Goal: Communication & Community: Connect with others

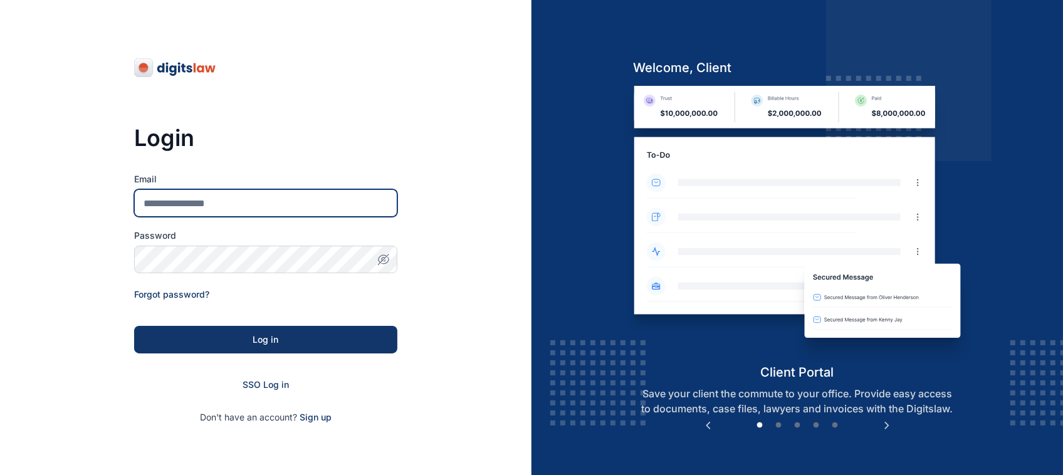
click at [330, 199] on input "Email" at bounding box center [265, 203] width 263 height 28
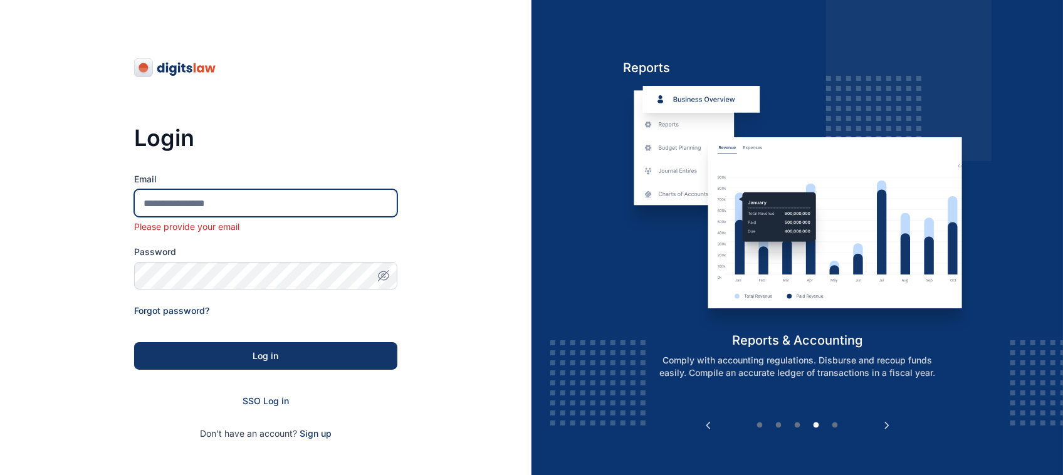
click at [258, 194] on input "Email" at bounding box center [265, 203] width 263 height 28
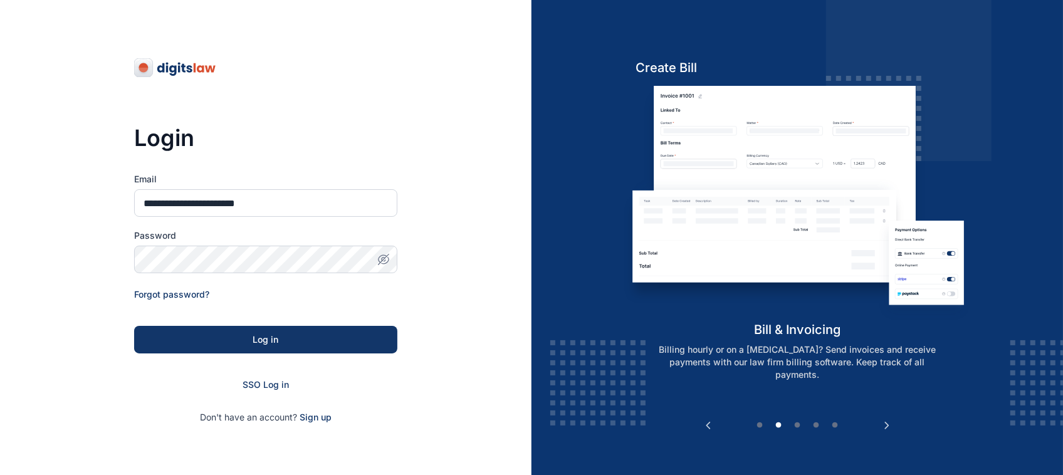
click at [386, 262] on icon "button" at bounding box center [383, 259] width 13 height 13
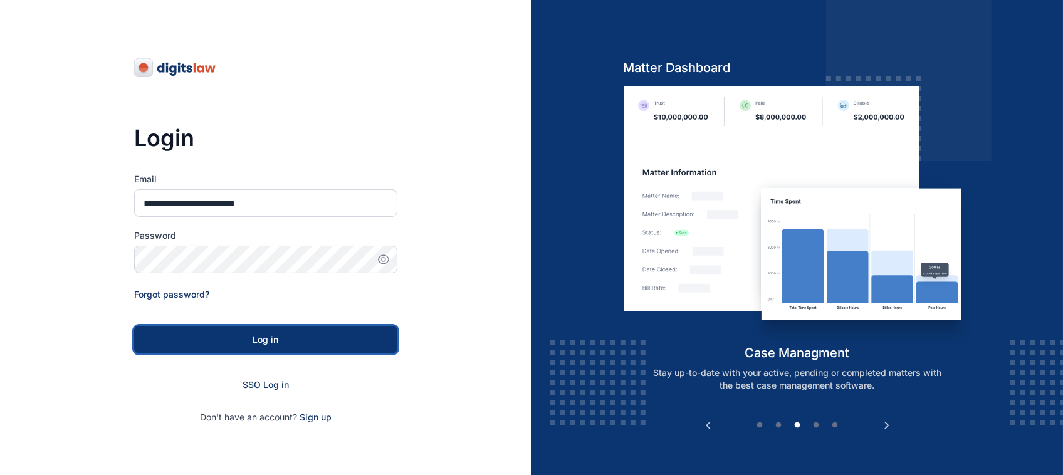
click at [333, 336] on div "Log in" at bounding box center [265, 339] width 223 height 13
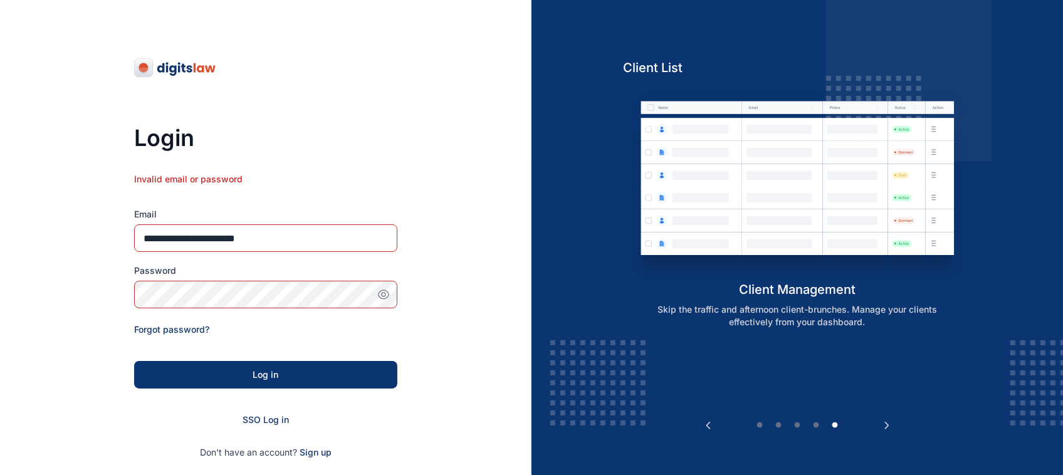
click at [294, 379] on div "Log in" at bounding box center [265, 374] width 223 height 13
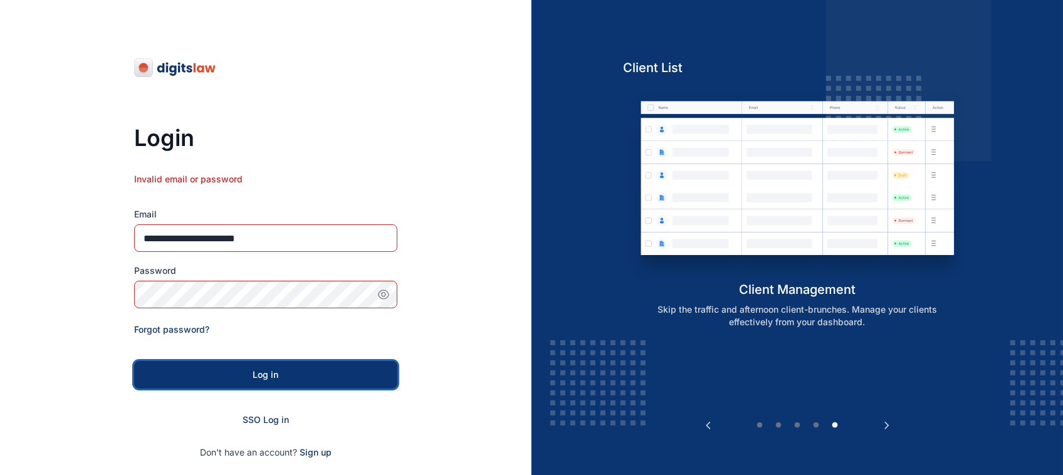
click at [294, 379] on div "Log in" at bounding box center [265, 374] width 223 height 13
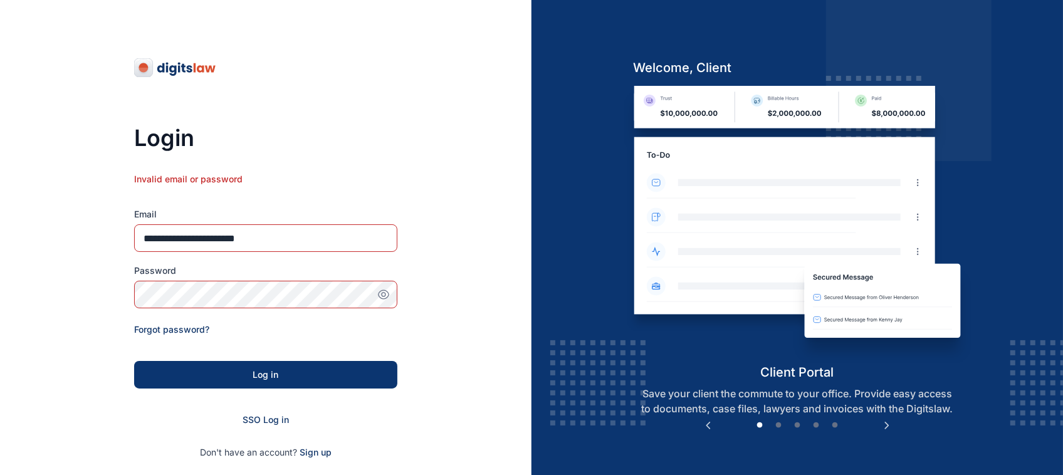
click at [333, 383] on button "Log in" at bounding box center [265, 375] width 263 height 28
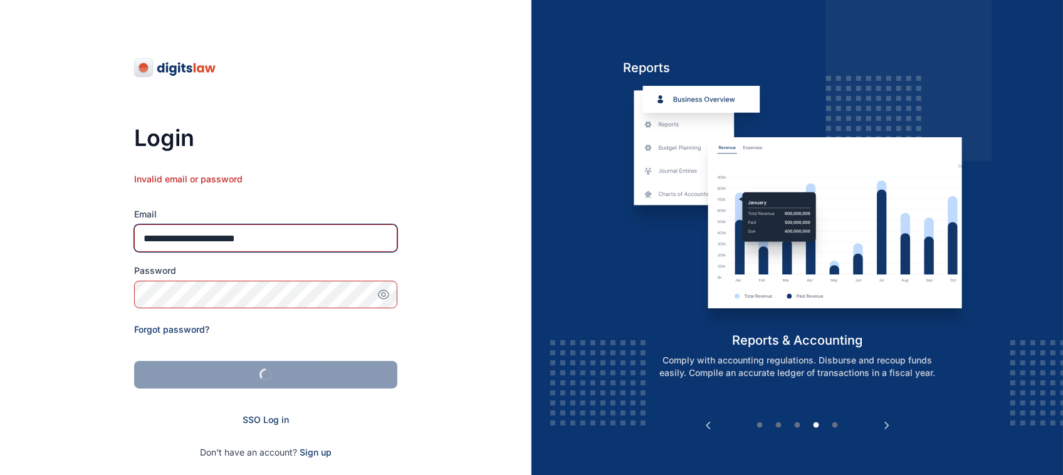
click at [180, 236] on input "**********" at bounding box center [265, 238] width 263 height 28
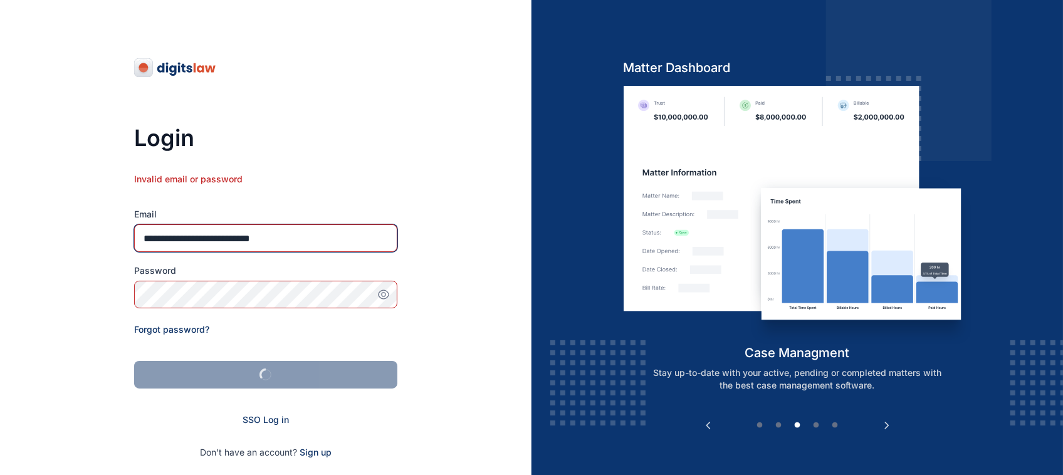
type input "**********"
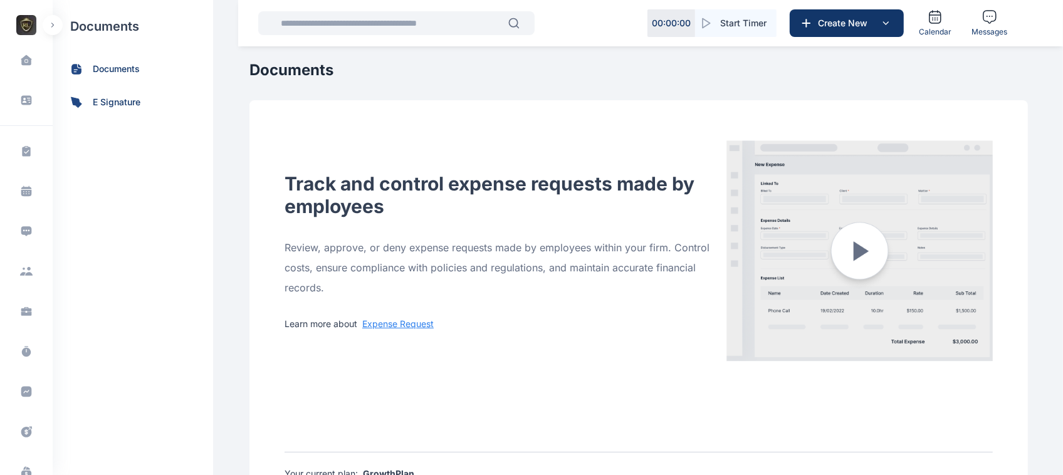
click at [58, 26] on button "button" at bounding box center [53, 25] width 20 height 20
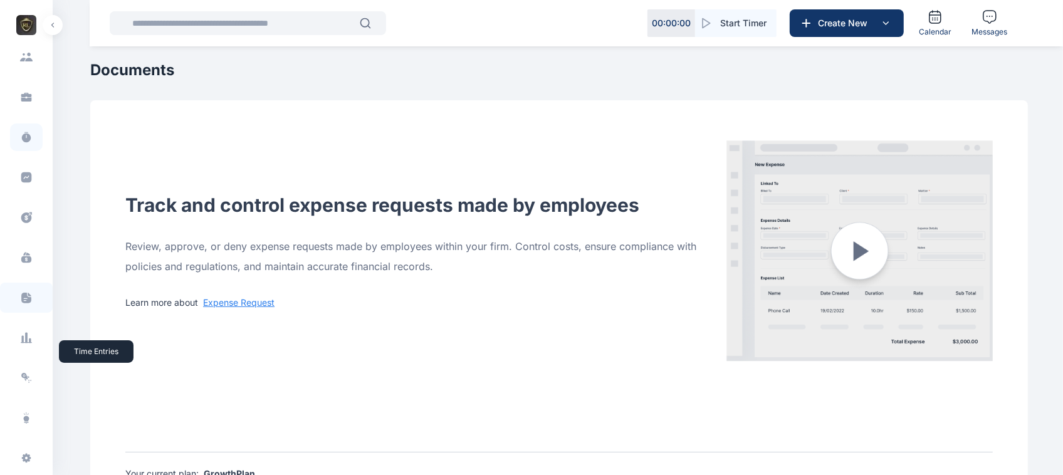
scroll to position [246, 0]
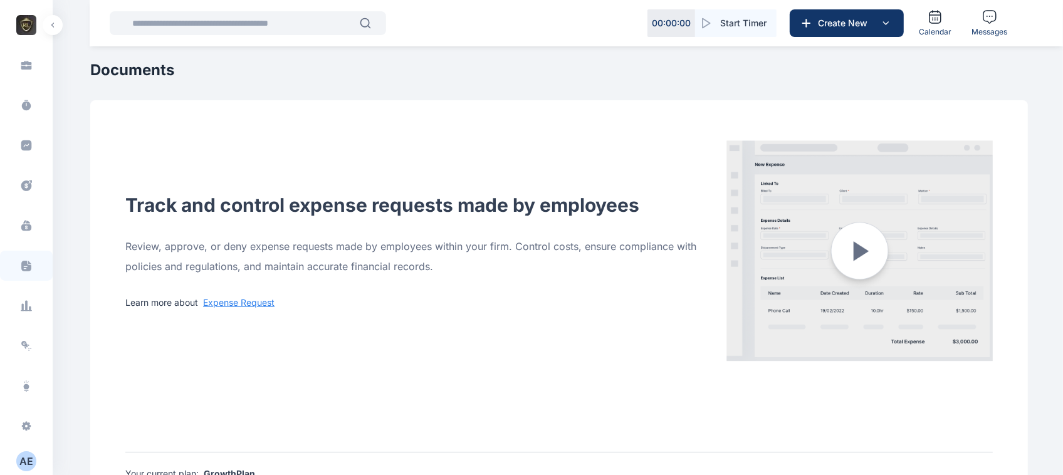
click at [242, 299] on link "Expense Request" at bounding box center [238, 302] width 71 height 11
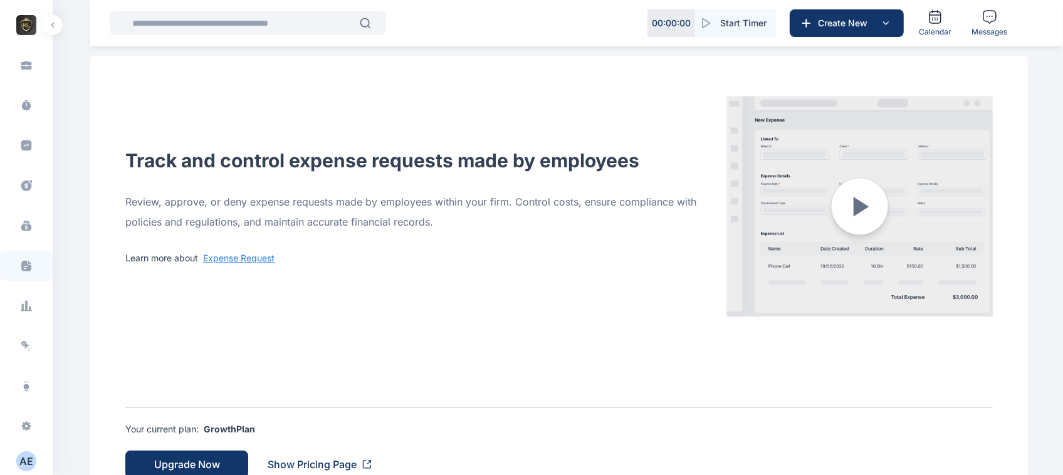
scroll to position [97, 0]
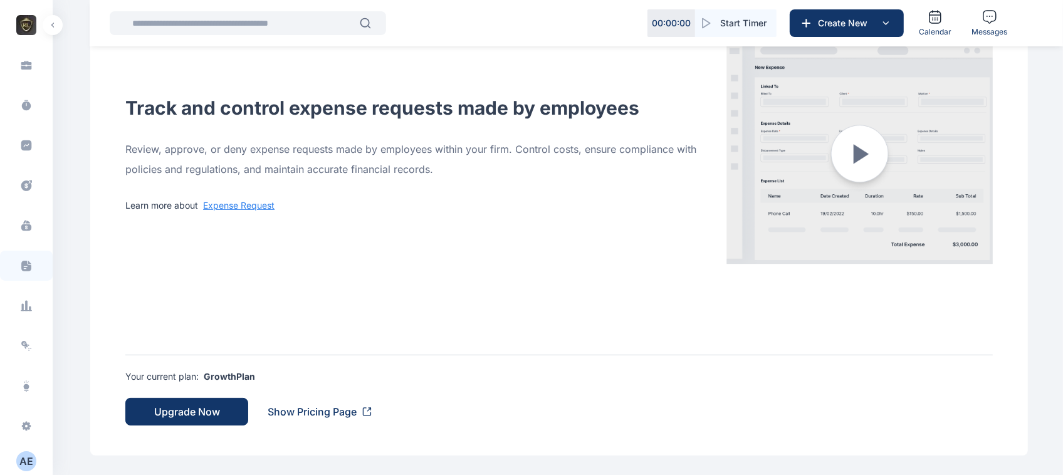
click at [189, 420] on button "Upgrade Now" at bounding box center [186, 412] width 123 height 28
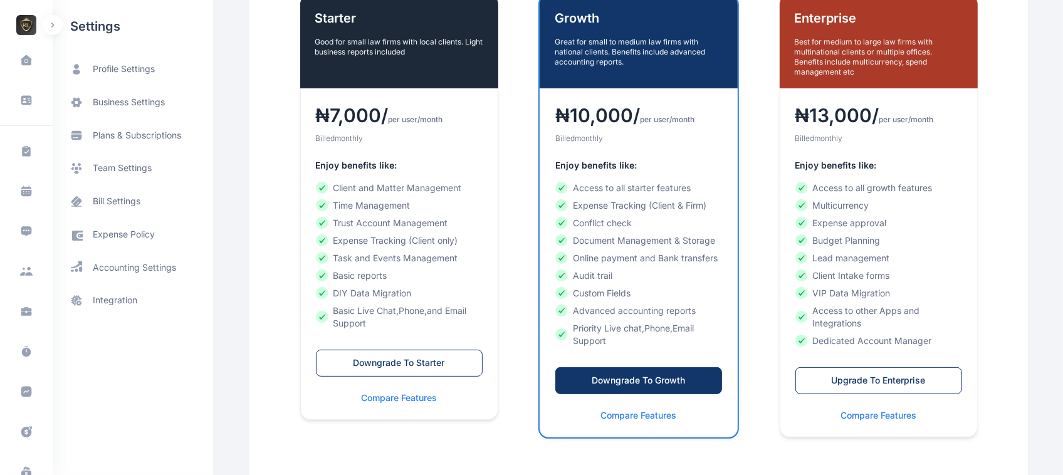
scroll to position [264, 0]
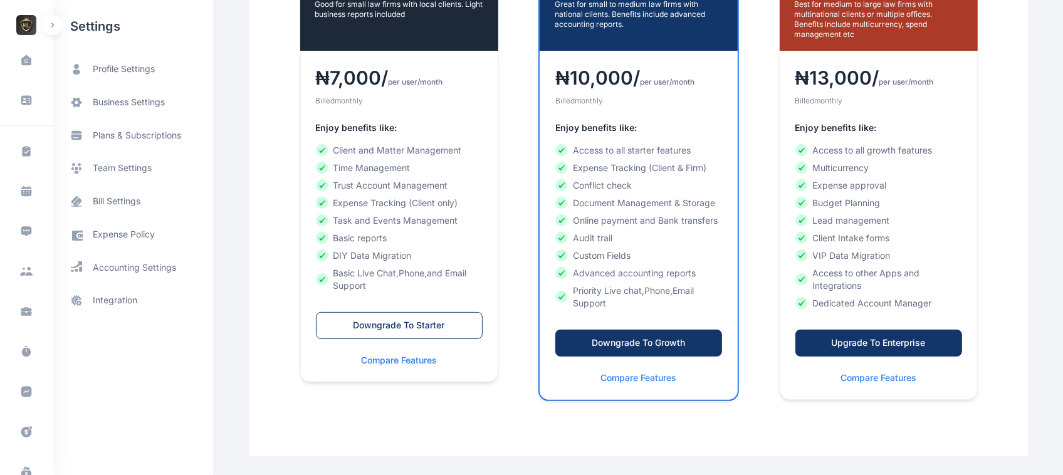
click at [895, 333] on button "Upgrade To Enterprise" at bounding box center [878, 343] width 167 height 27
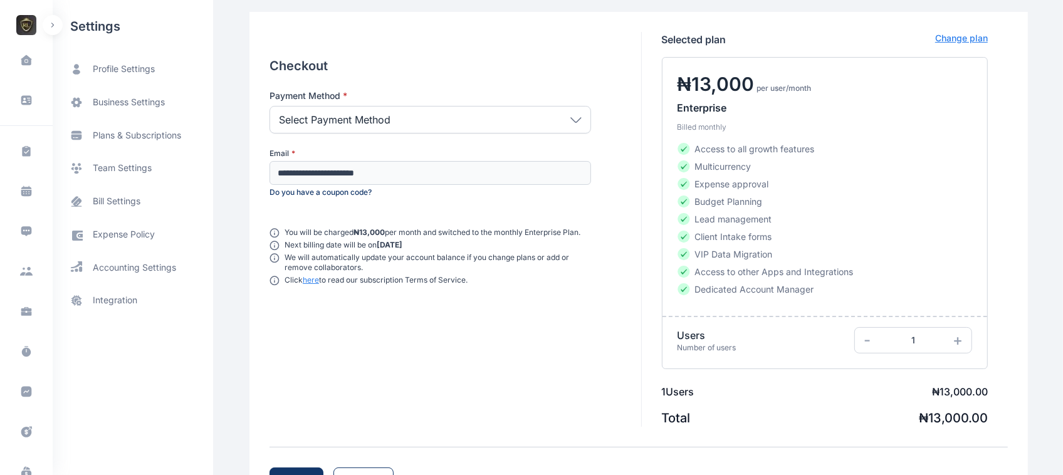
scroll to position [105, 0]
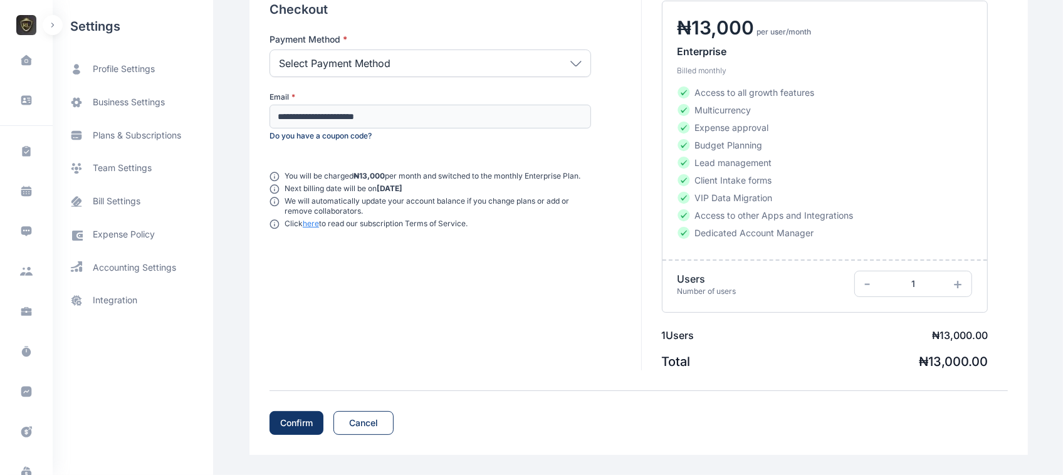
click at [491, 58] on div "Select Payment Method" at bounding box center [429, 63] width 321 height 28
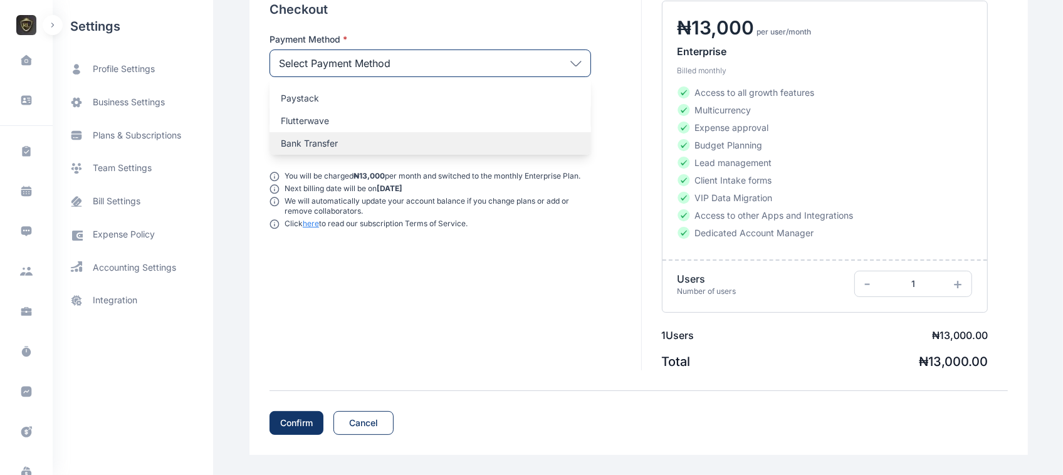
click at [361, 153] on div "Bank Transfer" at bounding box center [429, 143] width 321 height 23
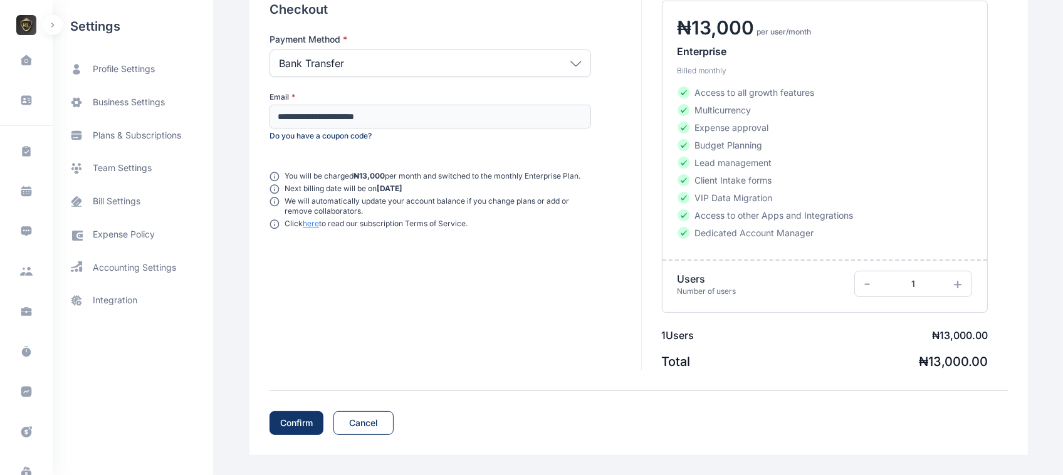
click at [957, 283] on span "+" at bounding box center [957, 283] width 10 height 18
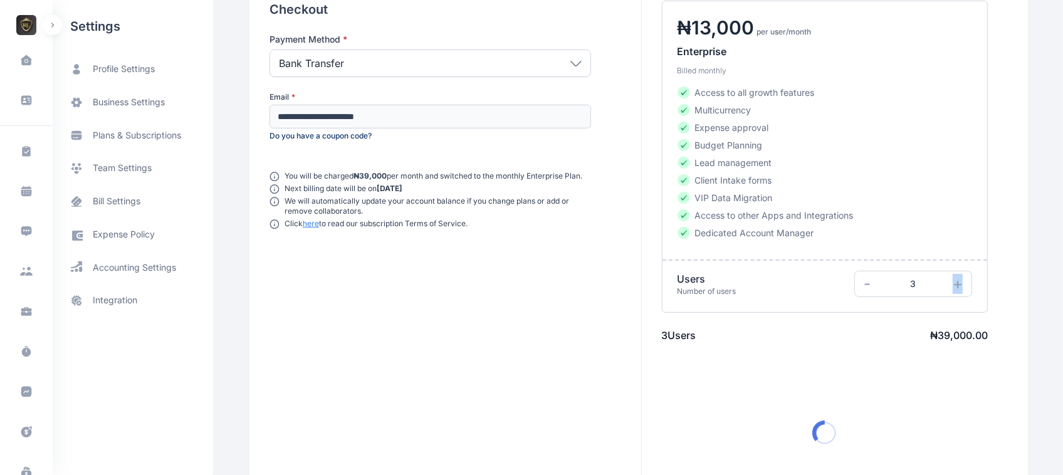
click at [957, 283] on span "+" at bounding box center [957, 283] width 10 height 18
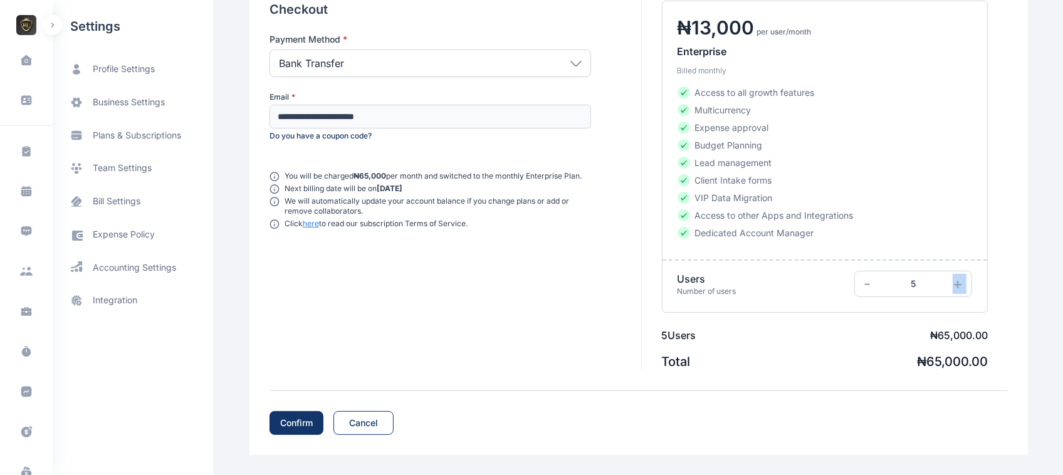
click at [866, 286] on span "-" at bounding box center [866, 283] width 7 height 18
click at [303, 406] on div "**********" at bounding box center [638, 205] width 778 height 499
click at [298, 424] on div "Confirm" at bounding box center [296, 423] width 33 height 13
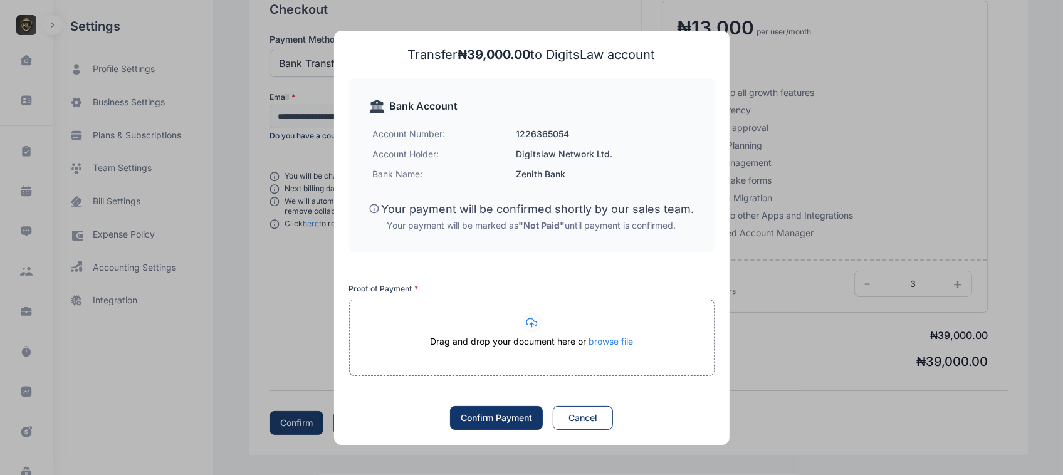
click at [603, 340] on span "browse file" at bounding box center [610, 341] width 44 height 11
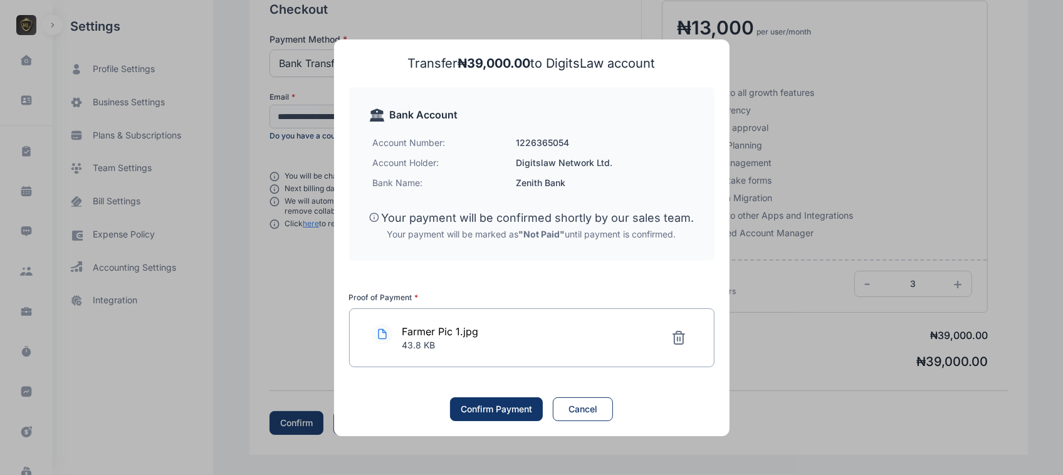
click at [489, 420] on button "Confirm Payment" at bounding box center [496, 409] width 93 height 24
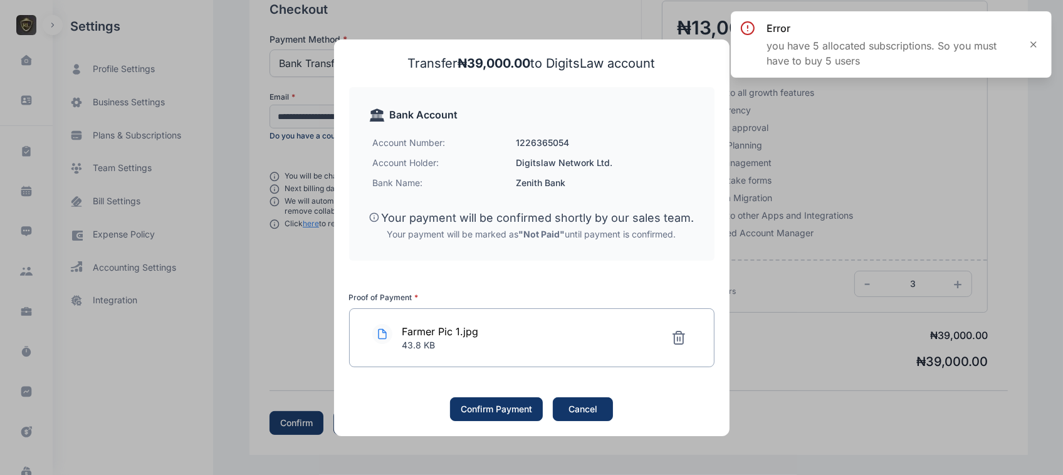
click at [587, 417] on button "Cancel" at bounding box center [583, 409] width 60 height 24
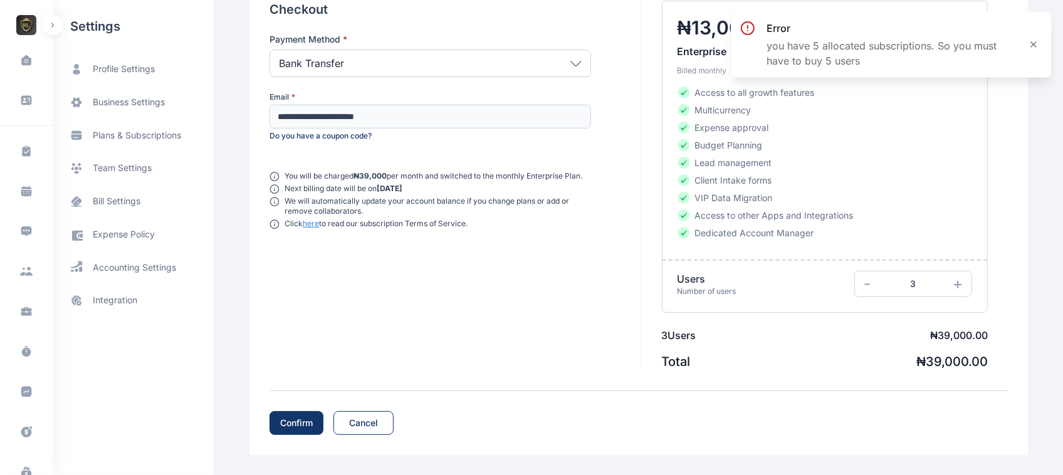
click at [957, 293] on div "- 3 +" at bounding box center [913, 284] width 118 height 26
click at [957, 276] on span "+" at bounding box center [957, 283] width 10 height 18
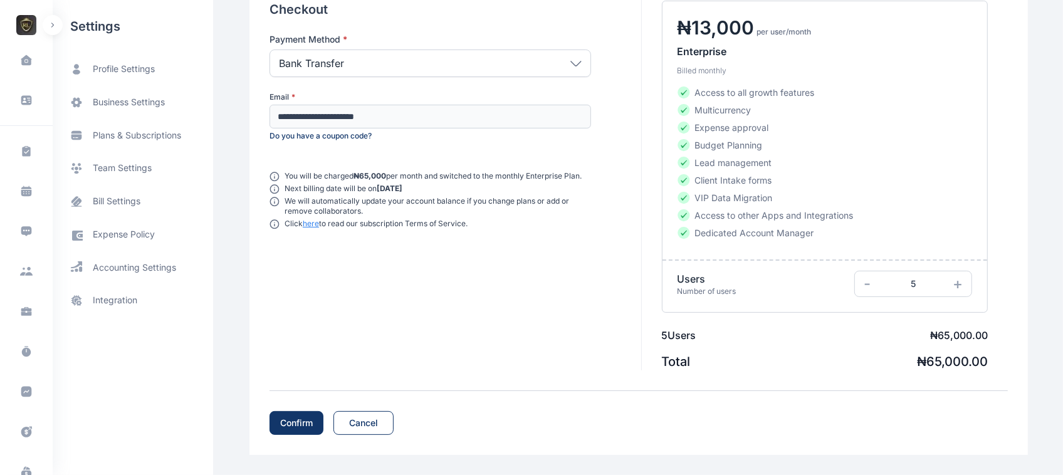
click at [286, 423] on div "Confirm" at bounding box center [296, 423] width 33 height 13
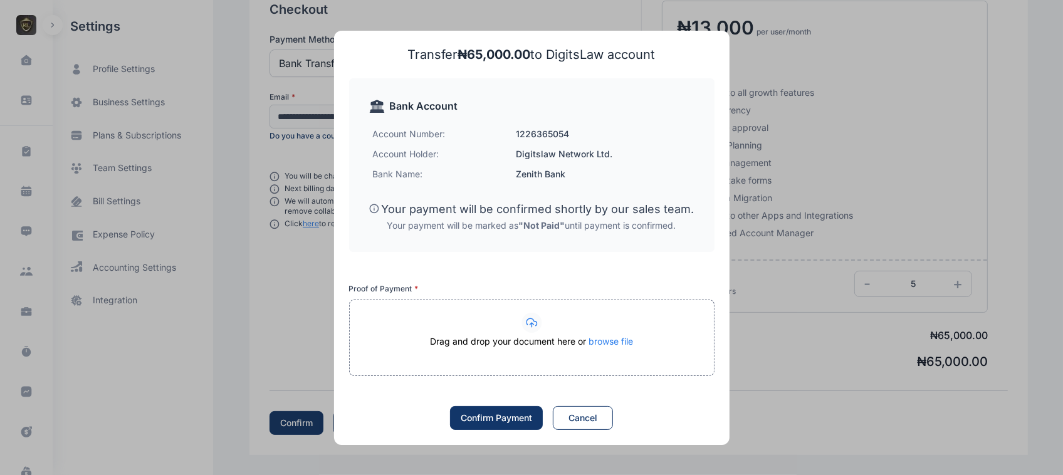
click at [614, 346] on div "Drag and drop your document here or browse file" at bounding box center [532, 347] width 364 height 25
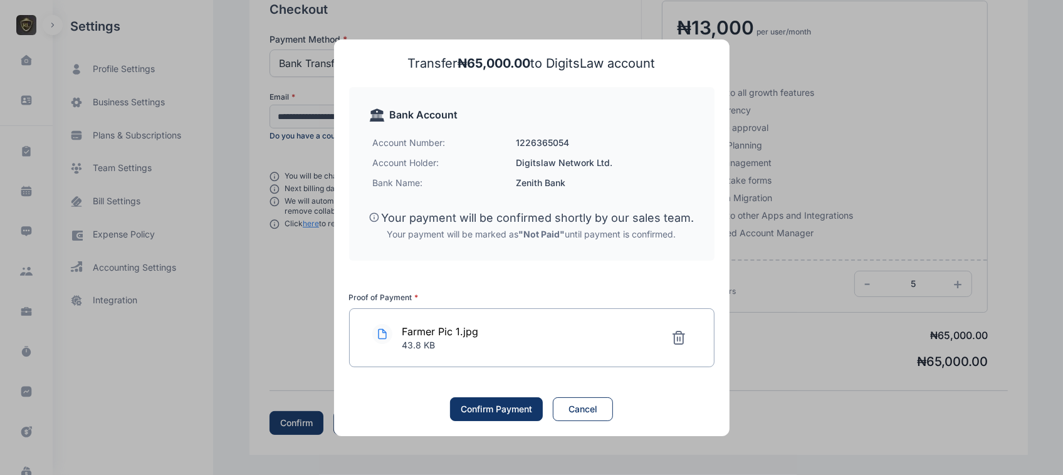
click at [512, 405] on div "Confirm Payment" at bounding box center [495, 409] width 71 height 13
click at [561, 415] on button "Cancel" at bounding box center [583, 409] width 60 height 24
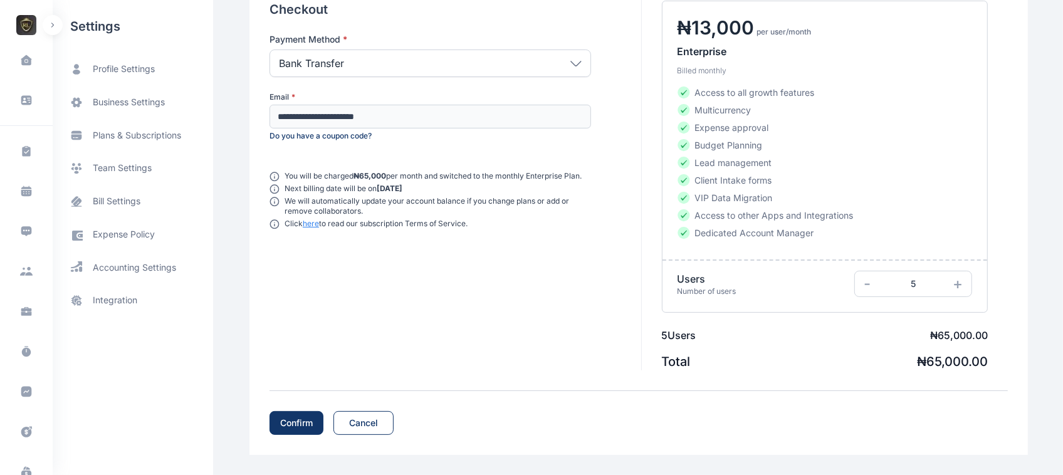
click at [950, 284] on div "+" at bounding box center [952, 284] width 30 height 20
click at [955, 285] on span "+" at bounding box center [957, 283] width 10 height 18
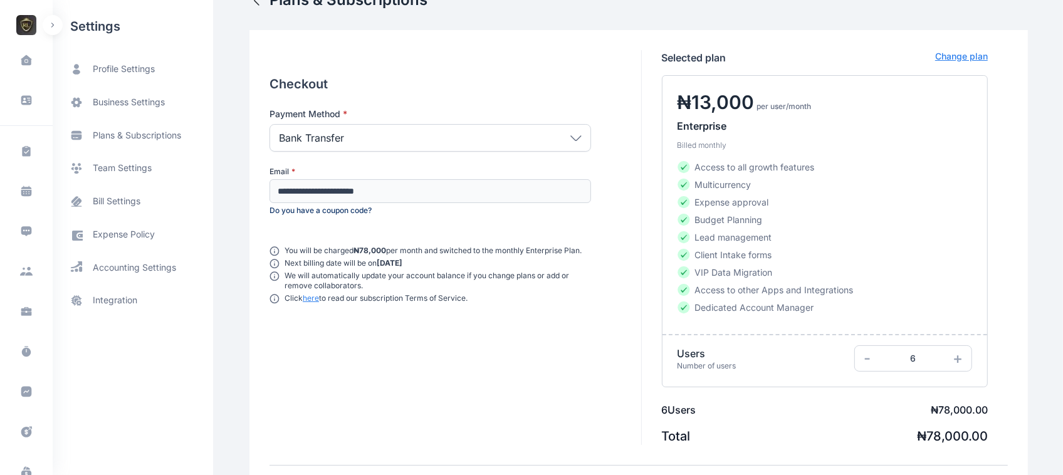
scroll to position [0, 0]
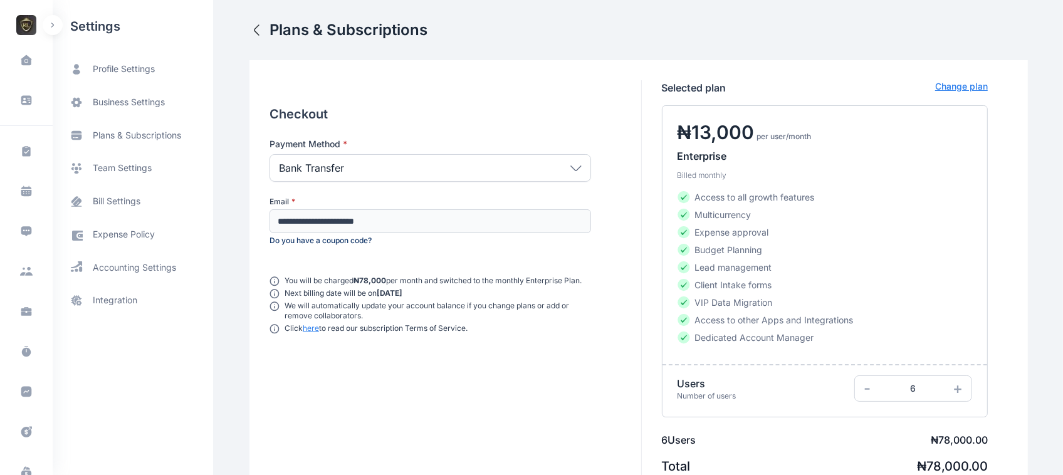
click at [971, 82] on p "Change plan" at bounding box center [961, 87] width 53 height 15
click at [967, 88] on p "Change plan" at bounding box center [961, 87] width 53 height 15
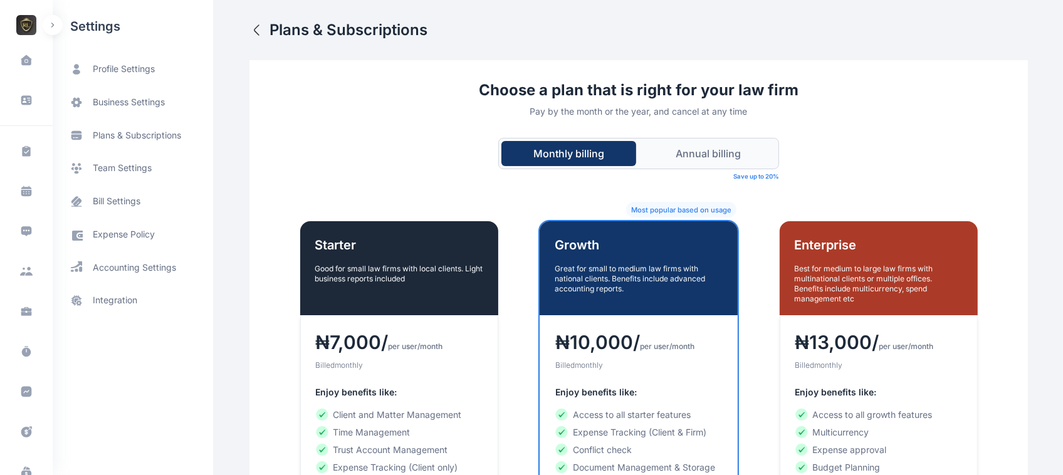
click at [720, 150] on button "Annual billing" at bounding box center [708, 153] width 135 height 25
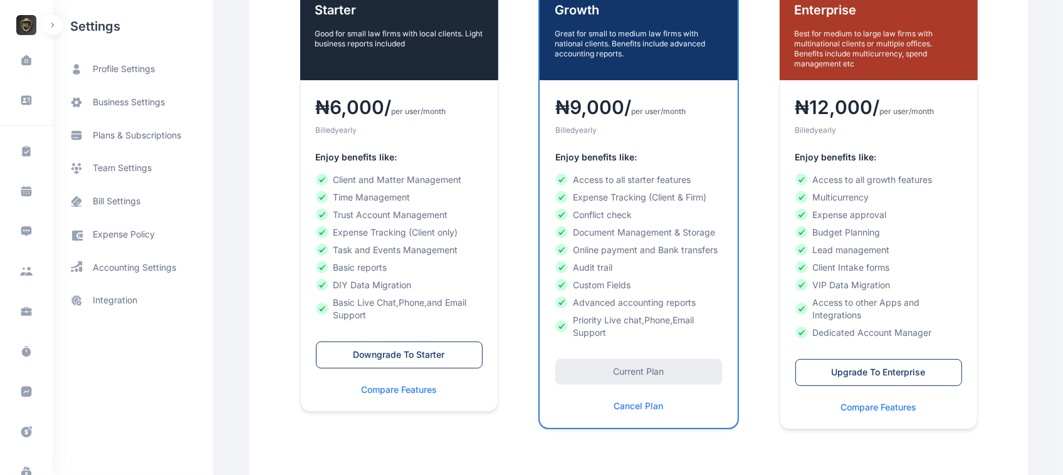
scroll to position [264, 0]
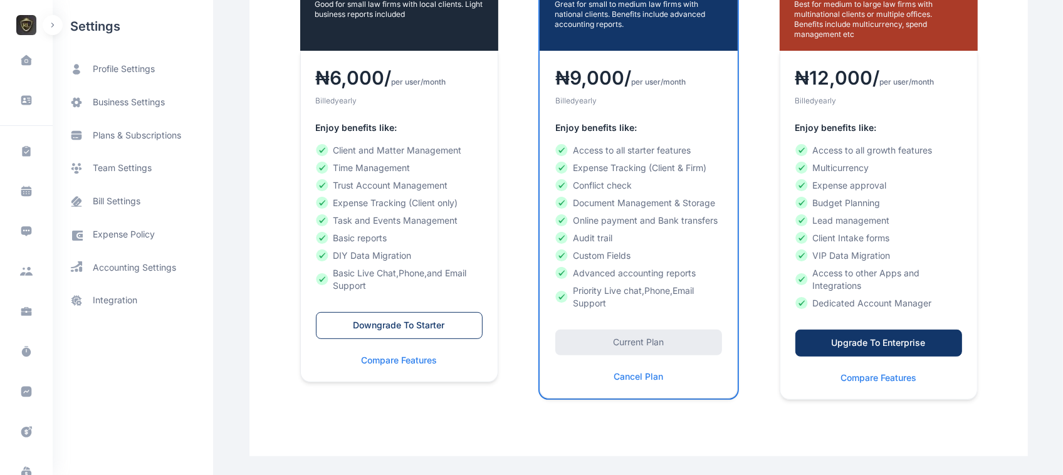
click at [903, 341] on div "Upgrade To Enterprise" at bounding box center [878, 342] width 140 height 13
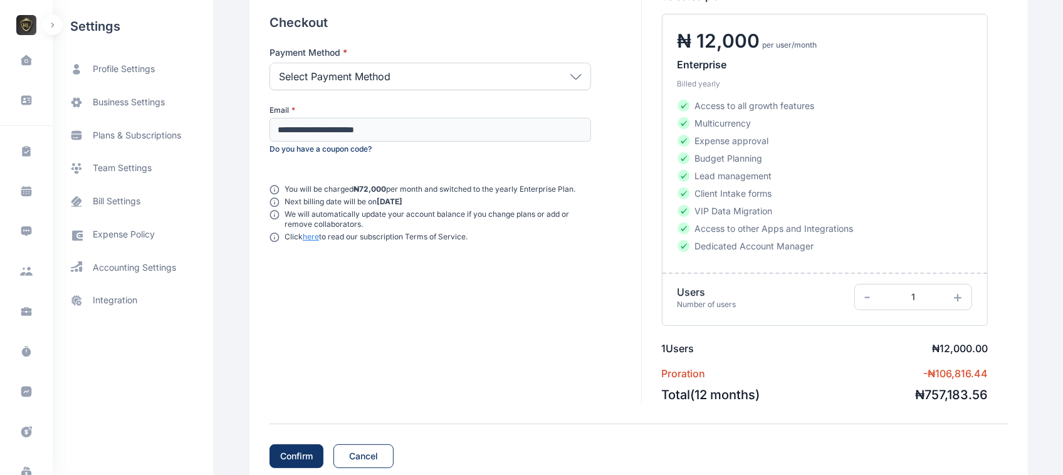
scroll to position [124, 0]
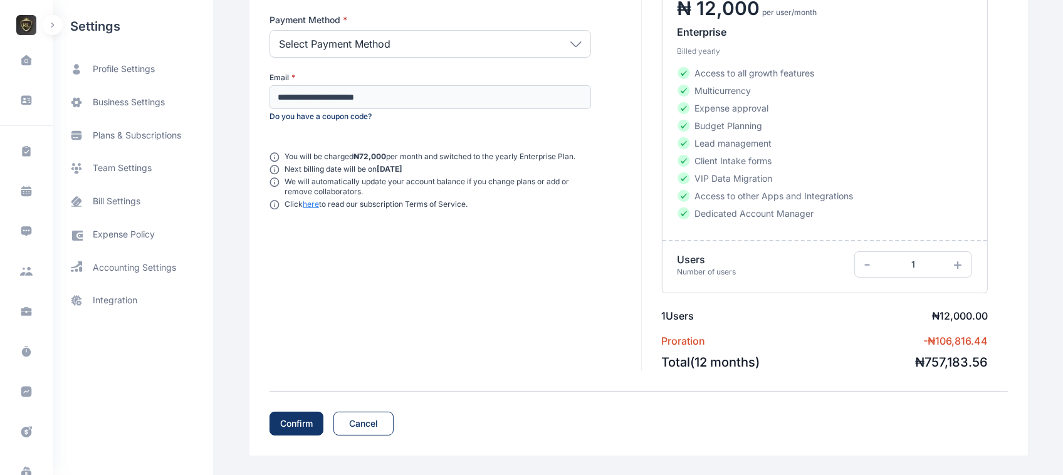
click at [948, 261] on div "+" at bounding box center [952, 264] width 30 height 20
click at [959, 268] on span "+" at bounding box center [957, 264] width 10 height 18
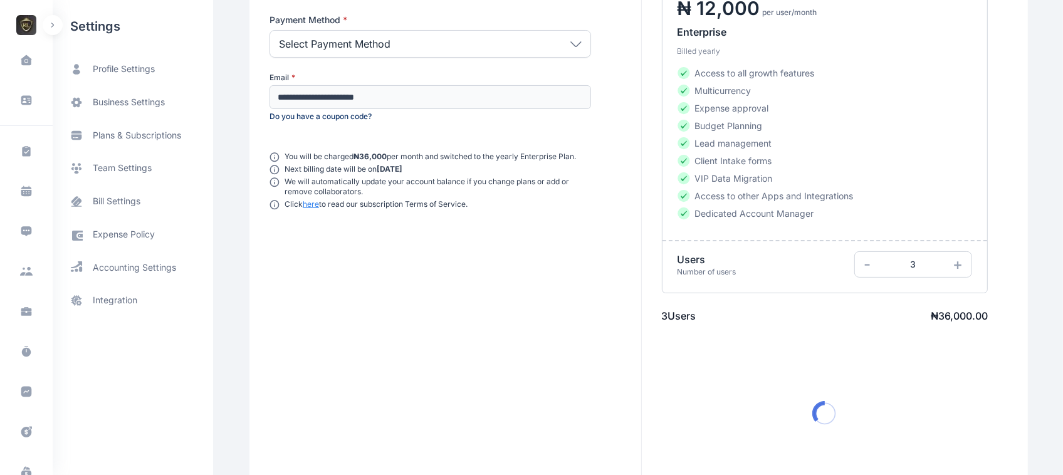
click at [959, 268] on span "+" at bounding box center [957, 264] width 10 height 18
drag, startPoint x: 445, startPoint y: 58, endPoint x: 454, endPoint y: 42, distance: 18.0
click at [454, 42] on div "**********" at bounding box center [429, 68] width 321 height 108
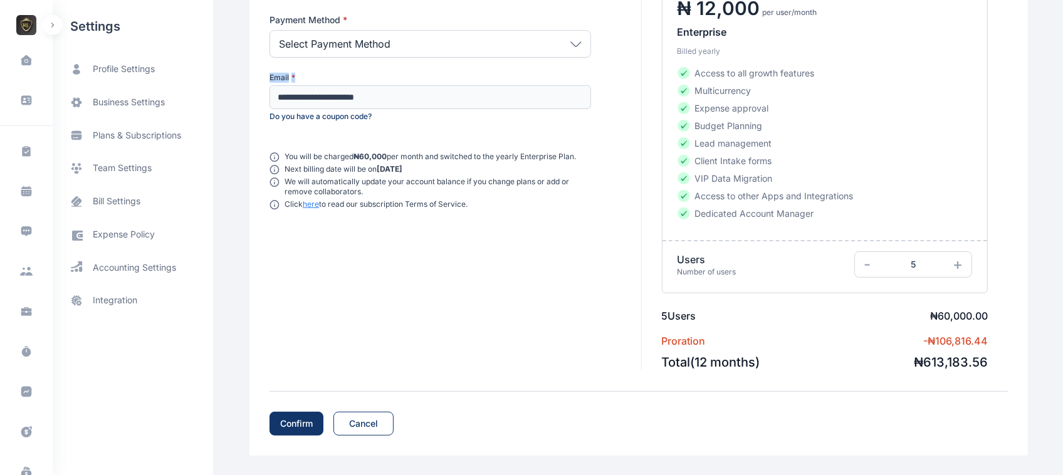
click at [454, 42] on div "Select Payment Method" at bounding box center [429, 44] width 321 height 28
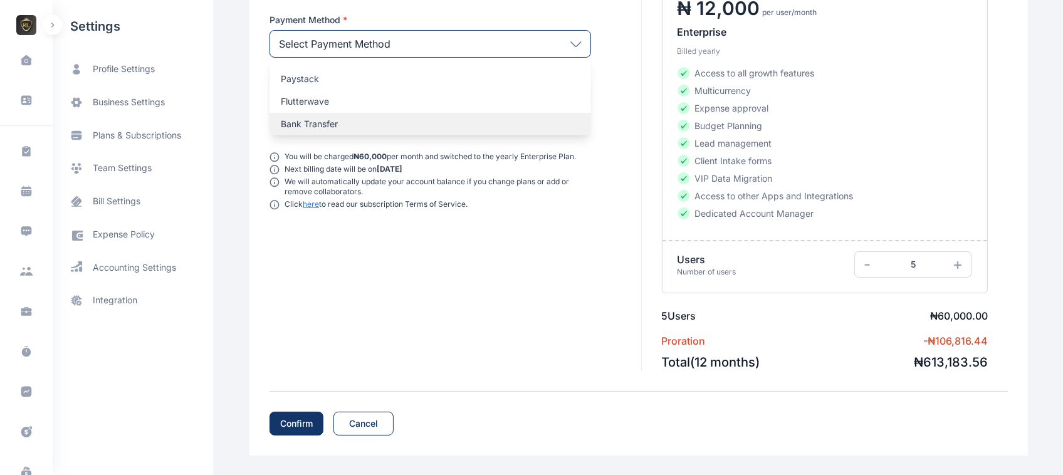
click at [359, 113] on div "Bank Transfer" at bounding box center [429, 124] width 321 height 23
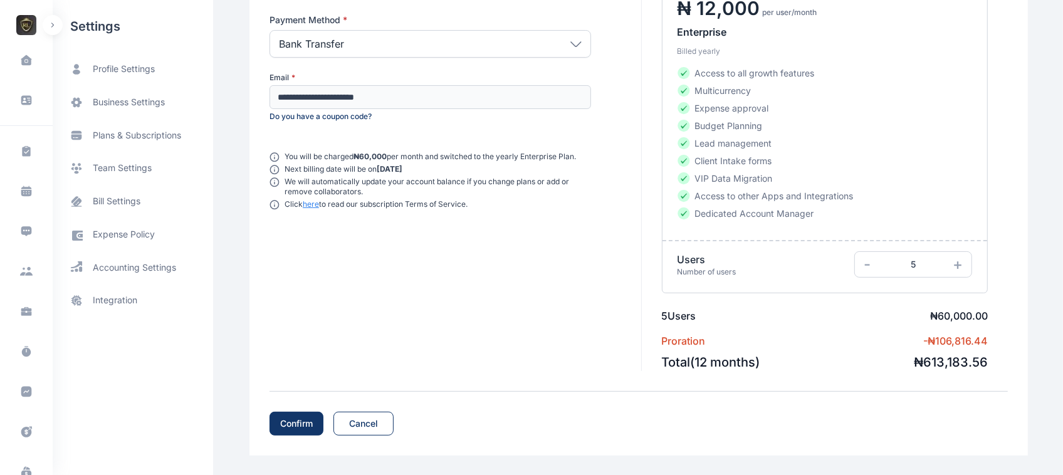
click at [299, 412] on button "Confirm" at bounding box center [296, 424] width 54 height 24
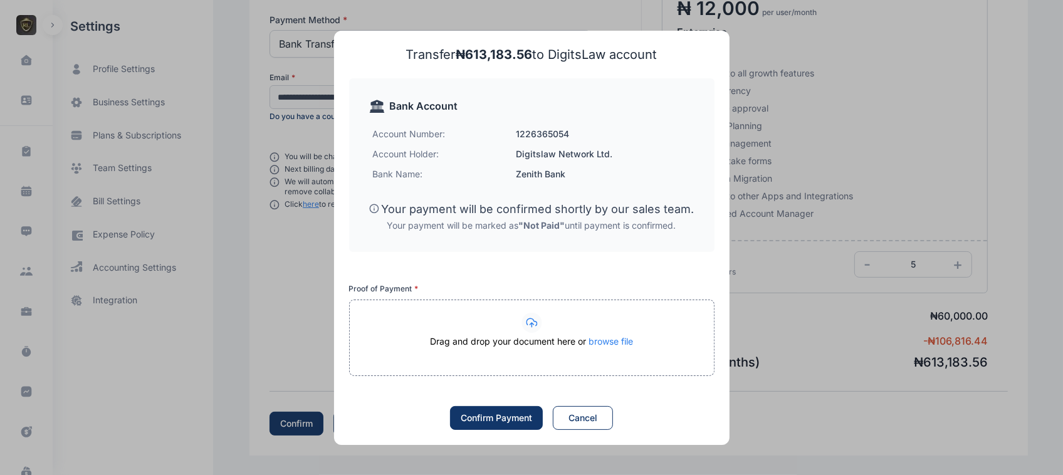
click at [600, 345] on span "browse file" at bounding box center [610, 341] width 44 height 11
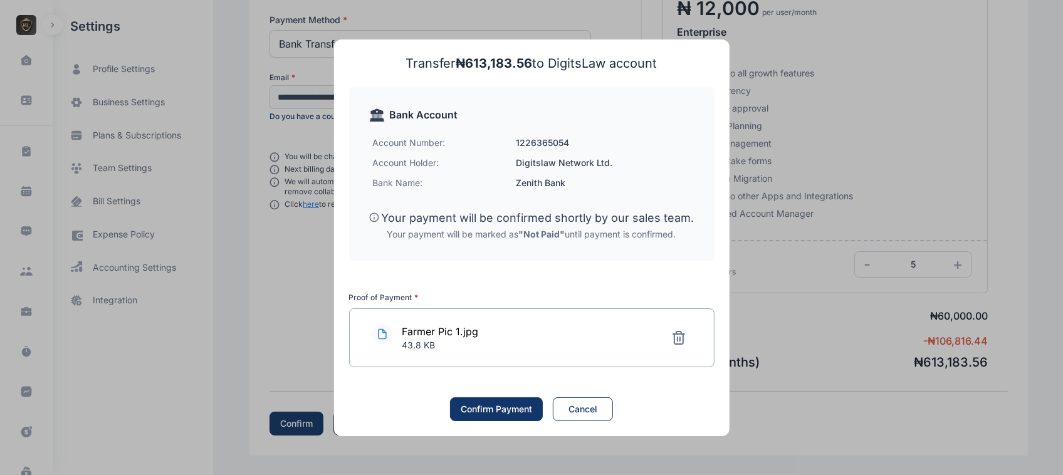
click at [526, 418] on button "Confirm Payment" at bounding box center [496, 409] width 93 height 24
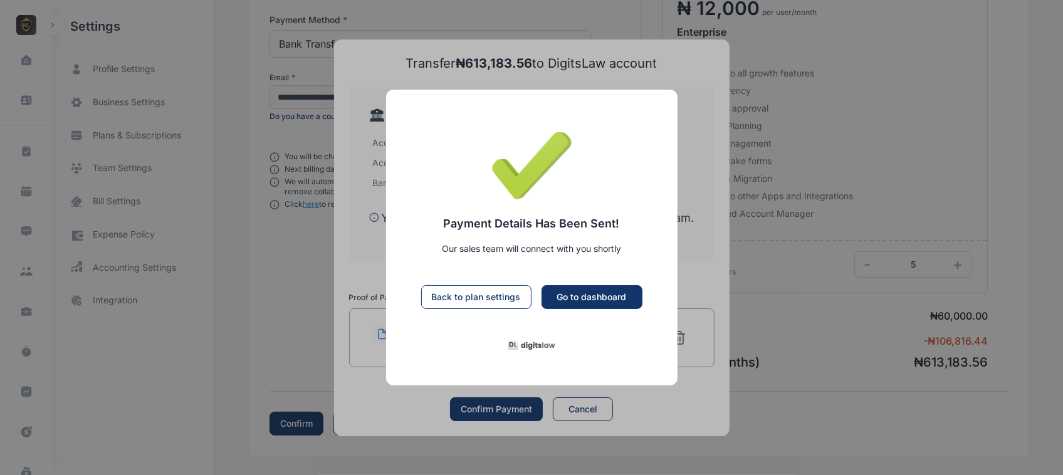
click at [583, 299] on div "Go to dashboard" at bounding box center [592, 297] width 70 height 13
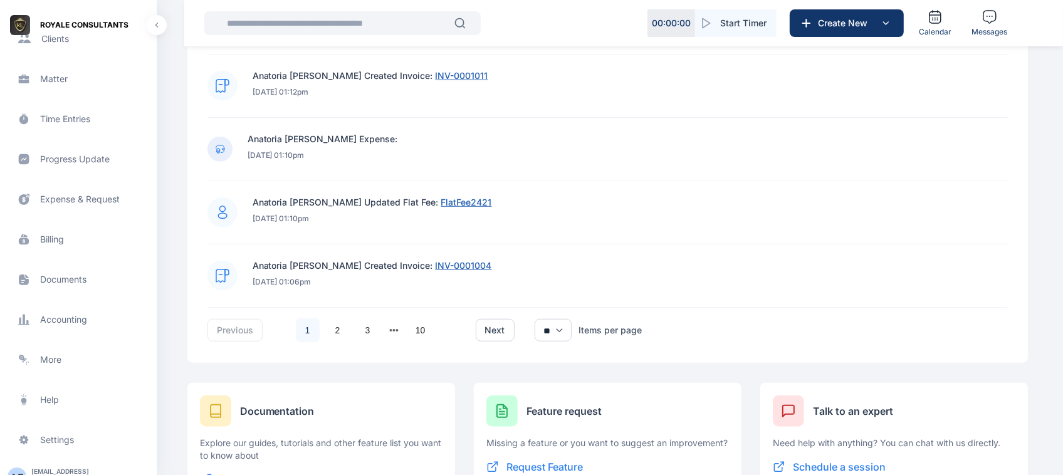
scroll to position [246, 0]
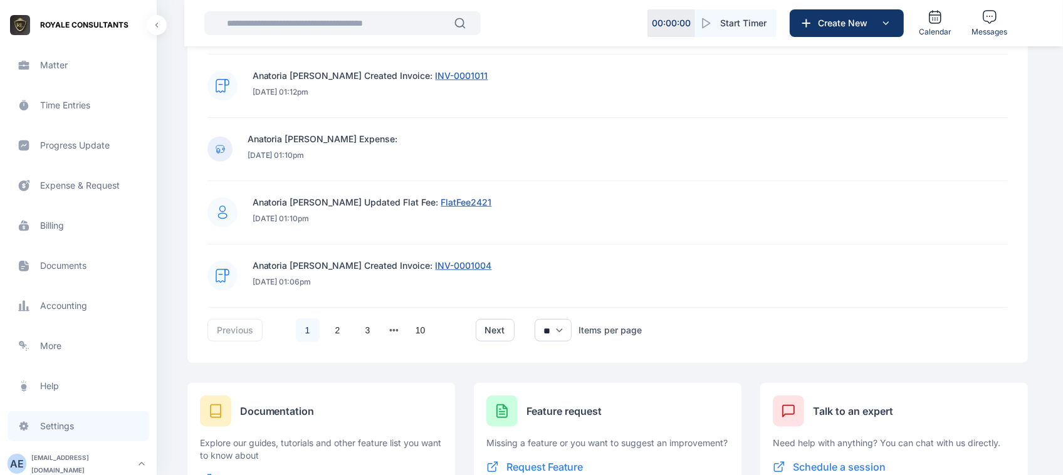
click at [61, 424] on span "Settings settings settings" at bounding box center [79, 426] width 142 height 30
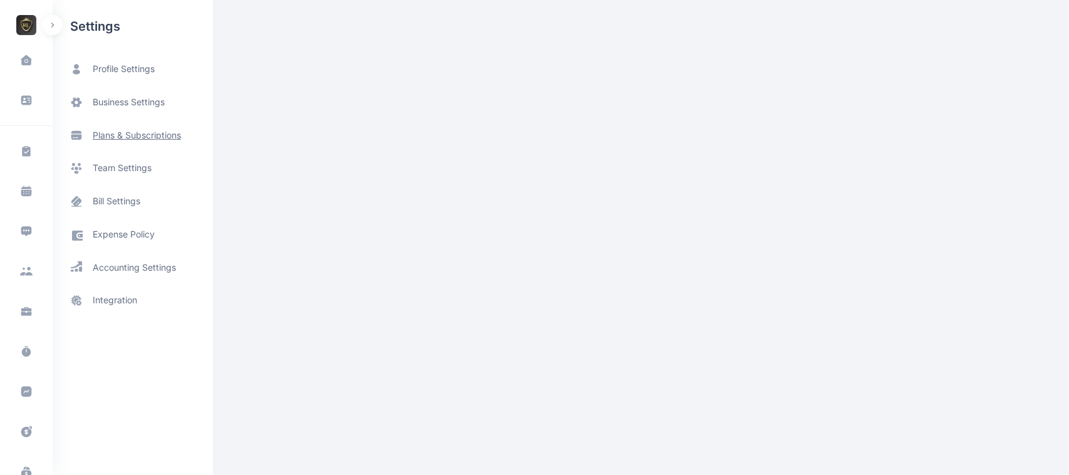
click at [130, 137] on span "plans & subscriptions" at bounding box center [137, 135] width 88 height 13
click at [154, 138] on span "plans & subscriptions" at bounding box center [137, 135] width 88 height 13
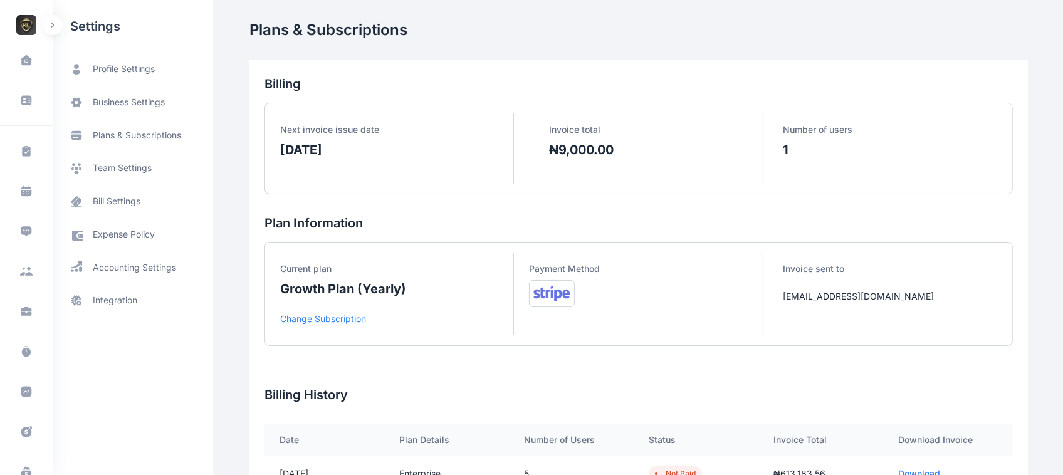
click at [341, 324] on p "Change Subscription" at bounding box center [396, 319] width 233 height 13
click at [333, 315] on p "Change Subscription" at bounding box center [396, 319] width 233 height 13
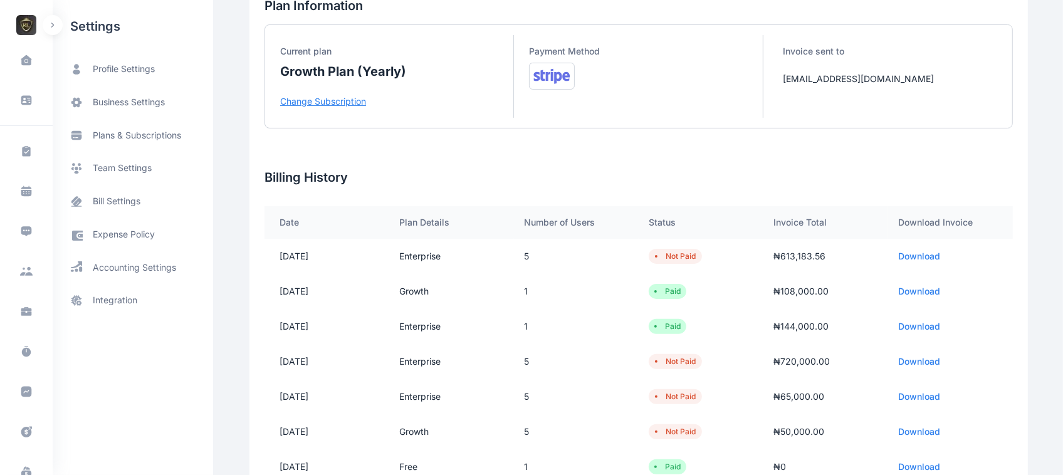
scroll to position [218, 0]
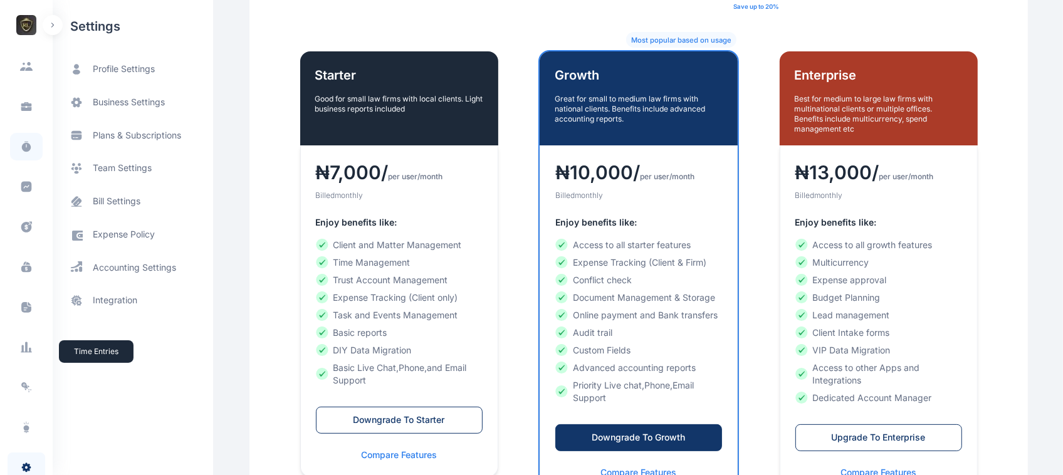
scroll to position [246, 0]
click at [30, 452] on button "A E" at bounding box center [26, 461] width 20 height 20
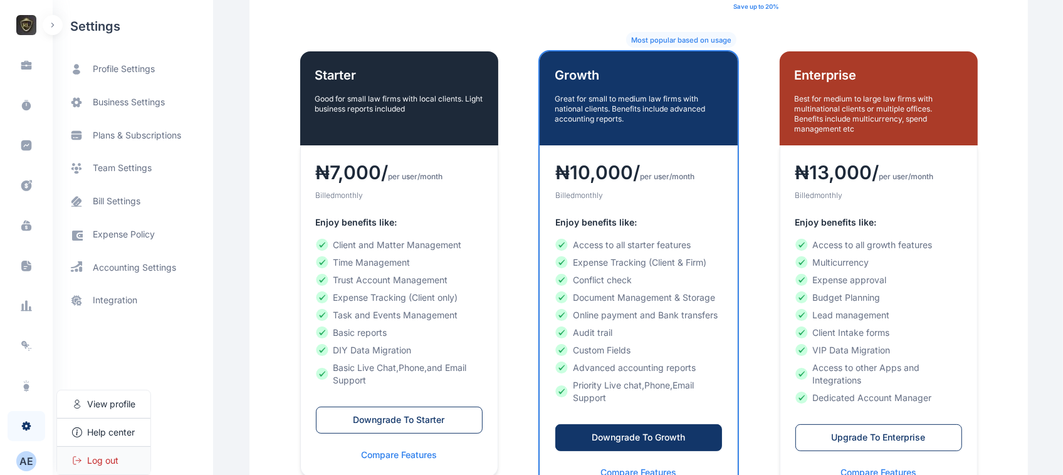
click at [105, 465] on span "Log out" at bounding box center [102, 460] width 31 height 13
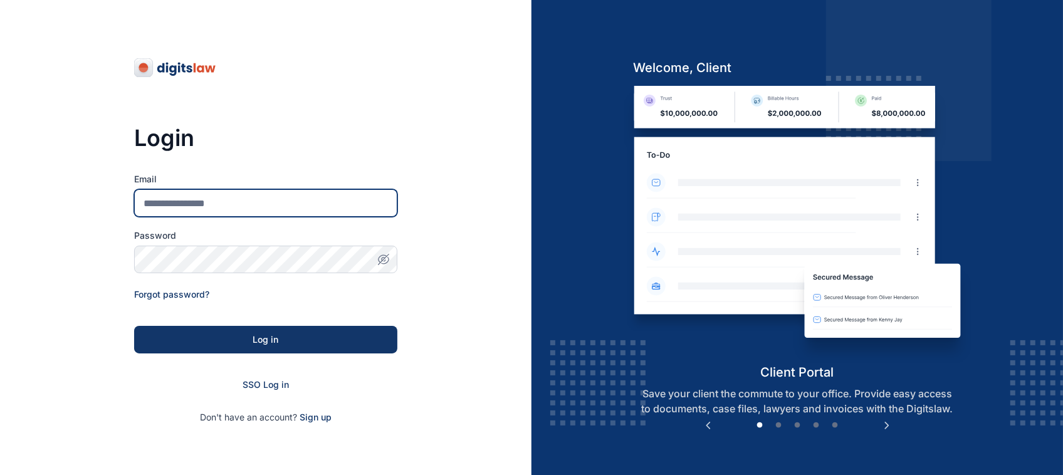
click at [246, 192] on input "Email" at bounding box center [265, 203] width 263 height 28
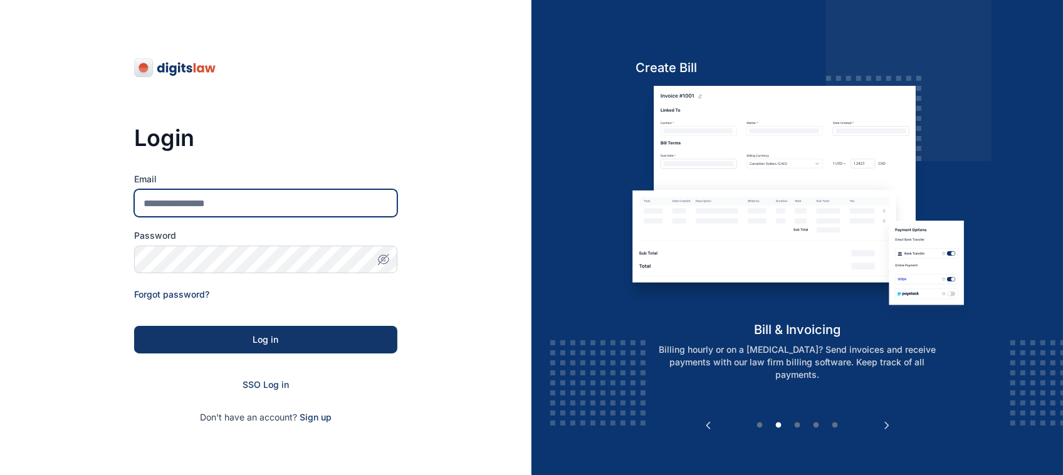
type input "**********"
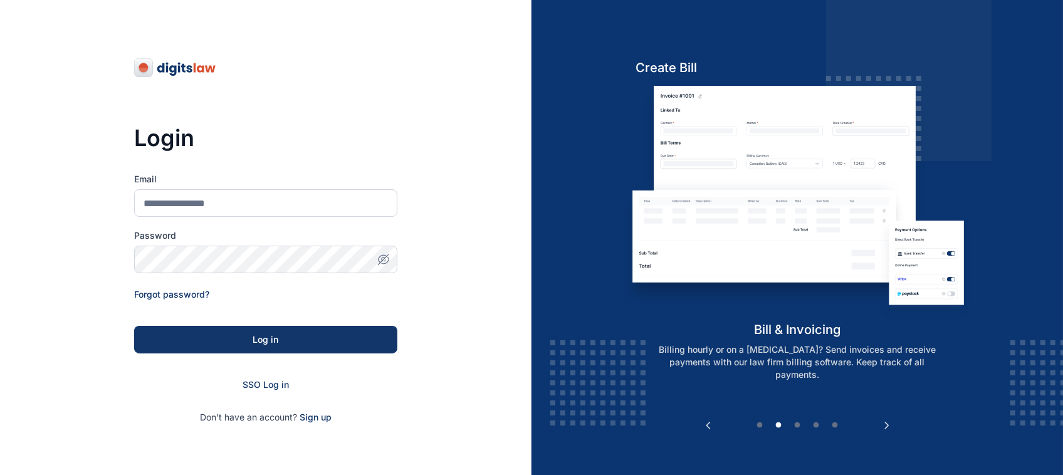
click at [292, 283] on form "Email Password Forgot password? Log in SSO Log in Don't have an account? Sign up" at bounding box center [265, 298] width 263 height 251
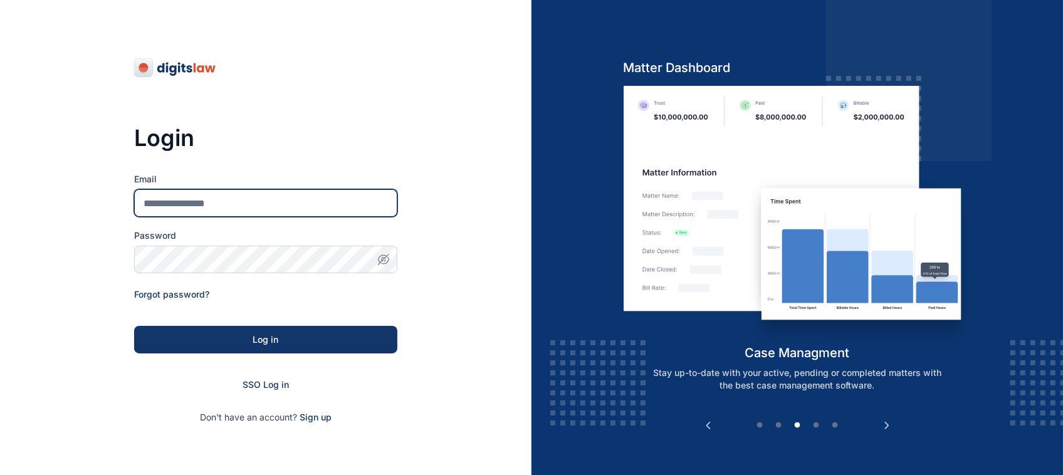
click at [291, 208] on input "Email" at bounding box center [265, 203] width 263 height 28
type input "**********"
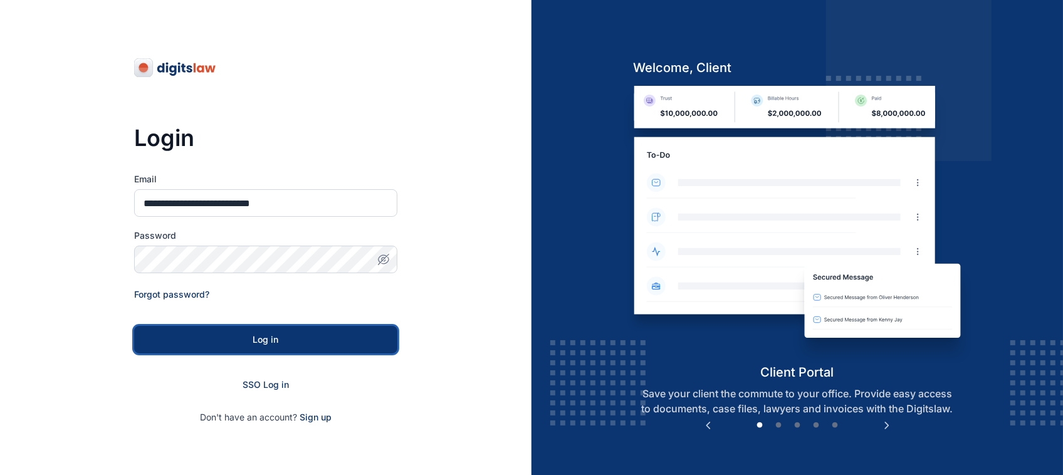
click at [281, 335] on div "Log in" at bounding box center [265, 339] width 223 height 13
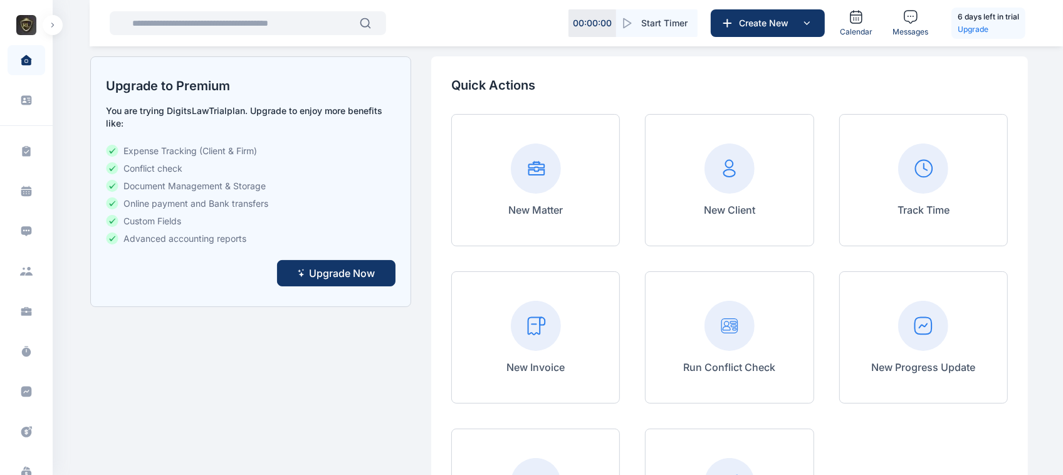
scroll to position [65, 0]
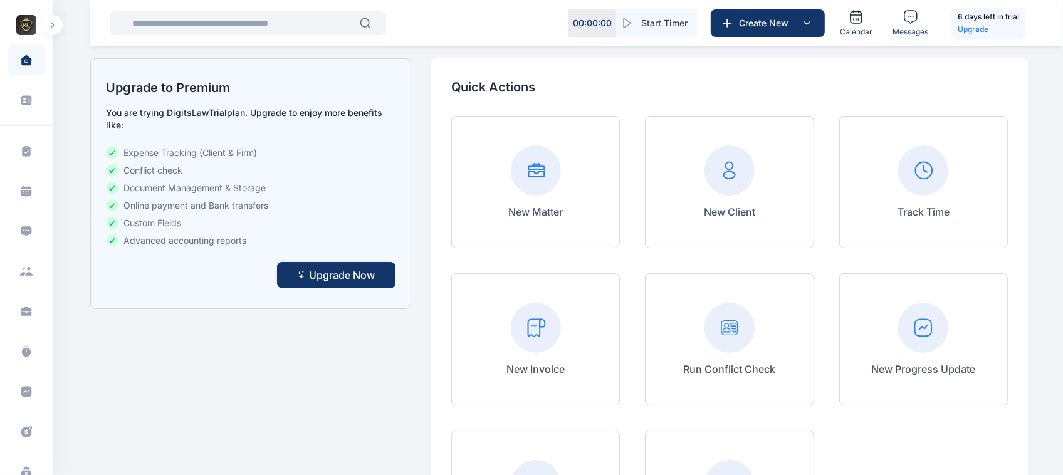
click at [333, 273] on span "Upgrade Now" at bounding box center [342, 275] width 66 height 15
click at [346, 266] on button "Upgrade Now" at bounding box center [336, 275] width 118 height 26
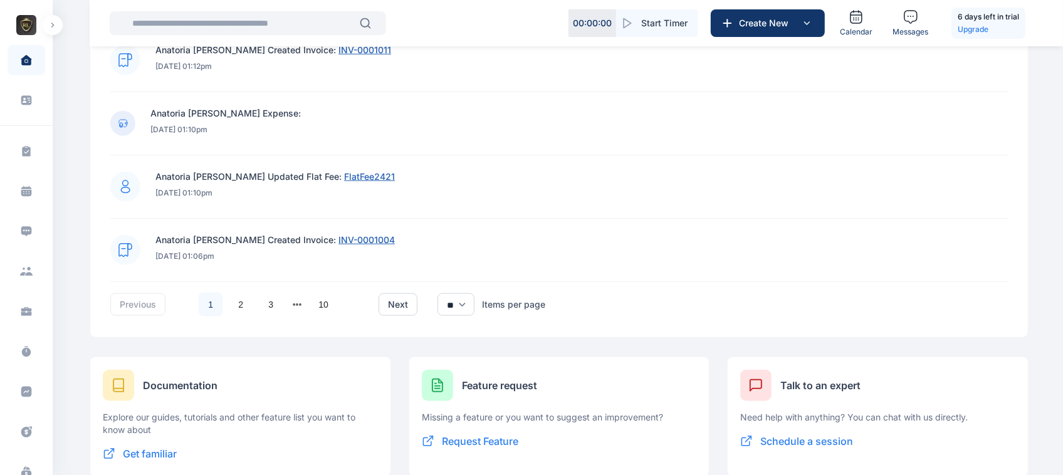
scroll to position [1195, 0]
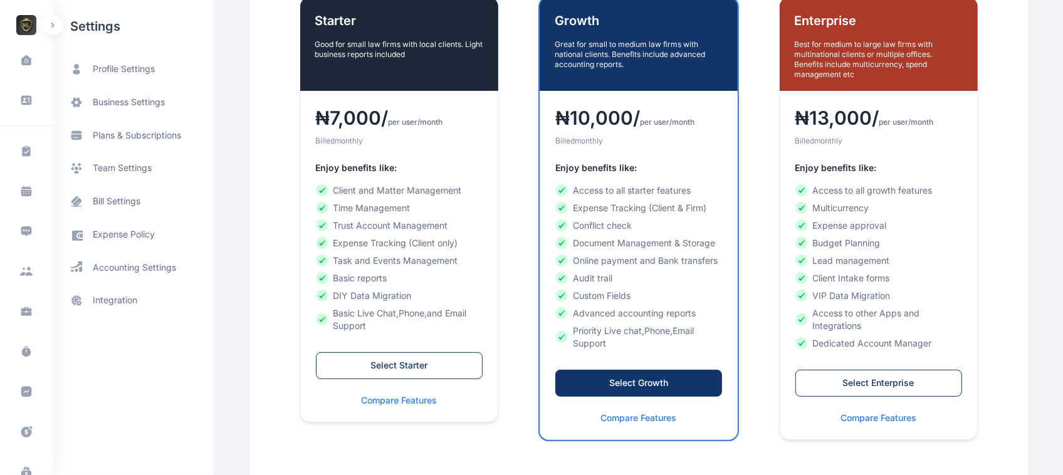
scroll to position [308, 0]
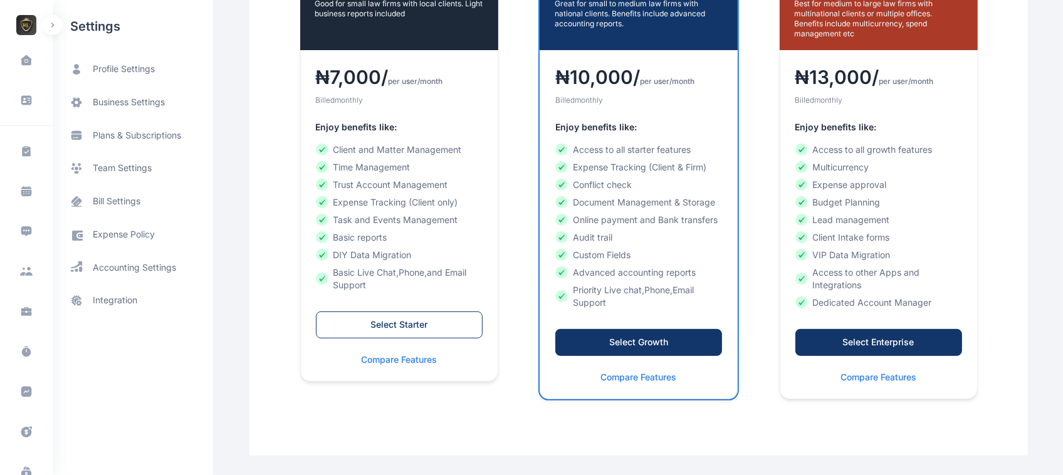
click at [838, 342] on div "Select Enterprise" at bounding box center [878, 342] width 140 height 13
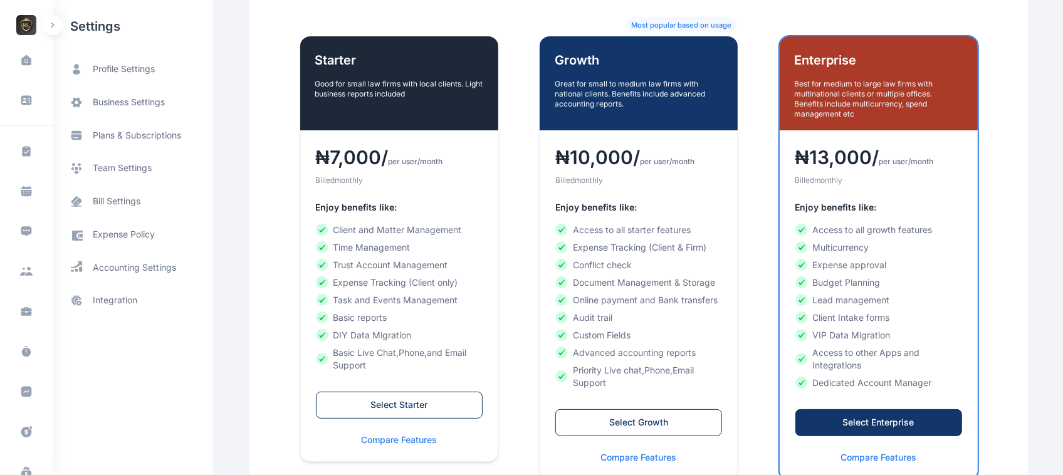
scroll to position [8, 0]
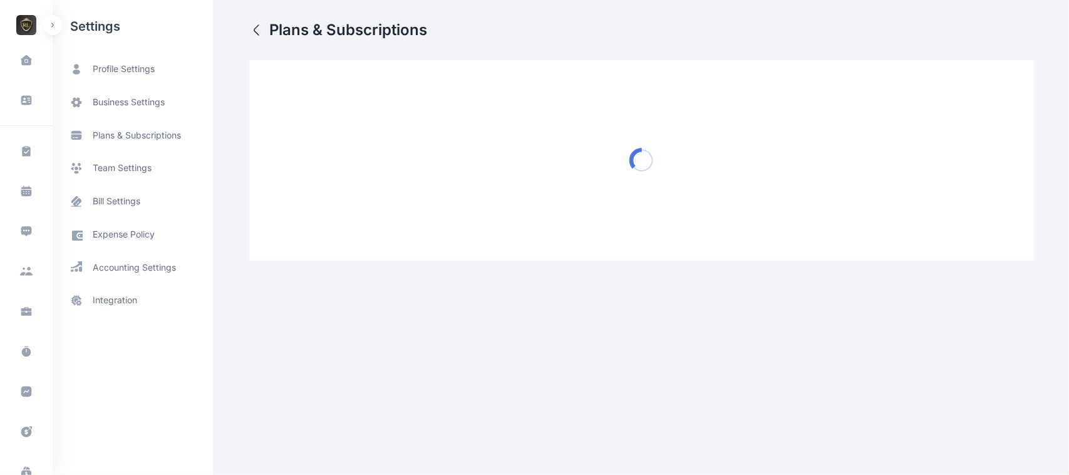
click at [259, 28] on button "button" at bounding box center [259, 30] width 20 height 20
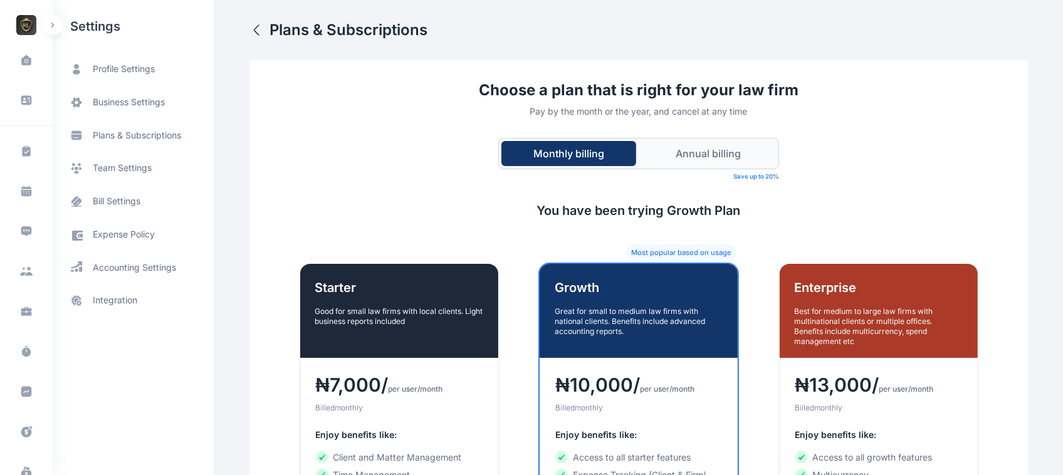
click at [655, 147] on button "Annual billing" at bounding box center [708, 153] width 135 height 25
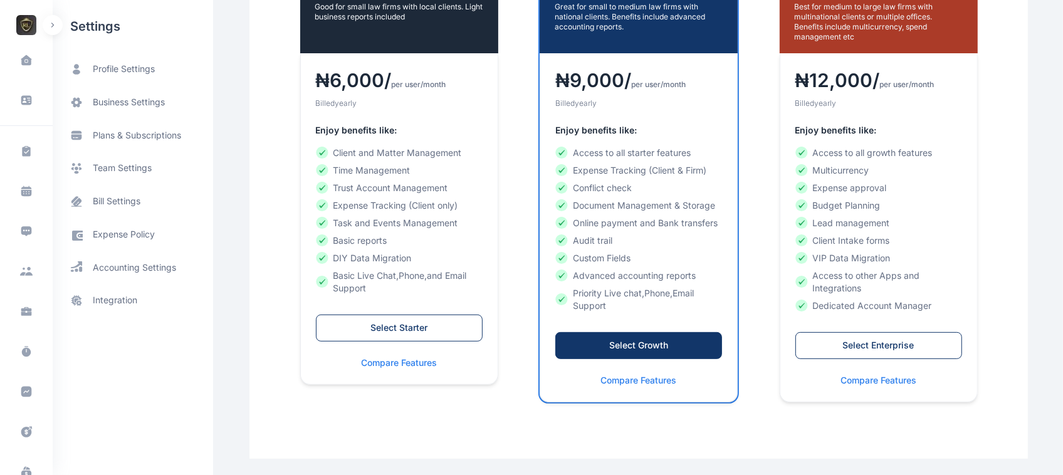
scroll to position [308, 0]
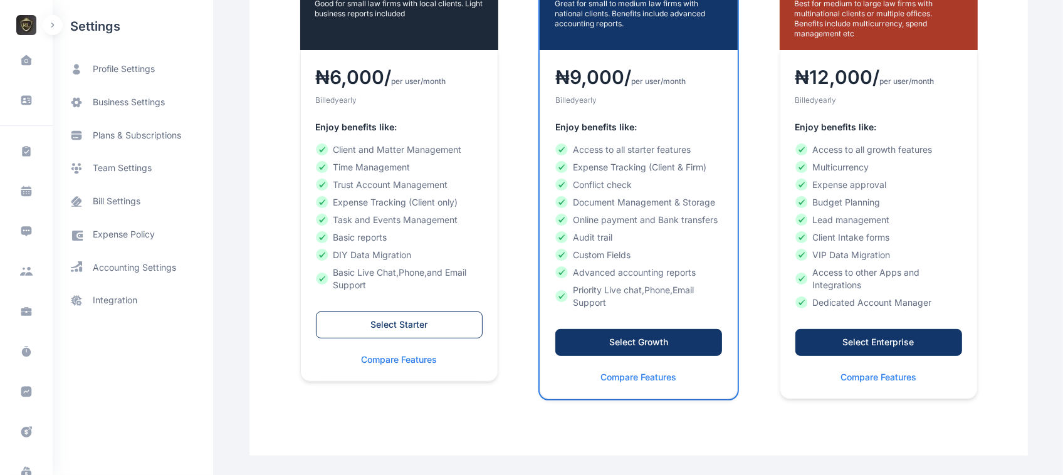
click at [879, 345] on div "Select Enterprise" at bounding box center [878, 342] width 140 height 13
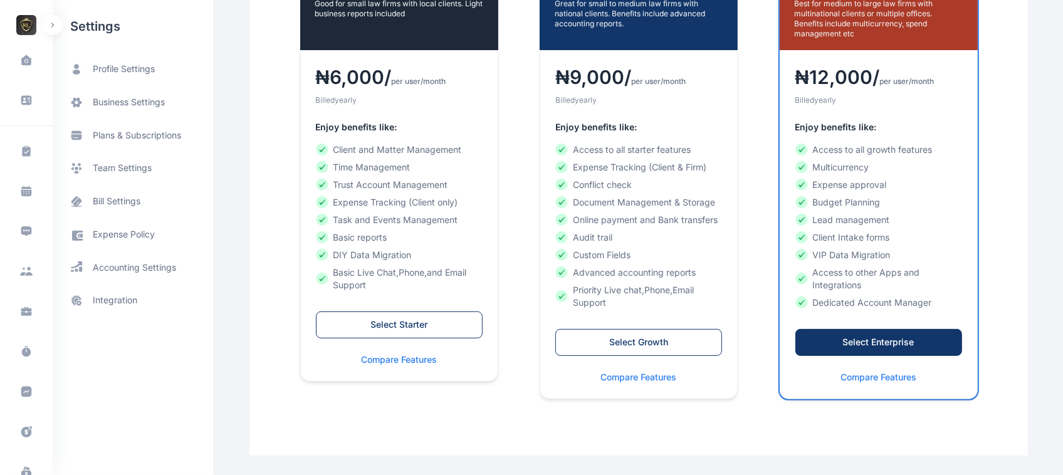
click at [866, 346] on div "Select Enterprise" at bounding box center [878, 342] width 140 height 13
click at [855, 345] on div "Select Enterprise" at bounding box center [878, 342] width 140 height 13
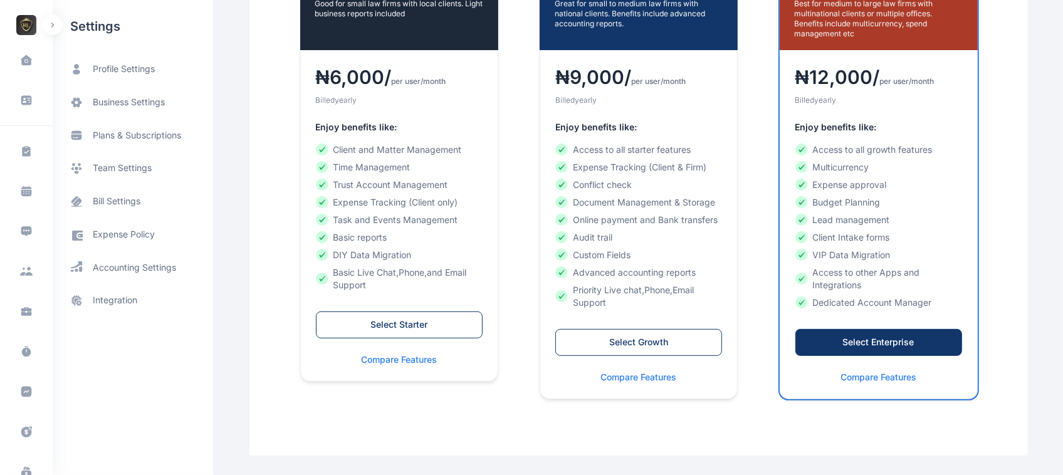
click at [855, 345] on div "Select Enterprise" at bounding box center [878, 342] width 140 height 13
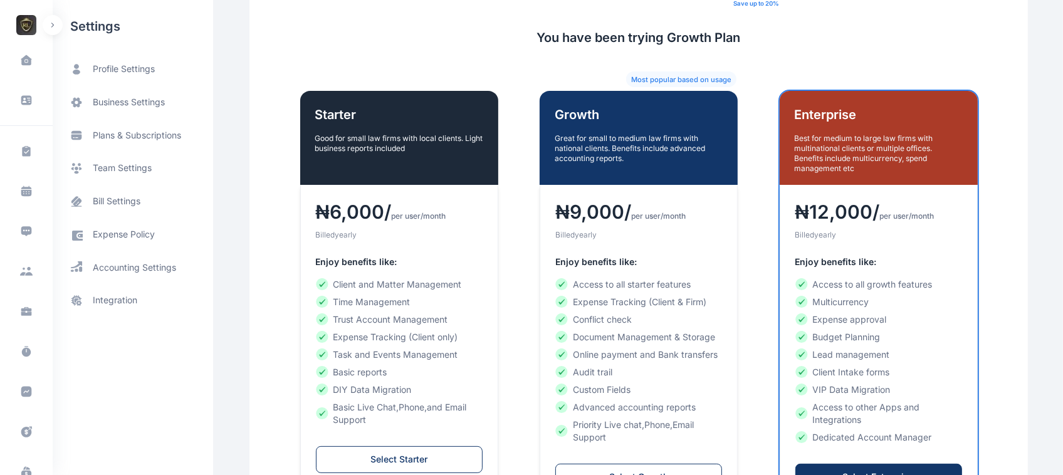
scroll to position [60, 0]
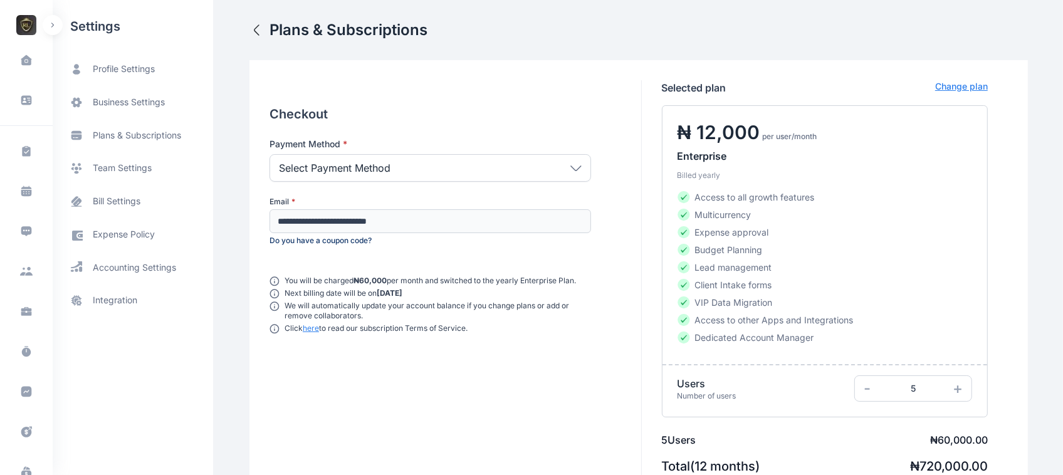
click at [534, 176] on div "Select Payment Method" at bounding box center [429, 168] width 321 height 28
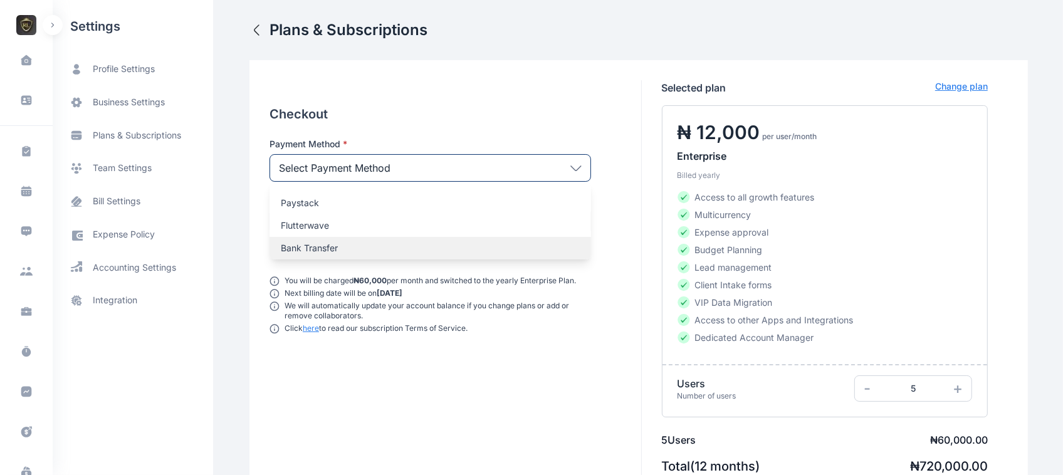
click at [452, 252] on p "Bank Transfer" at bounding box center [430, 248] width 299 height 13
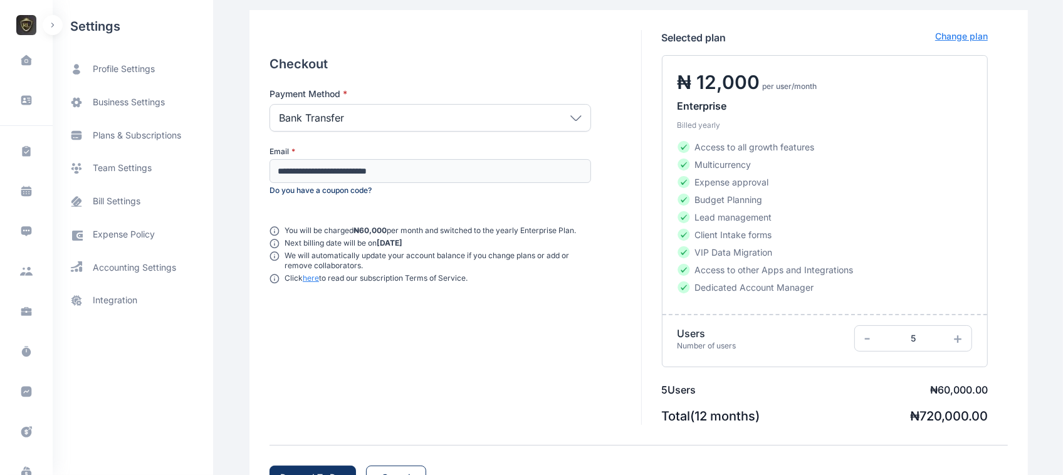
scroll to position [105, 0]
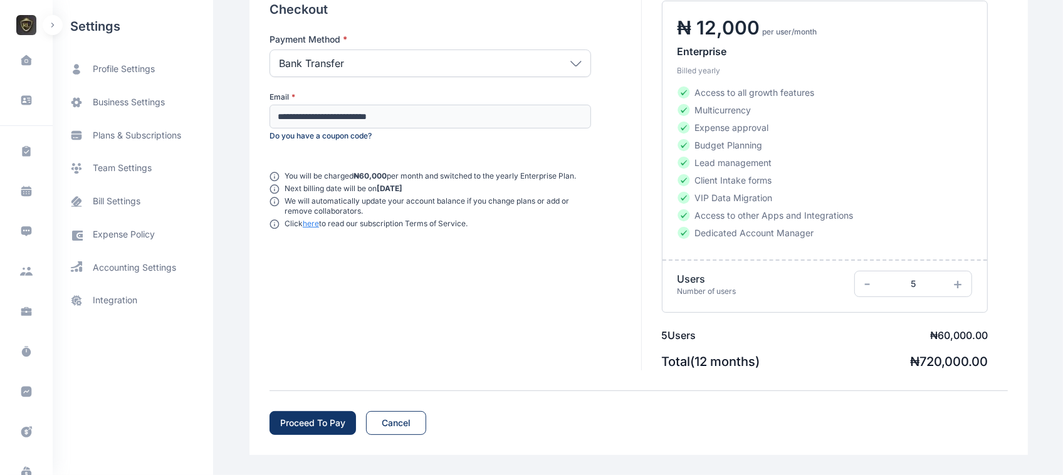
click at [317, 417] on div "Proceed To Pay" at bounding box center [312, 423] width 65 height 13
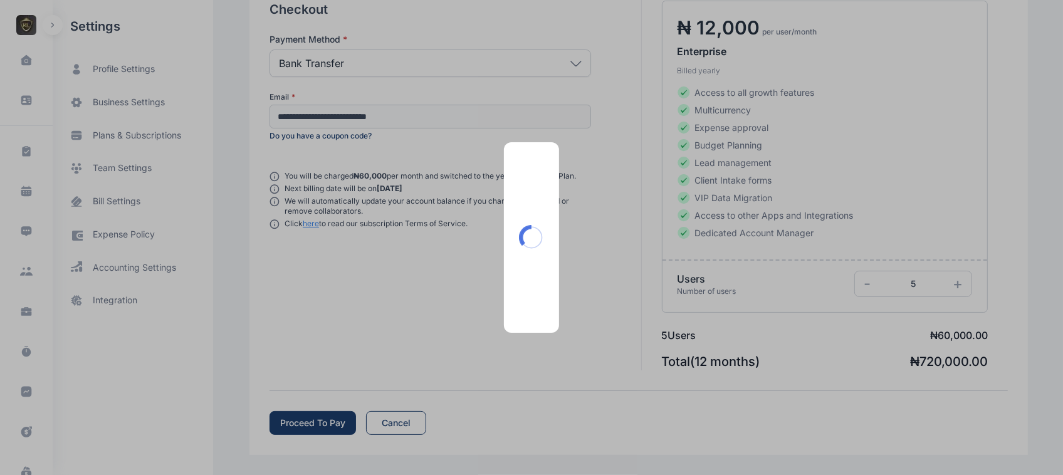
click at [556, 299] on div at bounding box center [531, 237] width 55 height 190
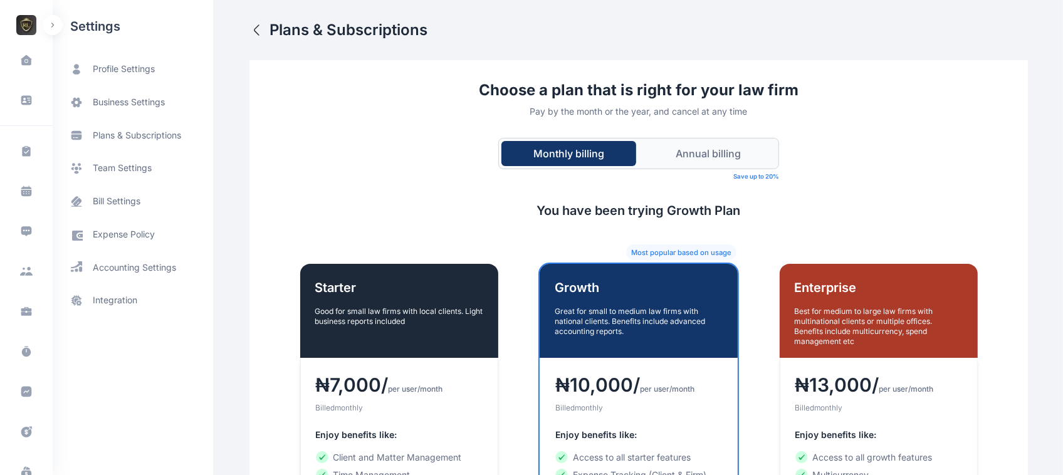
click at [711, 163] on button "Annual billing" at bounding box center [708, 153] width 135 height 25
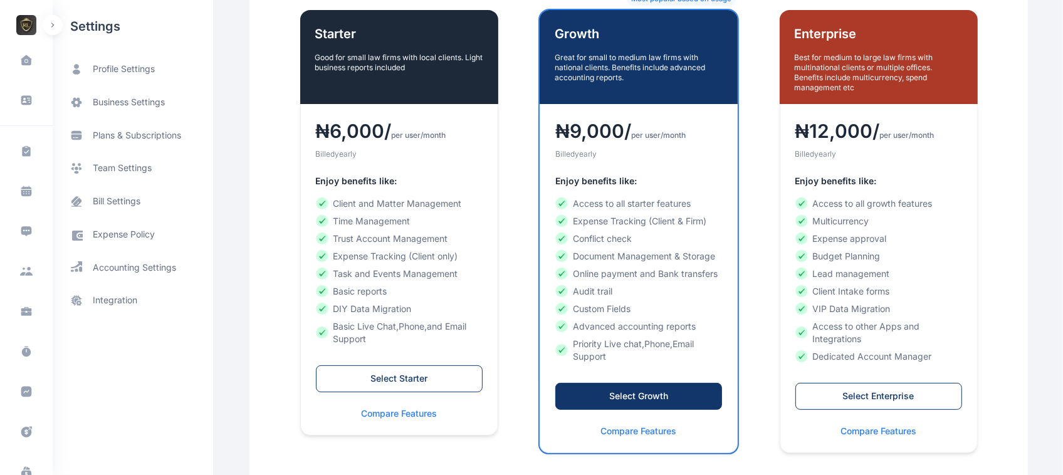
scroll to position [308, 0]
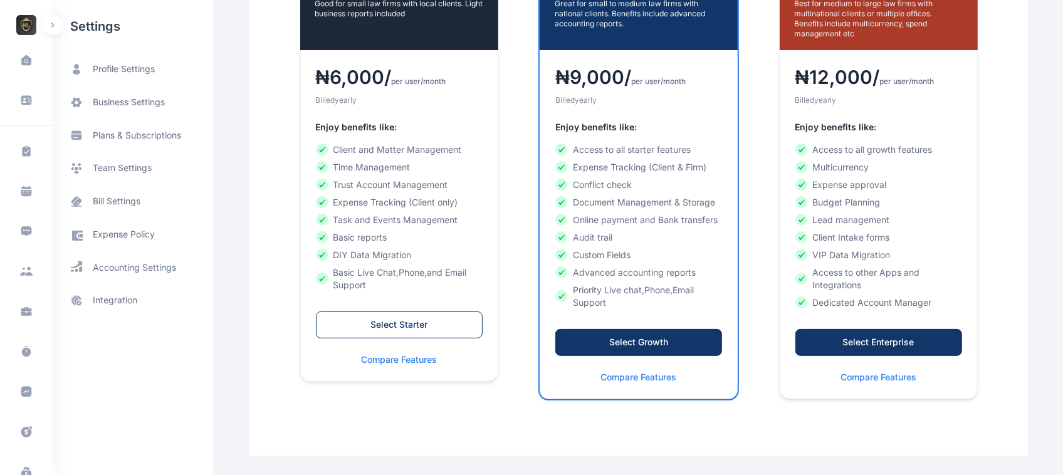
click at [882, 338] on div "Select Enterprise" at bounding box center [878, 342] width 140 height 13
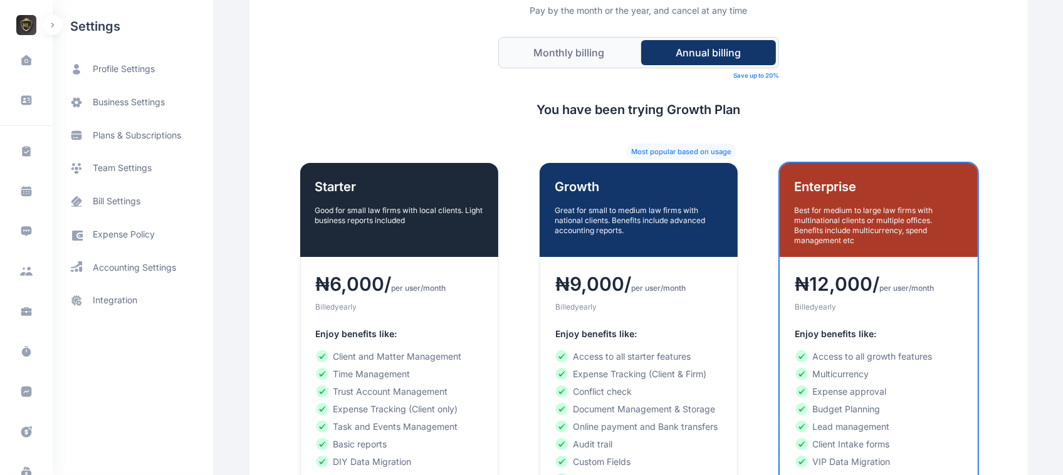
scroll to position [35, 0]
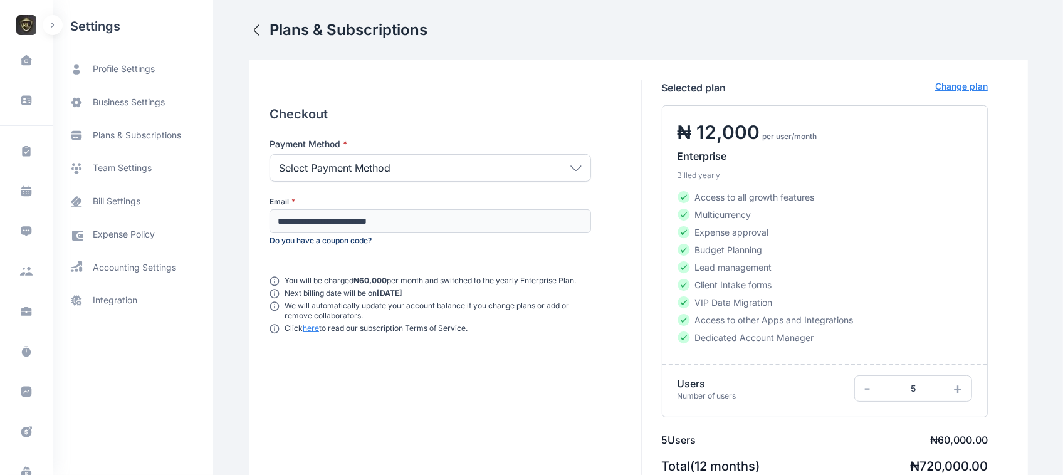
click at [536, 170] on div "Select Payment Method" at bounding box center [429, 168] width 321 height 28
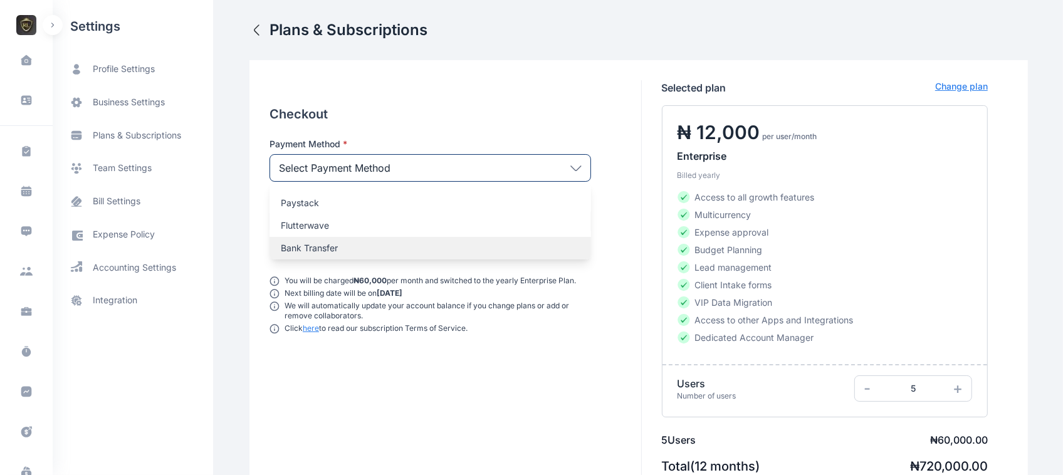
click at [477, 249] on p "Bank Transfer" at bounding box center [430, 248] width 299 height 13
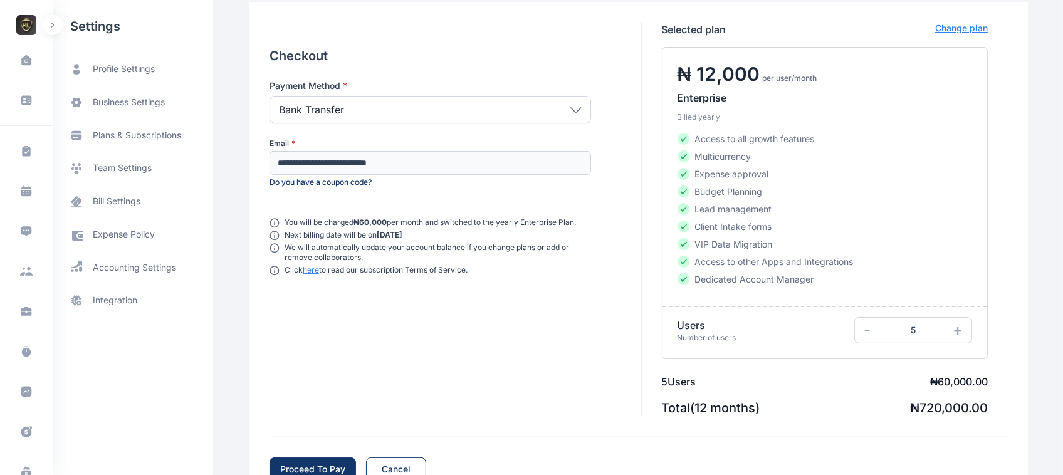
scroll to position [105, 0]
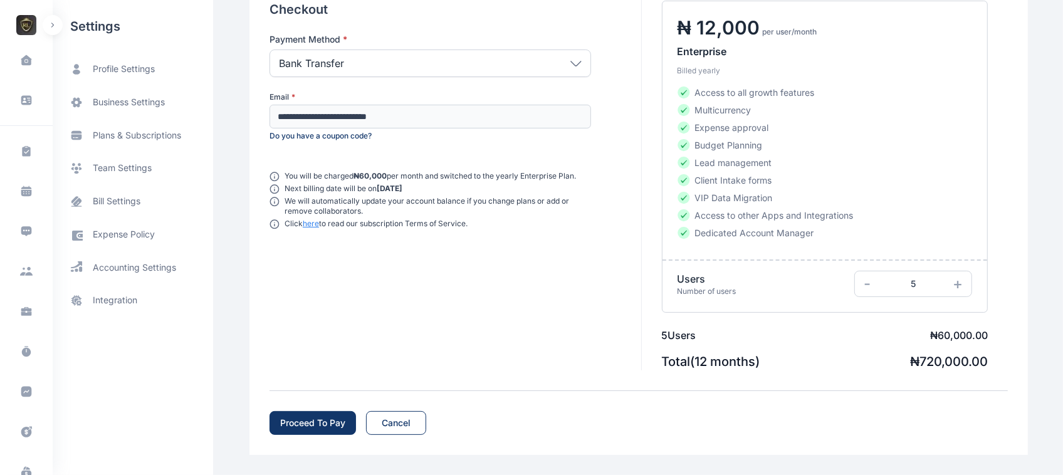
click at [317, 417] on div "Proceed To Pay" at bounding box center [312, 423] width 65 height 13
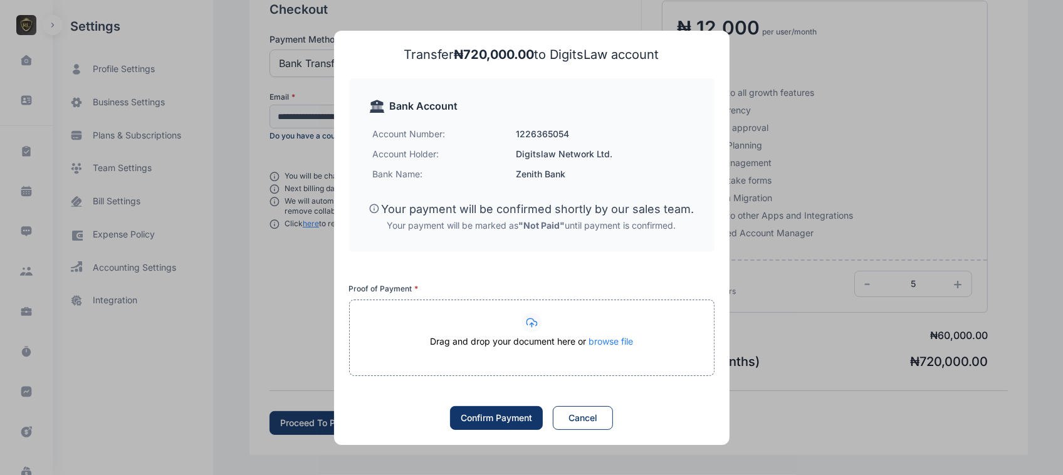
click at [613, 339] on span "browse file" at bounding box center [610, 341] width 44 height 11
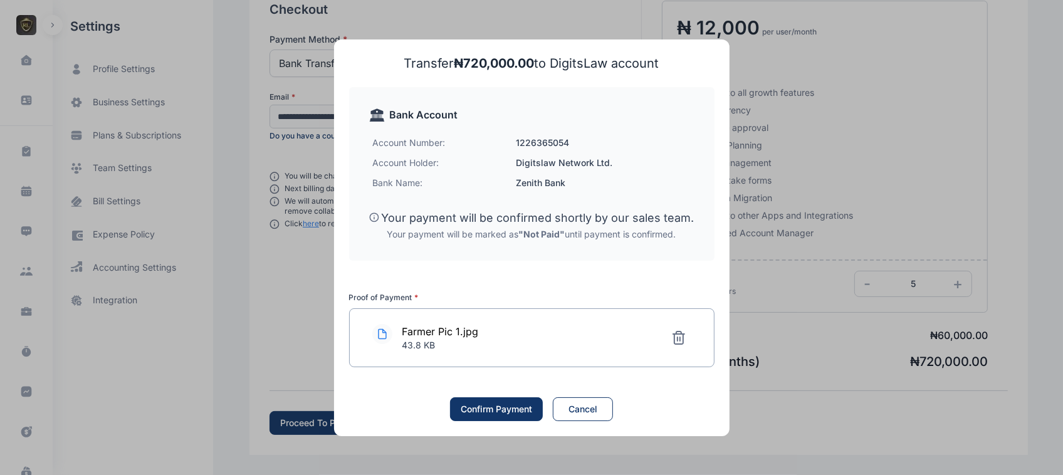
click at [511, 415] on button "Confirm Payment" at bounding box center [496, 409] width 93 height 24
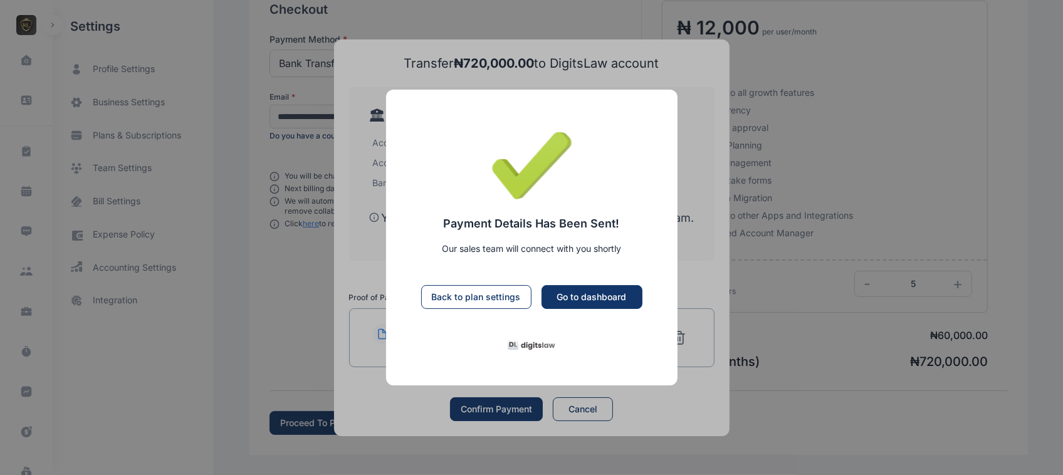
click at [580, 303] on div "Go to dashboard" at bounding box center [592, 297] width 70 height 13
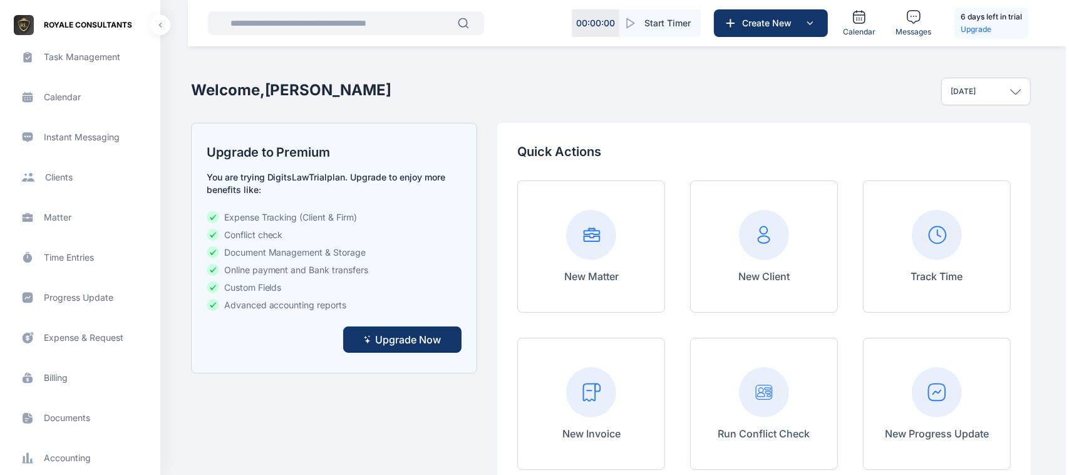
scroll to position [58, 0]
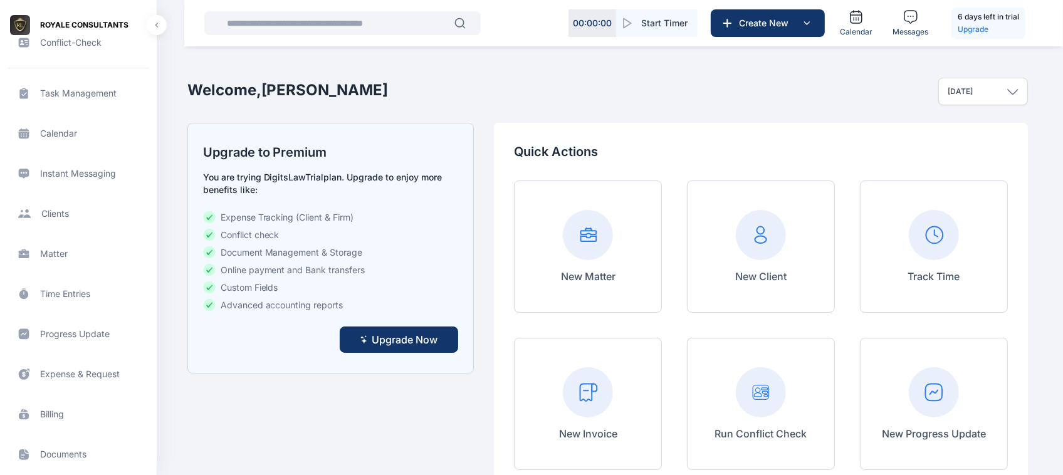
click at [73, 169] on span "Instant Messaging Instant Messaging Instant Messaging" at bounding box center [79, 174] width 142 height 30
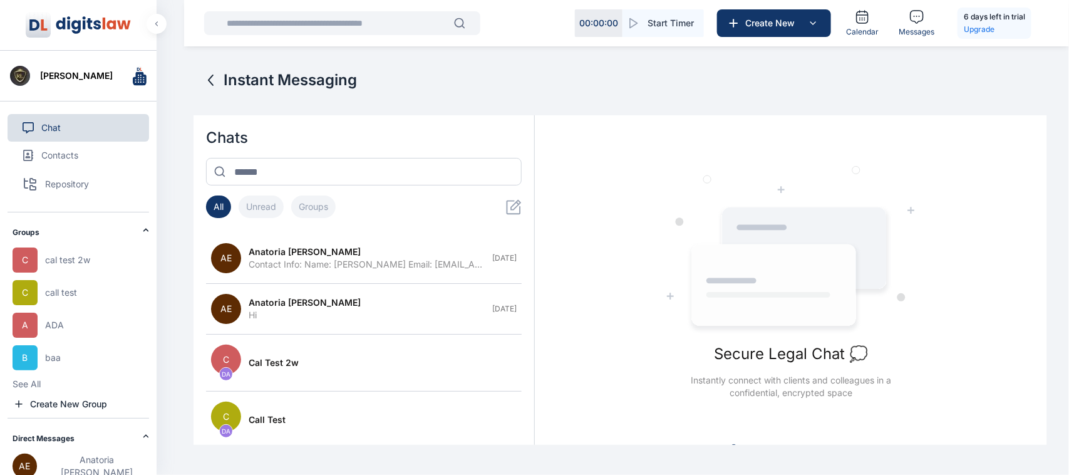
click at [78, 415] on div "Chat Contacts Repository Groups C cal test 2w C call test A ADA B baa See All C…" at bounding box center [79, 362] width 142 height 523
click at [82, 413] on div "Chat Contacts Repository Groups C cal test 2w C call test A ADA B baa See All C…" at bounding box center [79, 362] width 142 height 523
click at [89, 406] on span "Create New Group" at bounding box center [68, 404] width 77 height 13
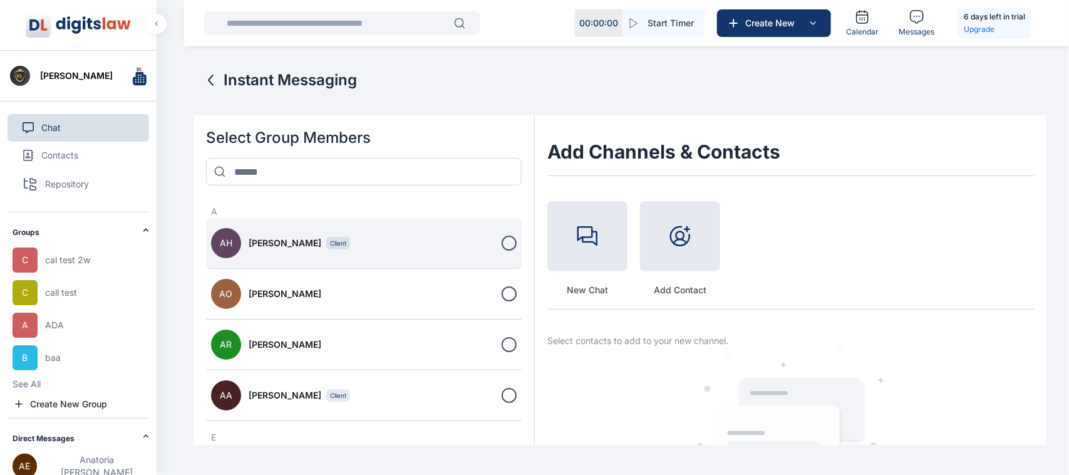
click at [496, 242] on button "AH [PERSON_NAME] Client" at bounding box center [364, 243] width 316 height 51
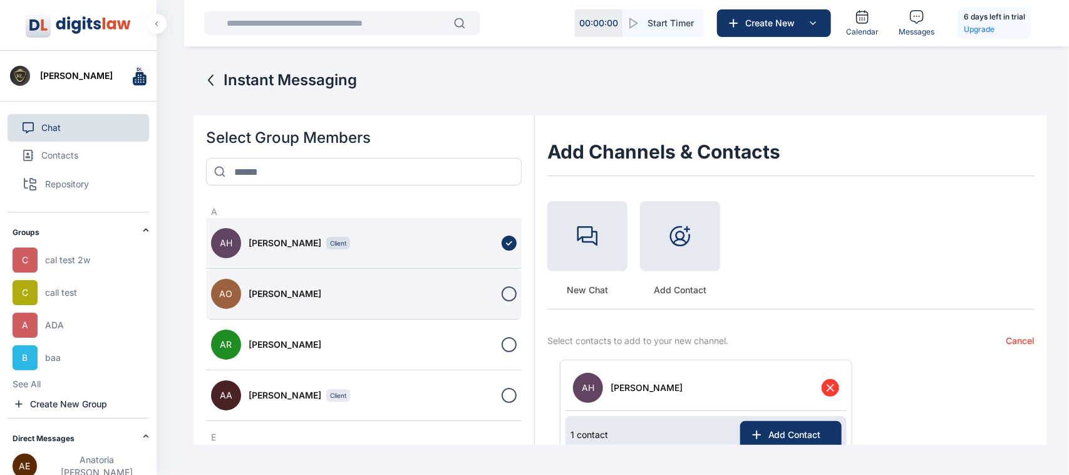
click at [500, 276] on button "AO [PERSON_NAME]" at bounding box center [364, 294] width 316 height 51
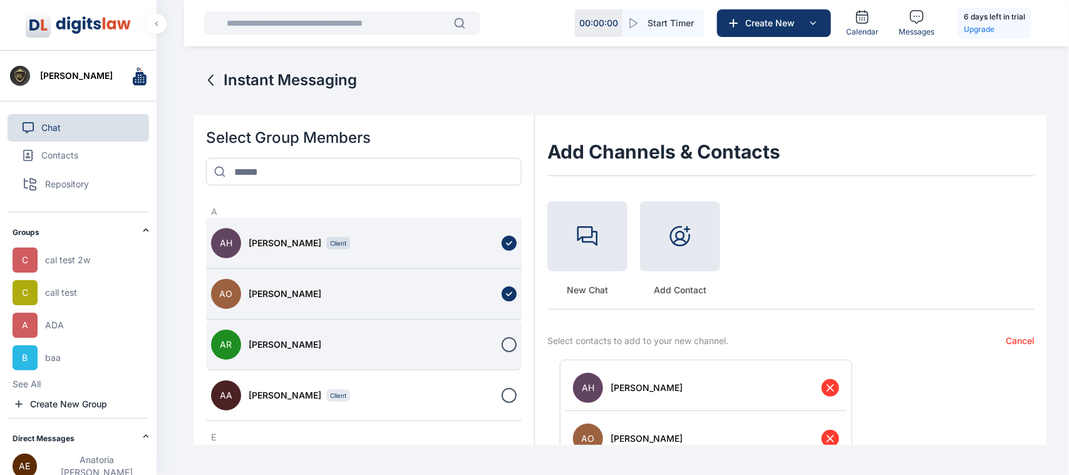
click at [502, 343] on div at bounding box center [509, 344] width 15 height 15
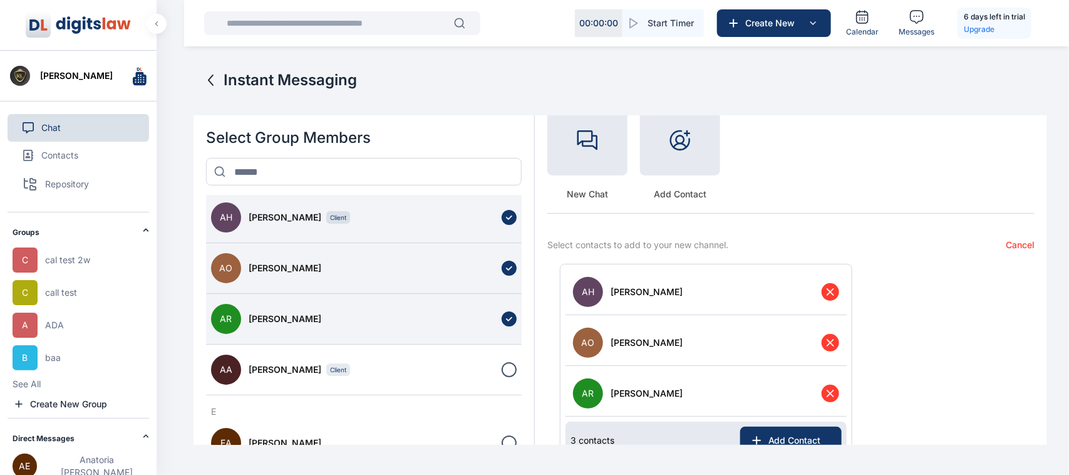
scroll to position [44, 0]
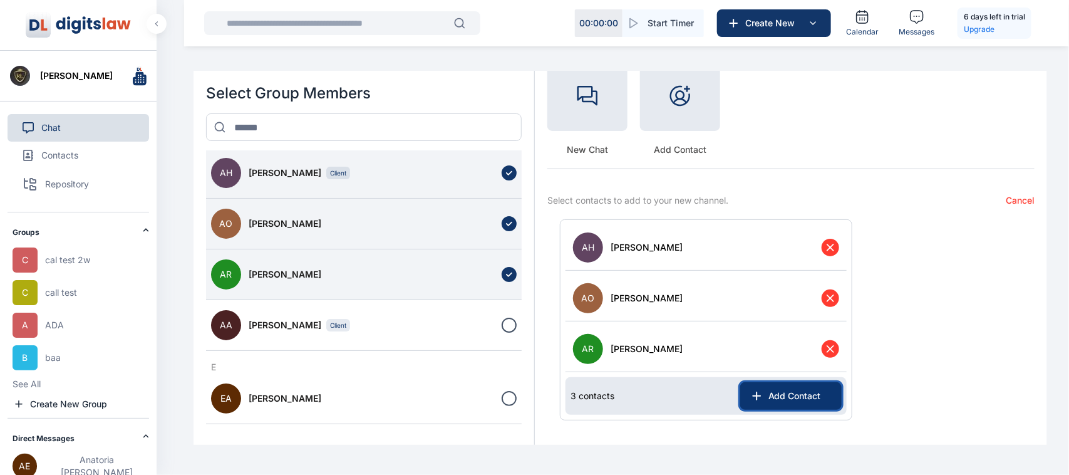
click at [756, 398] on icon at bounding box center [757, 396] width 13 height 13
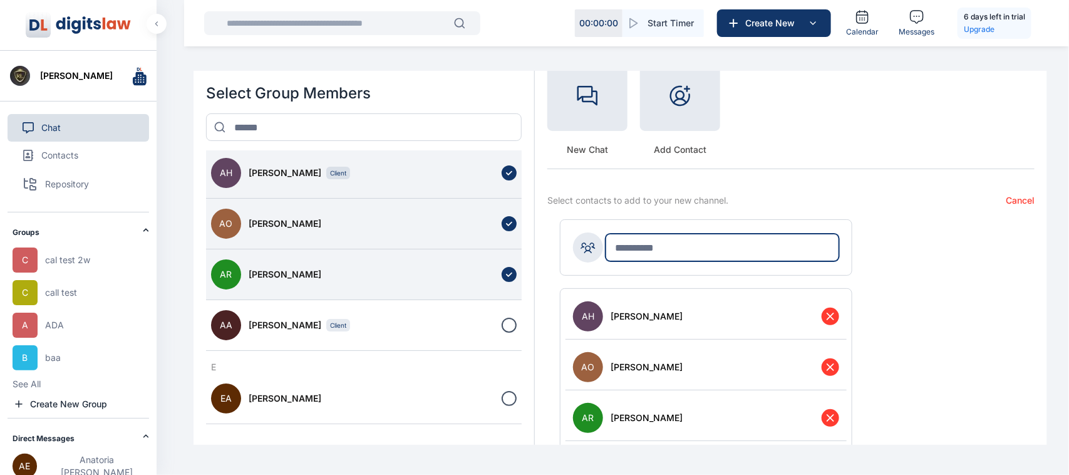
click at [682, 238] on input "text" at bounding box center [723, 248] width 234 height 28
type input "*"
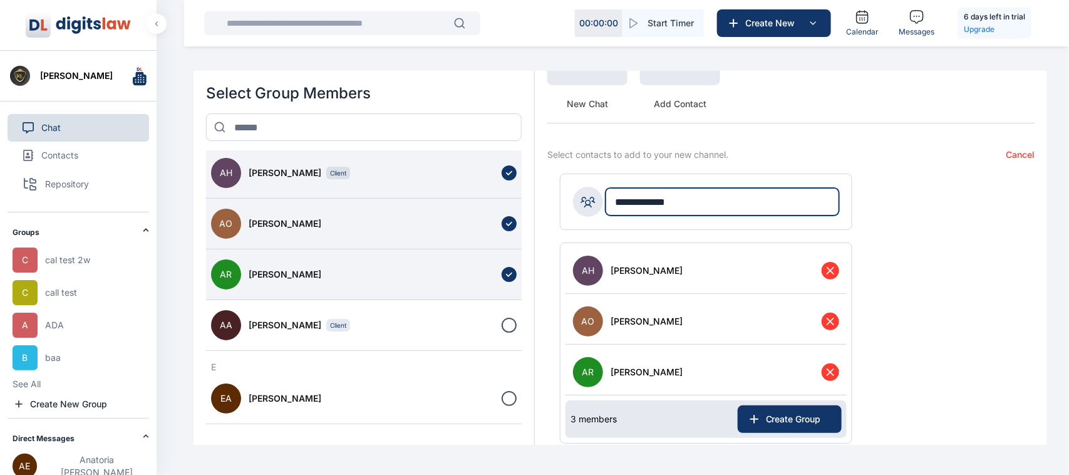
scroll to position [165, 0]
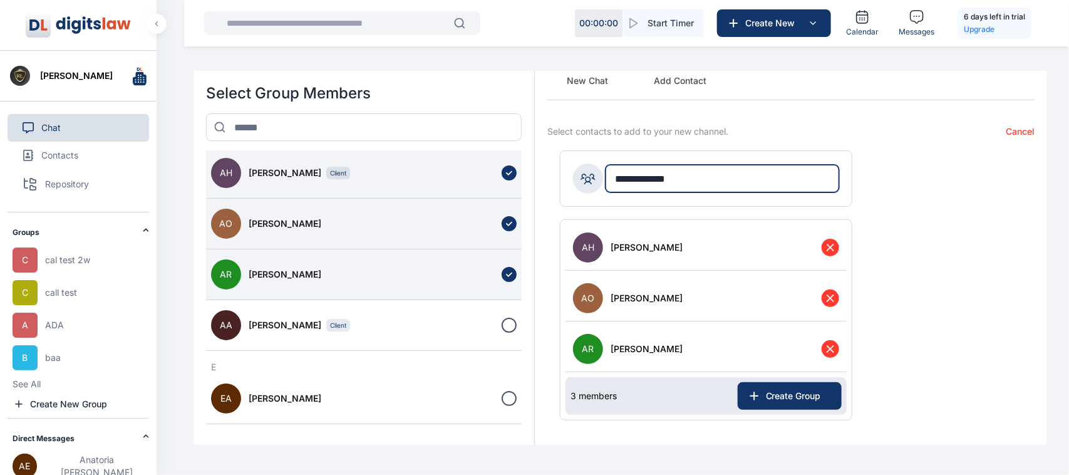
type input "**********"
click at [824, 301] on icon at bounding box center [830, 298] width 13 height 13
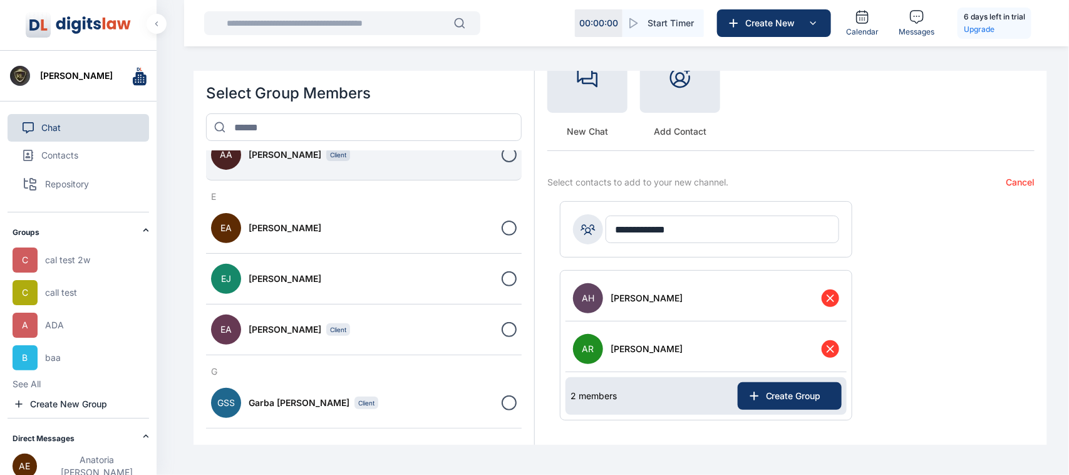
scroll to position [209, 0]
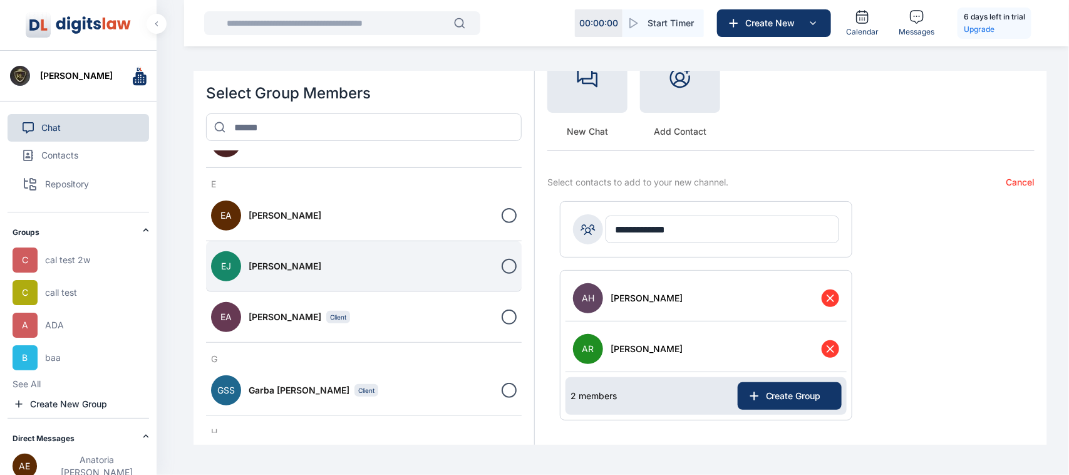
click at [509, 268] on div at bounding box center [509, 266] width 15 height 15
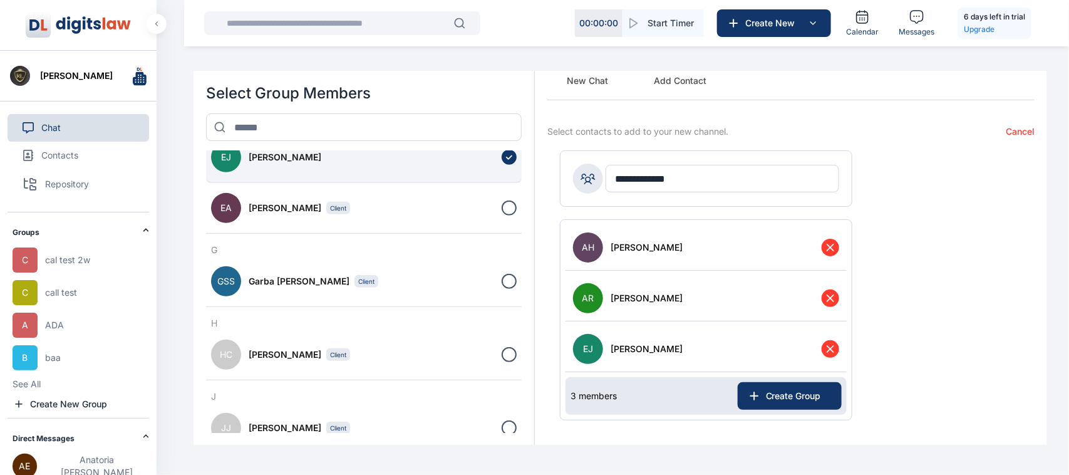
scroll to position [293, 0]
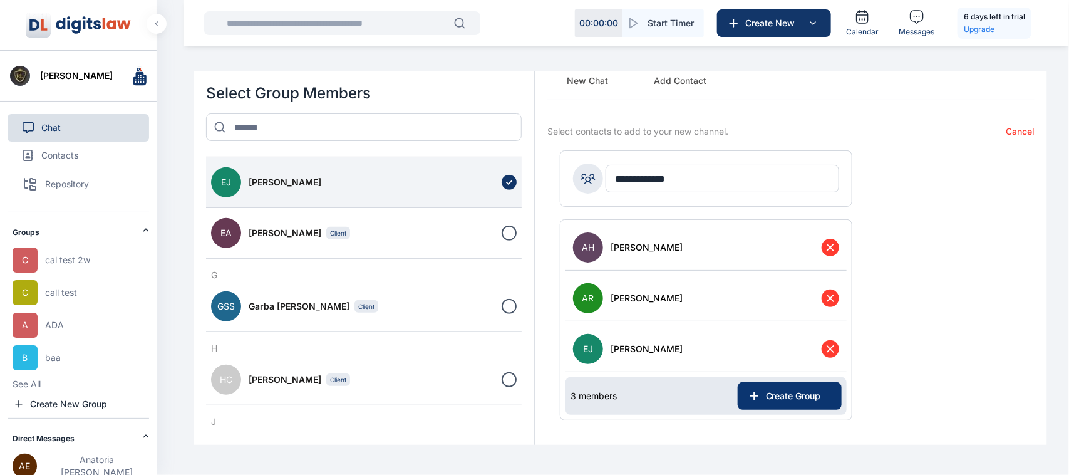
click at [793, 390] on span "Create Group" at bounding box center [796, 396] width 71 height 13
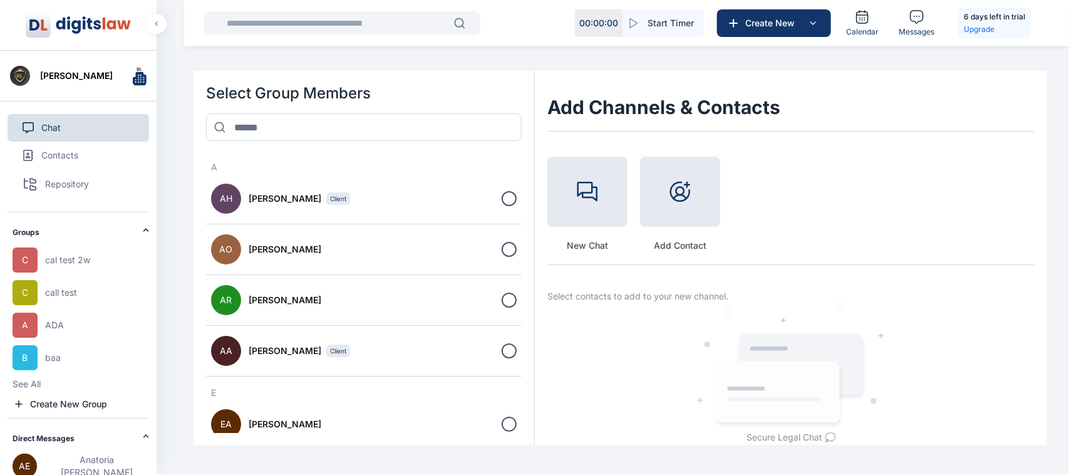
scroll to position [0, 0]
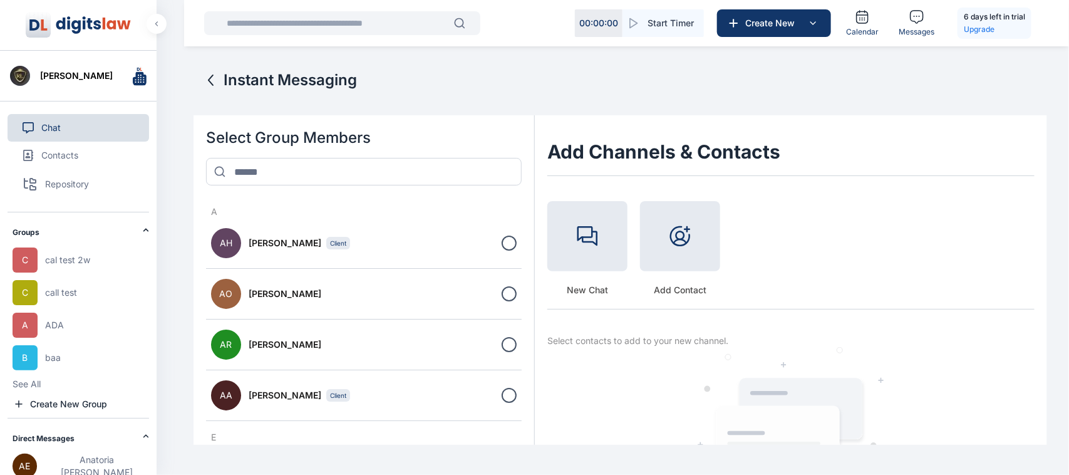
click at [117, 229] on h2 "Groups" at bounding box center [78, 232] width 130 height 10
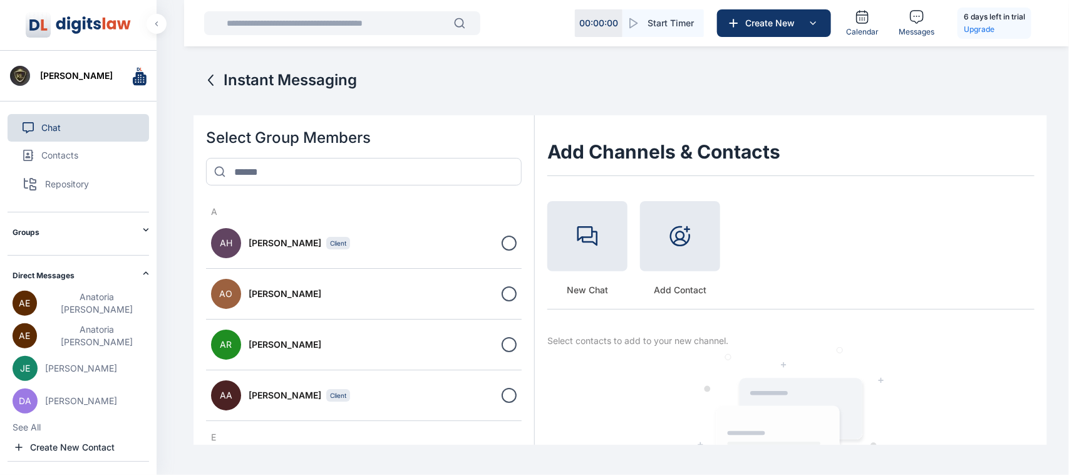
click at [110, 229] on h2 "Groups" at bounding box center [78, 232] width 130 height 10
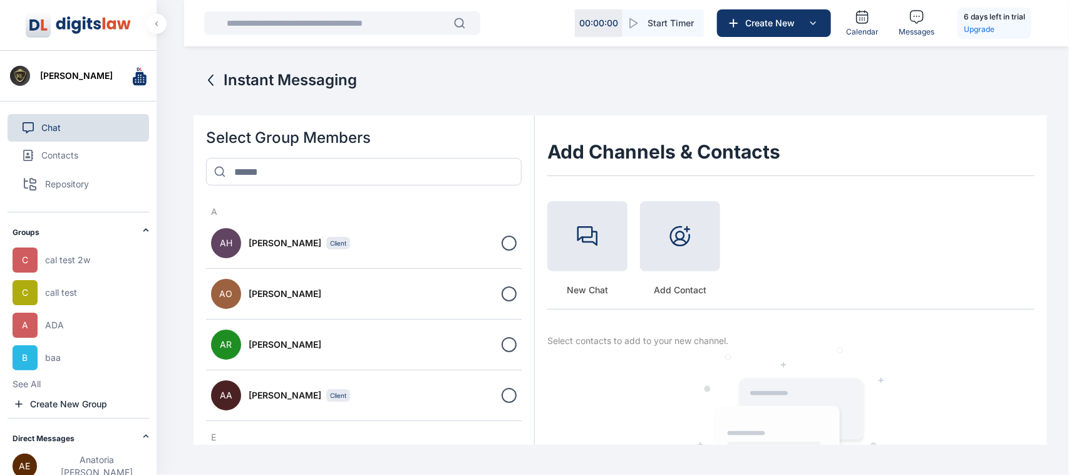
click at [34, 231] on h2 "Groups" at bounding box center [78, 232] width 130 height 10
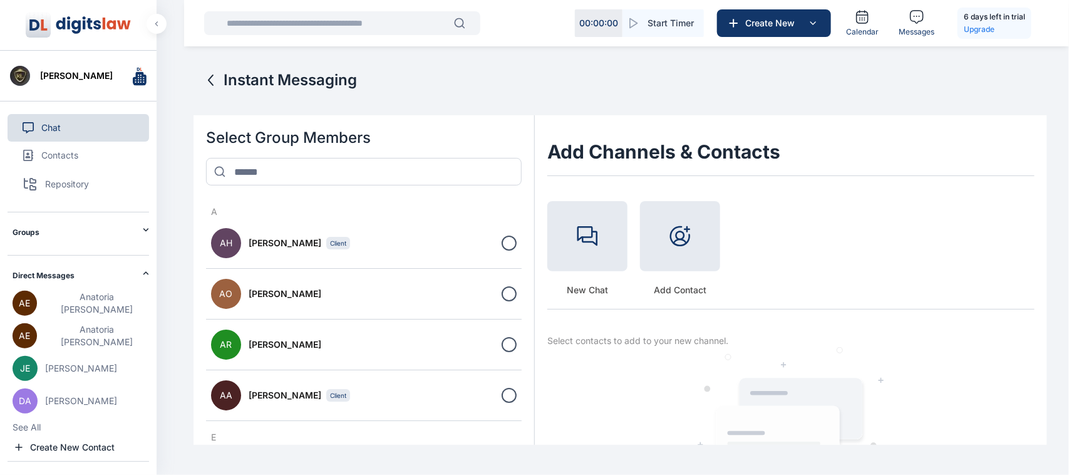
click at [34, 231] on h2 "Groups" at bounding box center [78, 232] width 130 height 10
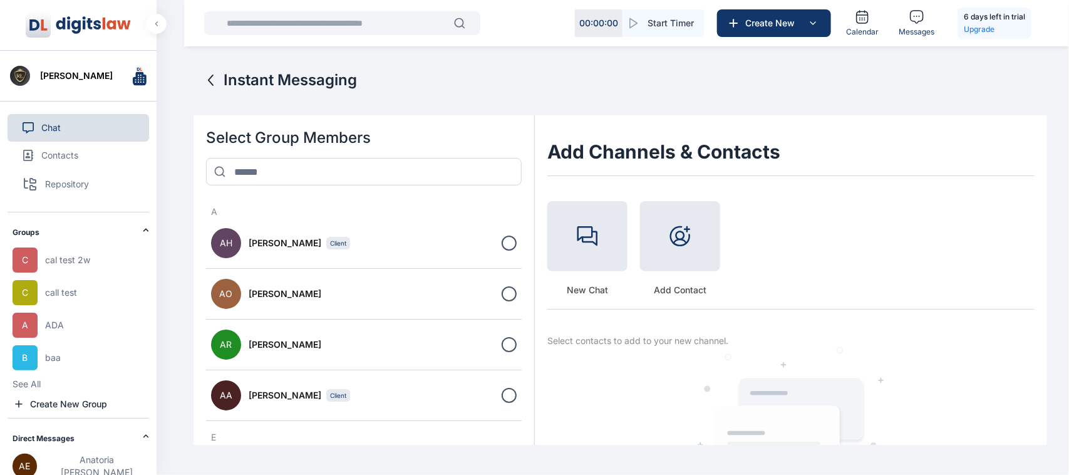
click at [34, 231] on h2 "Groups" at bounding box center [78, 232] width 130 height 10
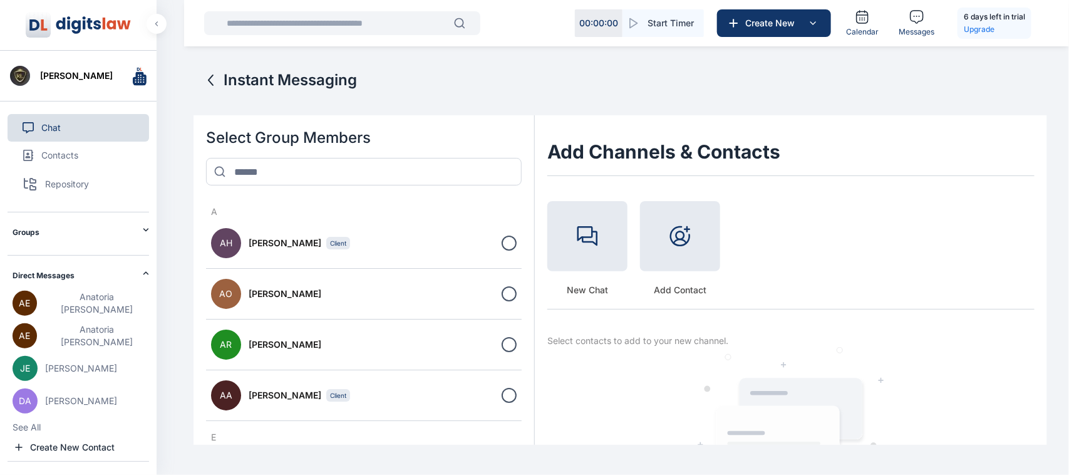
click at [213, 83] on icon at bounding box center [211, 80] width 15 height 15
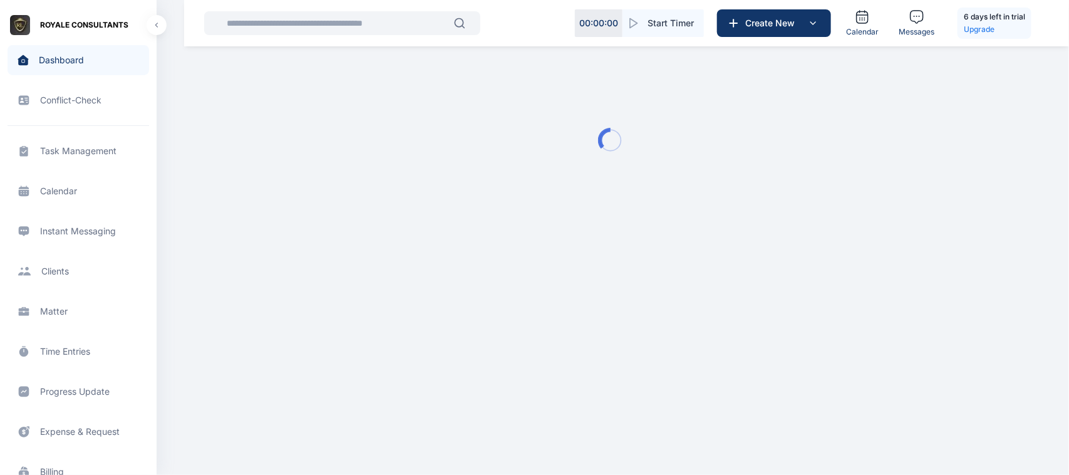
click at [114, 231] on span "Instant Messaging Instant Messaging Instant Messaging" at bounding box center [79, 231] width 142 height 30
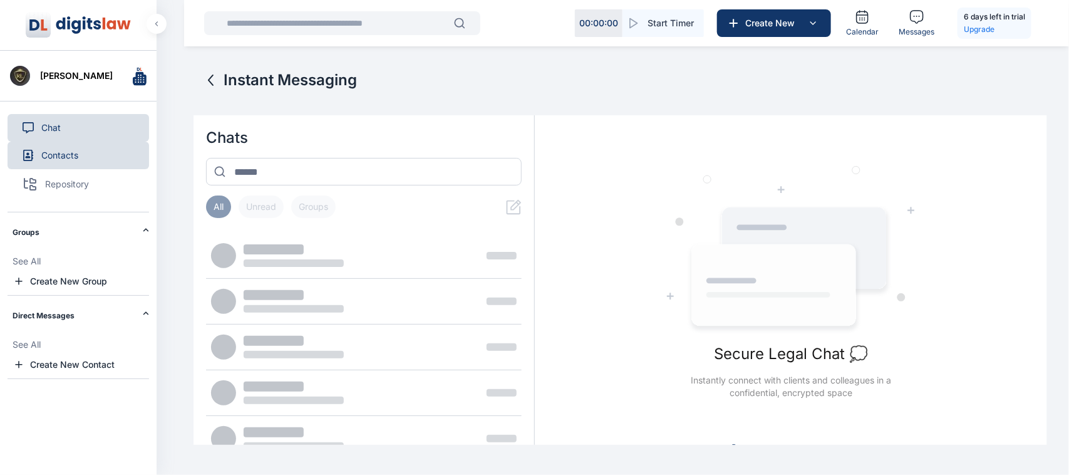
click at [67, 165] on button "Contacts" at bounding box center [79, 156] width 142 height 28
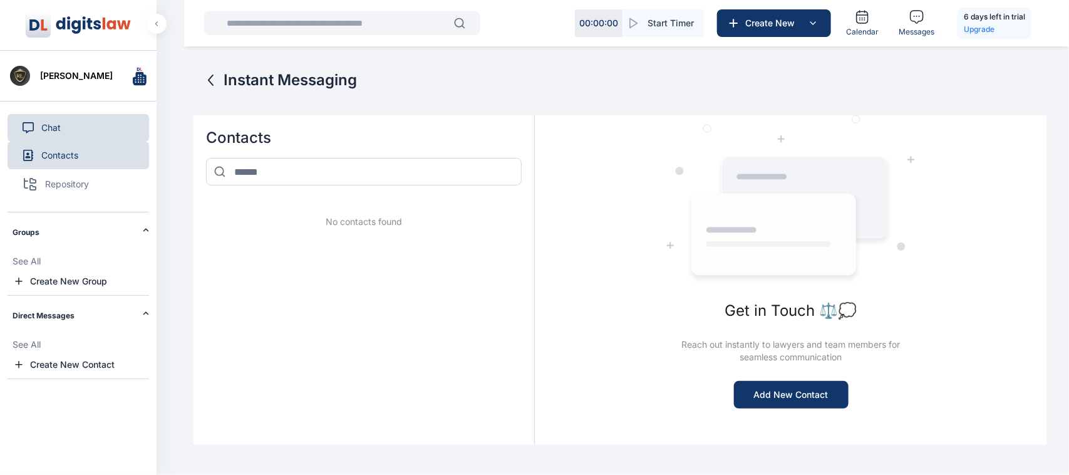
click at [61, 138] on button "Chat" at bounding box center [79, 128] width 142 height 28
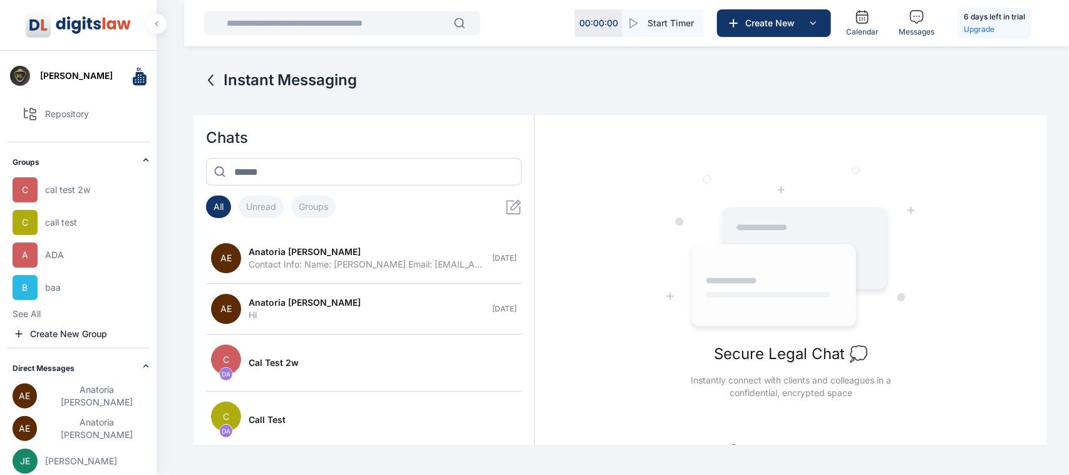
scroll to position [60, 0]
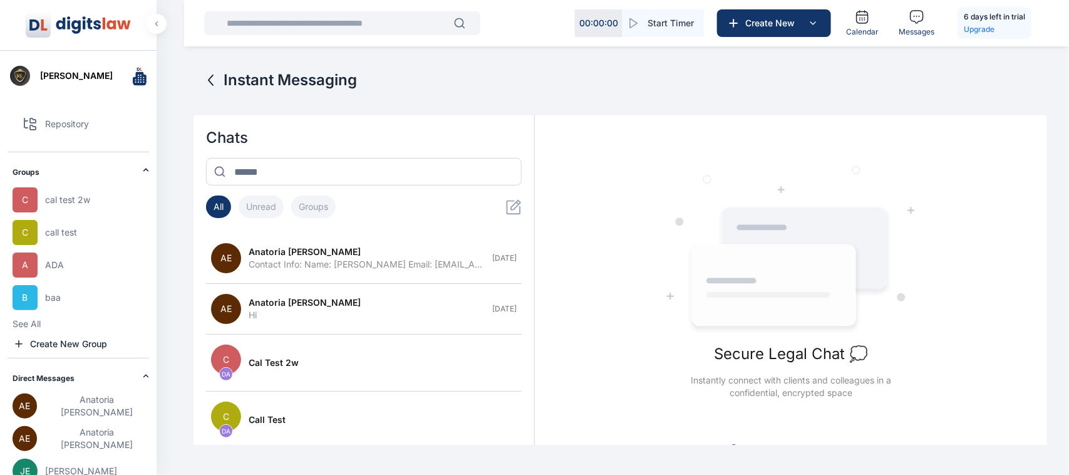
click at [24, 327] on button "See All" at bounding box center [27, 324] width 28 height 13
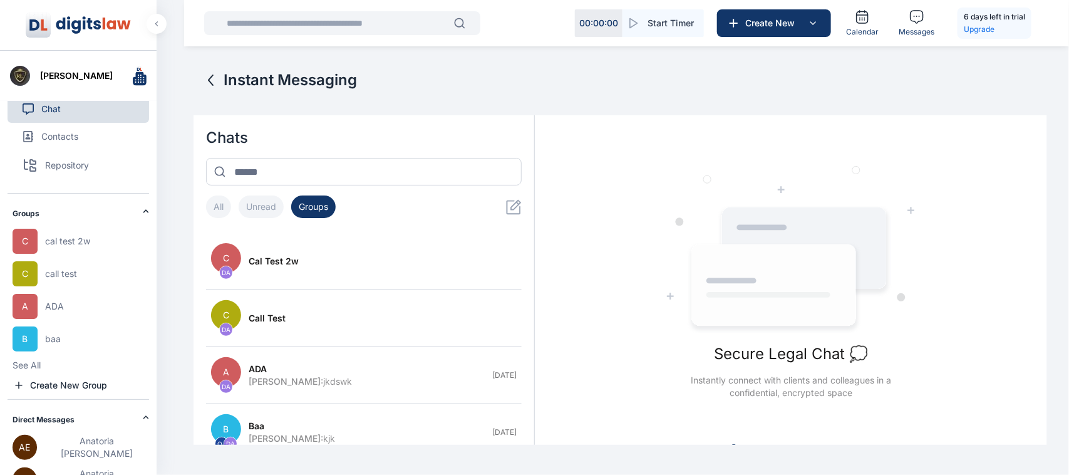
scroll to position [0, 0]
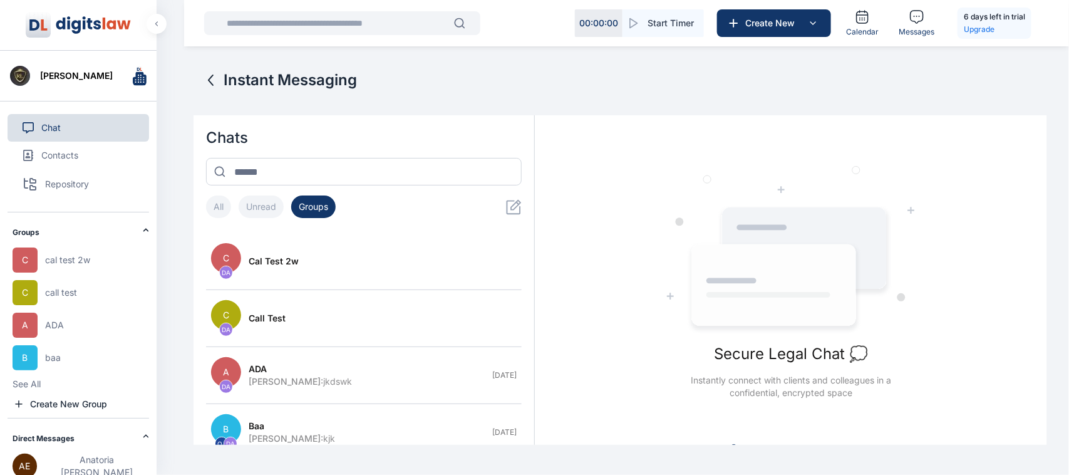
click at [138, 229] on div "Groups" at bounding box center [78, 229] width 130 height 35
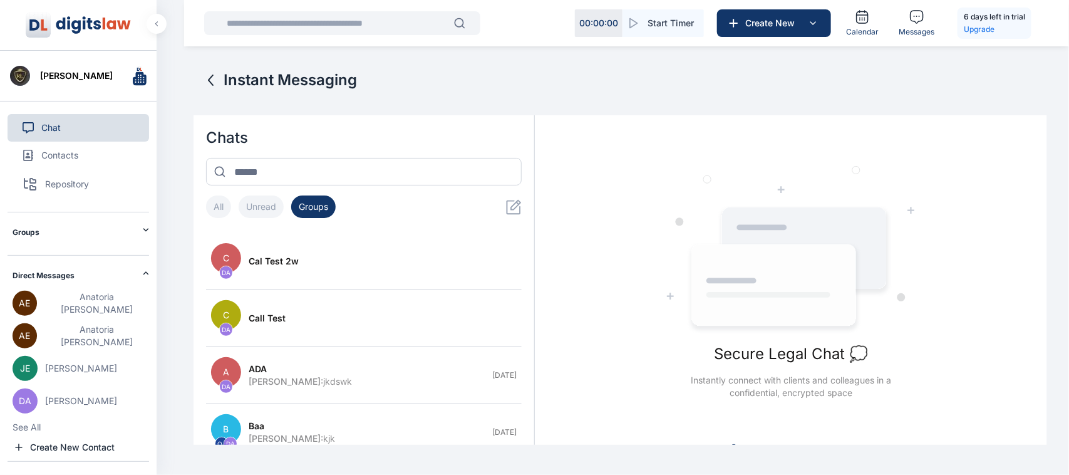
click at [138, 229] on div "Groups" at bounding box center [78, 229] width 130 height 35
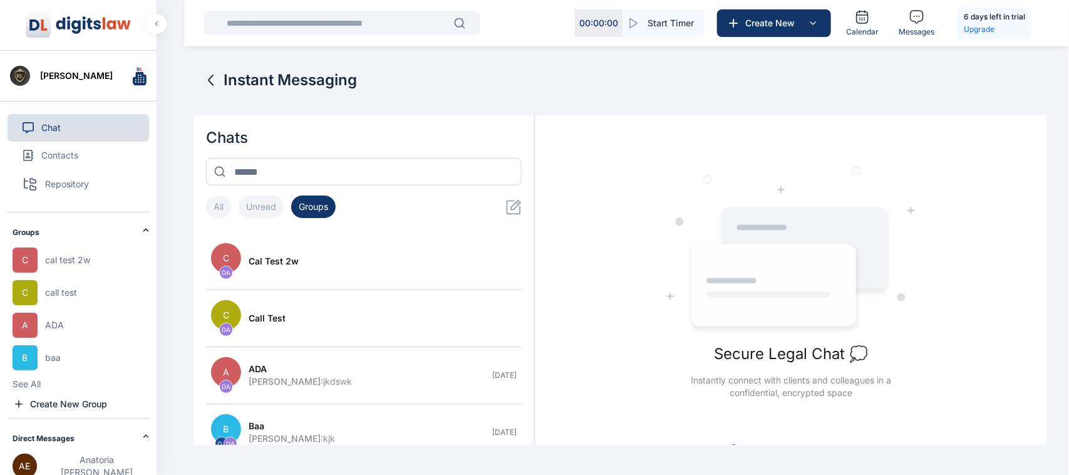
click at [145, 230] on icon at bounding box center [146, 230] width 6 height 6
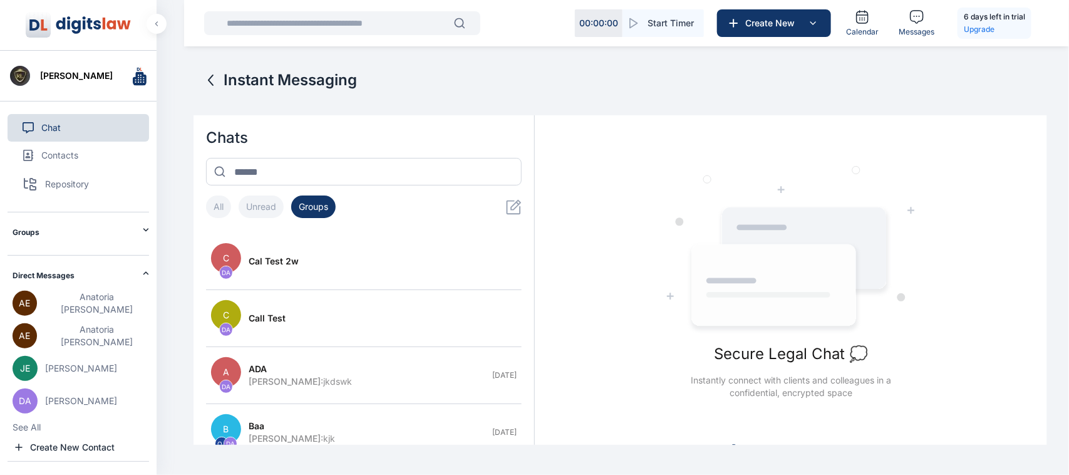
scroll to position [1, 0]
click at [133, 281] on h2 "Direct Messages" at bounding box center [78, 276] width 130 height 10
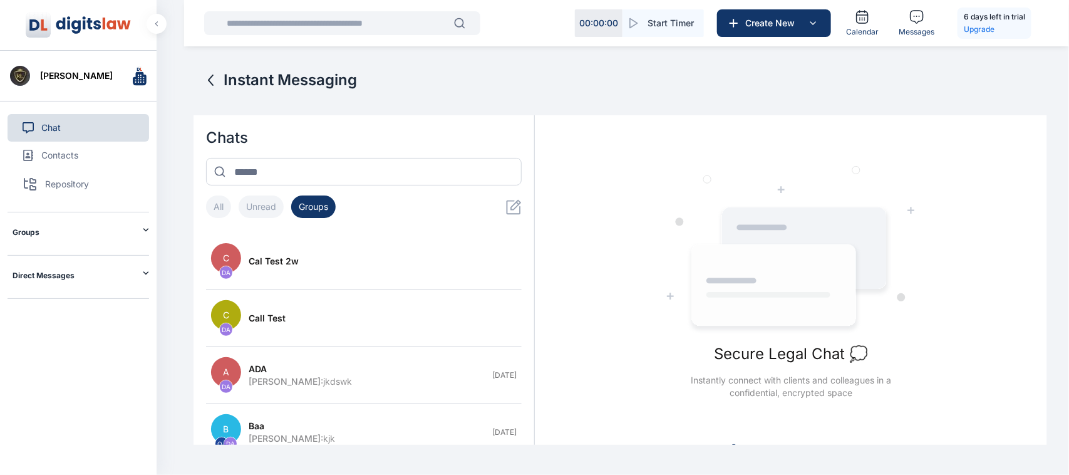
click at [137, 281] on h2 "Direct Messages" at bounding box center [78, 276] width 130 height 10
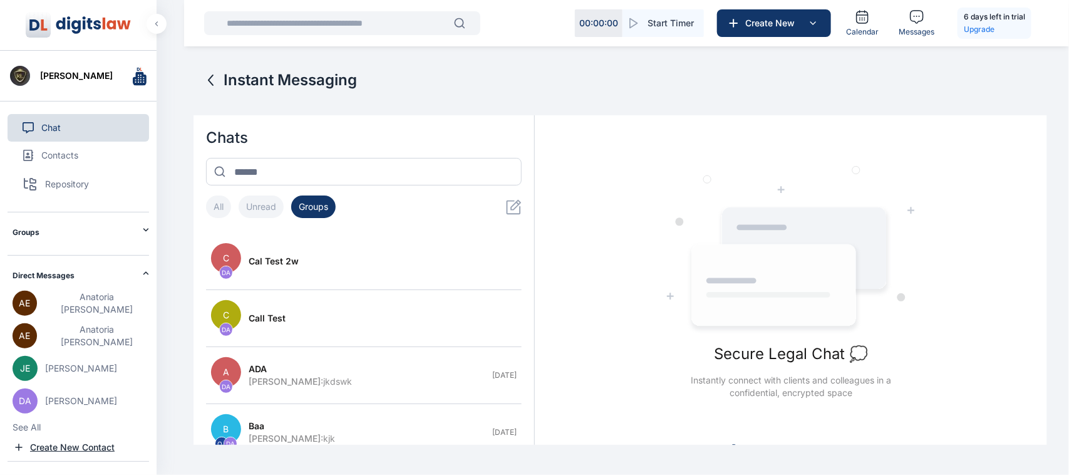
click at [70, 448] on span "Create New Contact" at bounding box center [72, 447] width 85 height 13
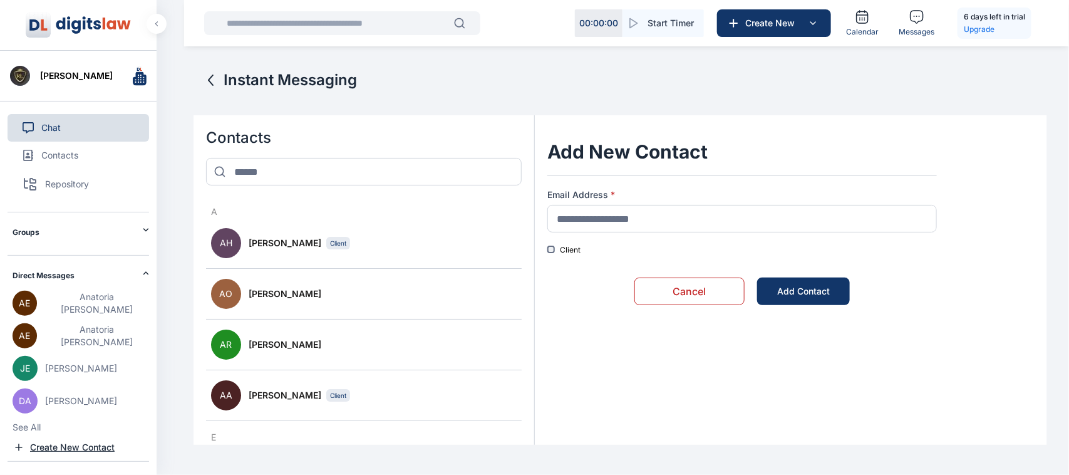
click at [70, 448] on span "Create New Contact" at bounding box center [72, 447] width 85 height 13
click at [86, 442] on div "AE Anatoria Eddie AE Anatoria Eddie JE John Elsa DA Daniel Adekoya See All Crea…" at bounding box center [81, 372] width 137 height 163
click at [86, 444] on span "Create New Contact" at bounding box center [72, 447] width 85 height 13
click at [78, 126] on button "Chat" at bounding box center [79, 128] width 142 height 28
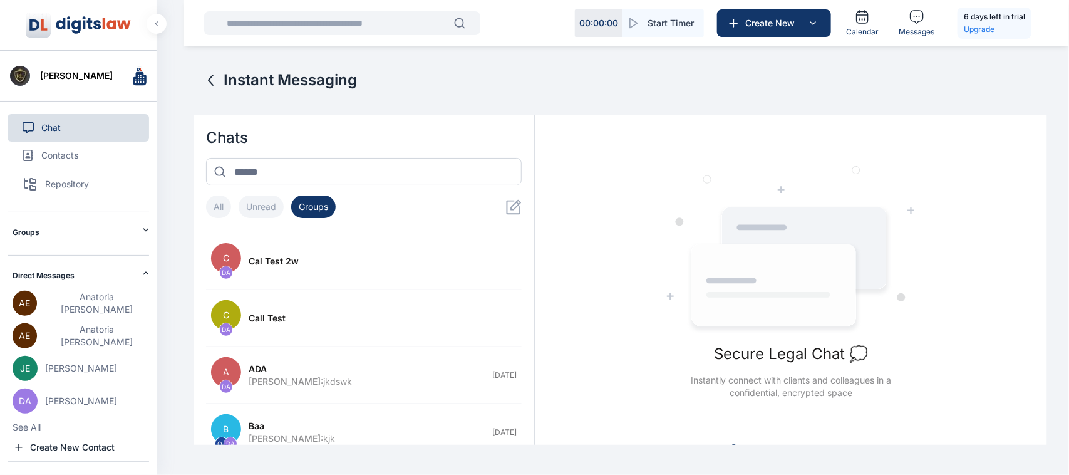
click at [514, 205] on icon at bounding box center [516, 204] width 11 height 11
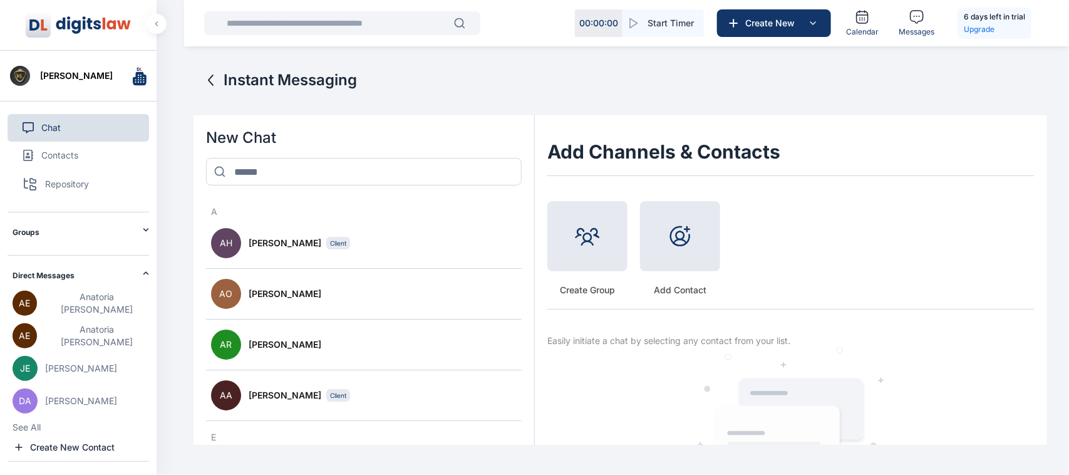
click at [670, 240] on icon at bounding box center [680, 236] width 21 height 21
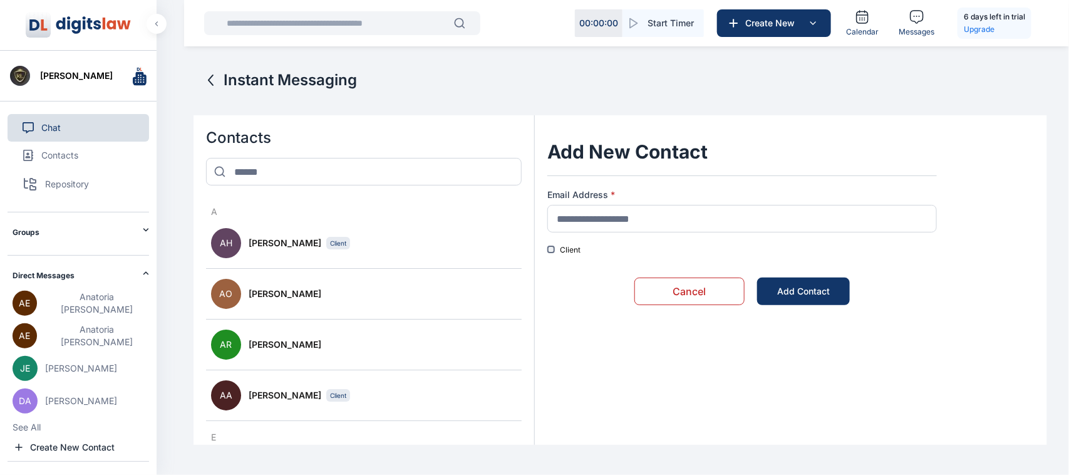
click at [216, 91] on div "Instant Messaging" at bounding box center [621, 92] width 854 height 45
click at [210, 83] on icon at bounding box center [211, 80] width 15 height 15
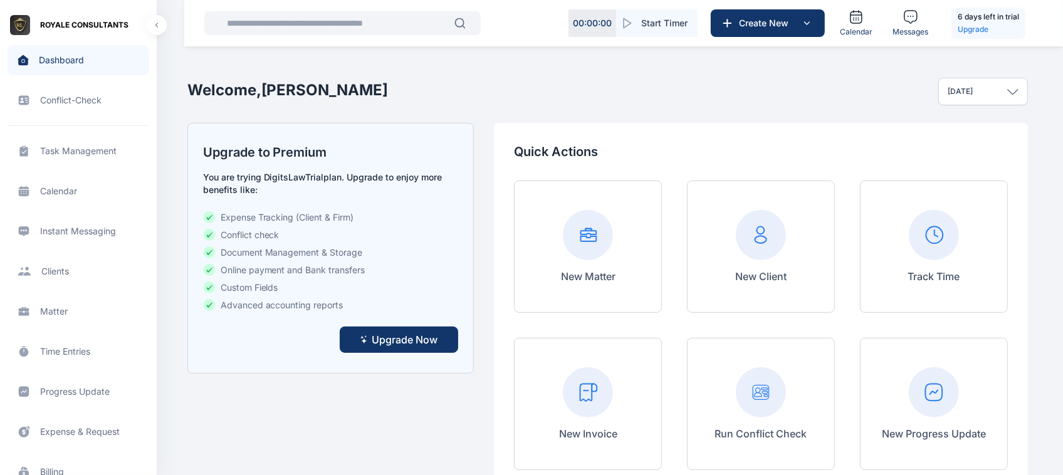
click at [95, 236] on span "Instant Messaging Instant Messaging Instant Messaging" at bounding box center [79, 231] width 142 height 30
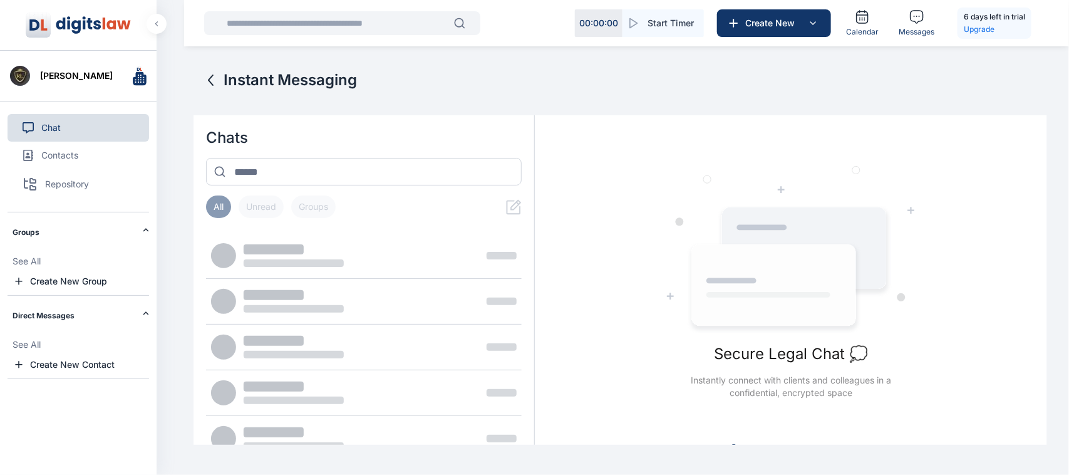
click at [111, 127] on button "Chat" at bounding box center [79, 128] width 142 height 28
drag, startPoint x: 111, startPoint y: 127, endPoint x: 71, endPoint y: -34, distance: 165.9
click at [71, 0] on html "00 : 00 : 00 Start Timer Create New Calendar Messages 6 days left in trial Upgr…" at bounding box center [534, 237] width 1069 height 475
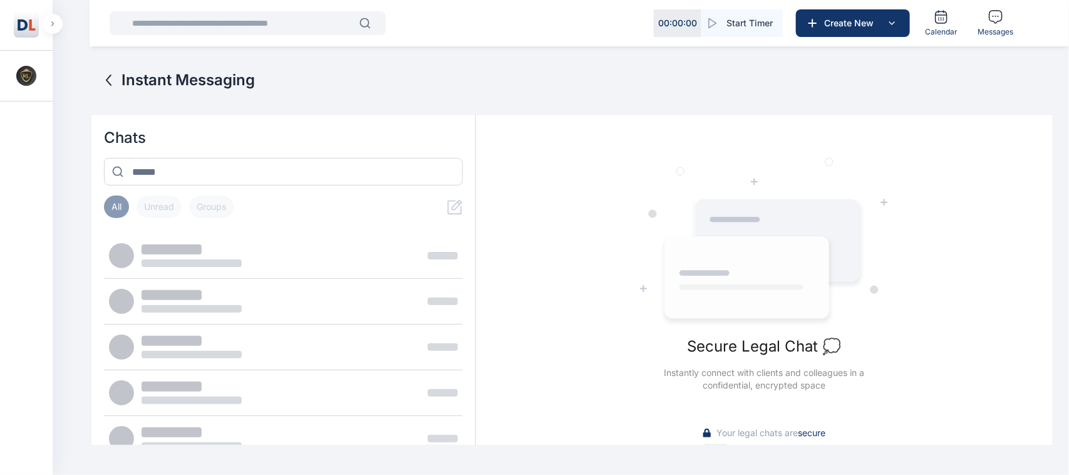
click at [51, 32] on button "button" at bounding box center [53, 24] width 20 height 20
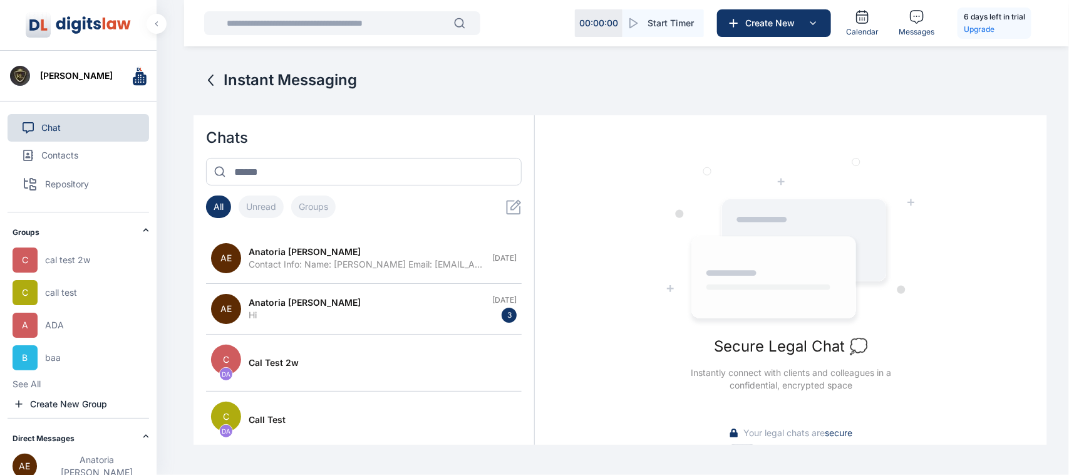
click at [254, 205] on button "Unread" at bounding box center [261, 206] width 45 height 23
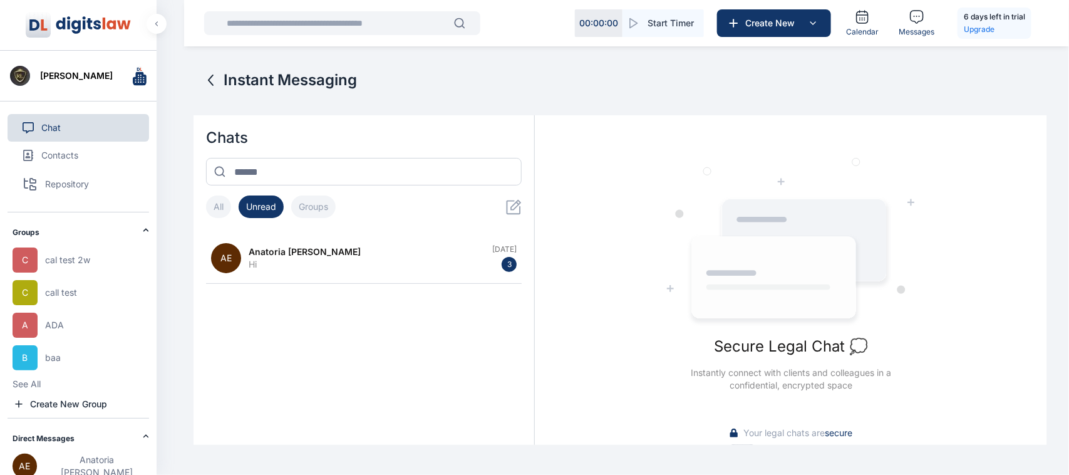
click at [219, 213] on button "All" at bounding box center [218, 206] width 25 height 23
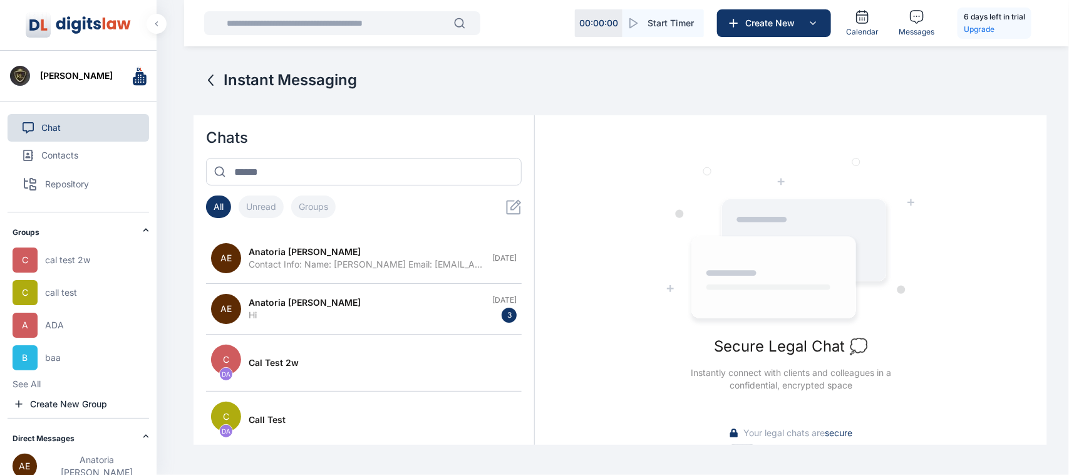
click at [302, 211] on button "Groups" at bounding box center [313, 206] width 44 height 23
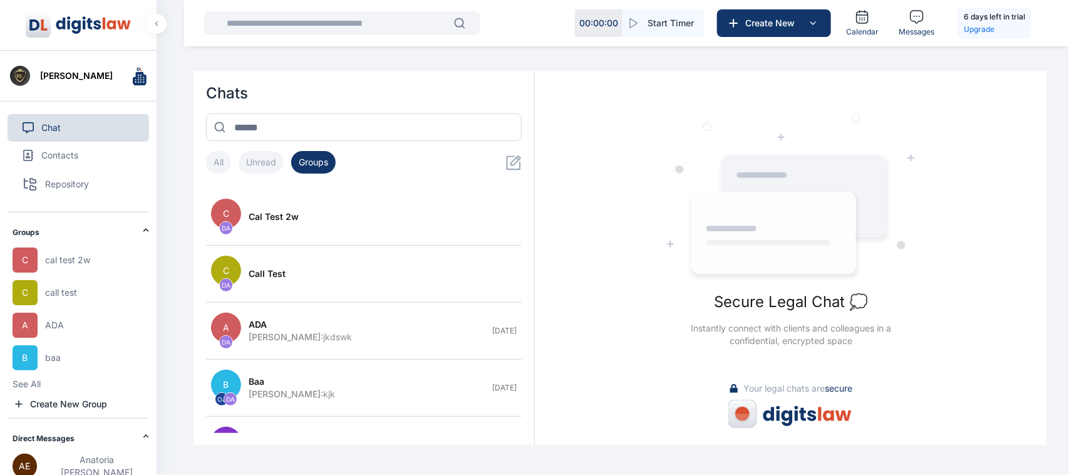
click at [220, 160] on button "All" at bounding box center [218, 162] width 25 height 23
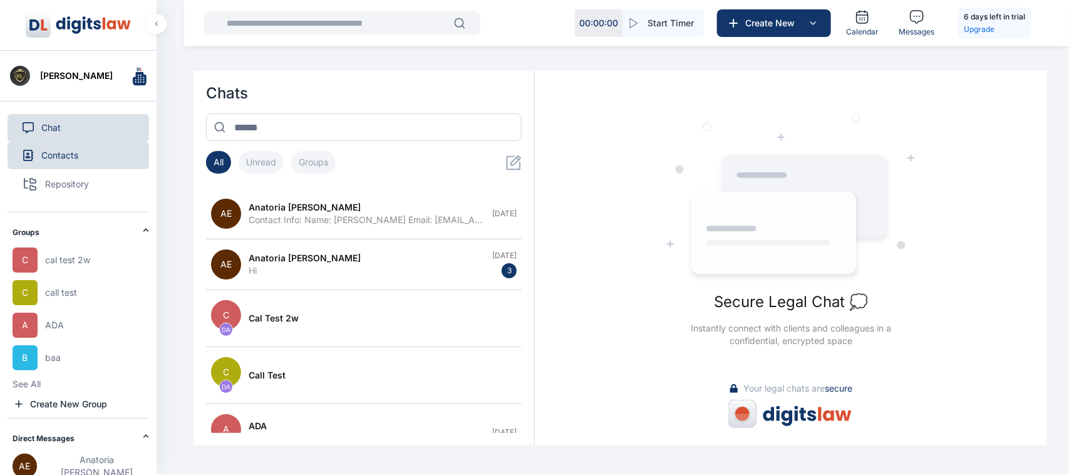
click at [50, 152] on span "Contacts" at bounding box center [59, 155] width 37 height 13
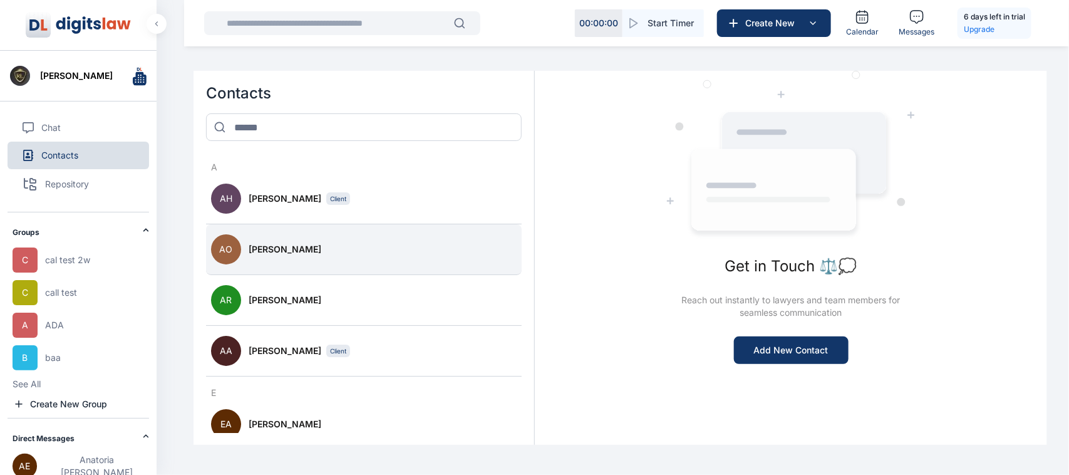
scroll to position [684, 0]
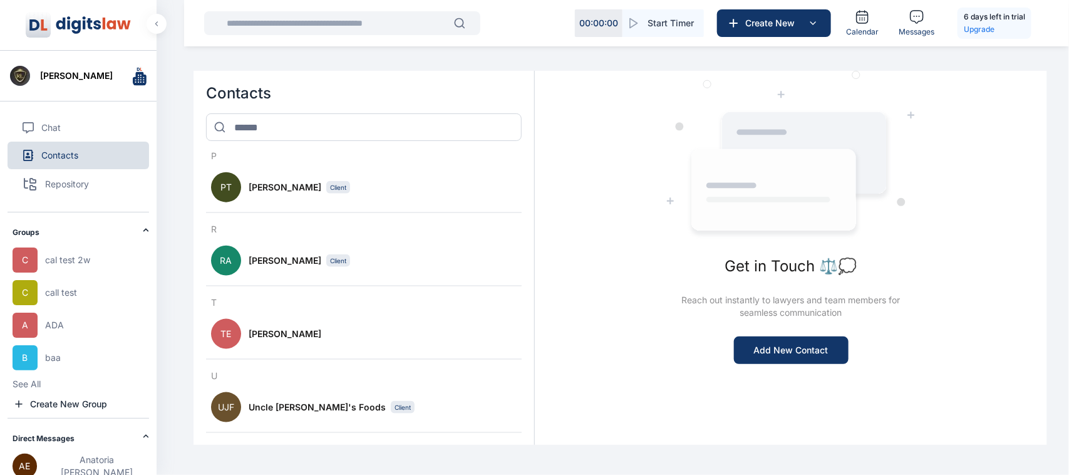
click at [186, 199] on div "[PERSON_NAME] Chat Contacts Repository Groups C cal test 2w C call test A ADA B…" at bounding box center [534, 232] width 1069 height 465
click at [71, 185] on span "Repository" at bounding box center [67, 184] width 44 height 13
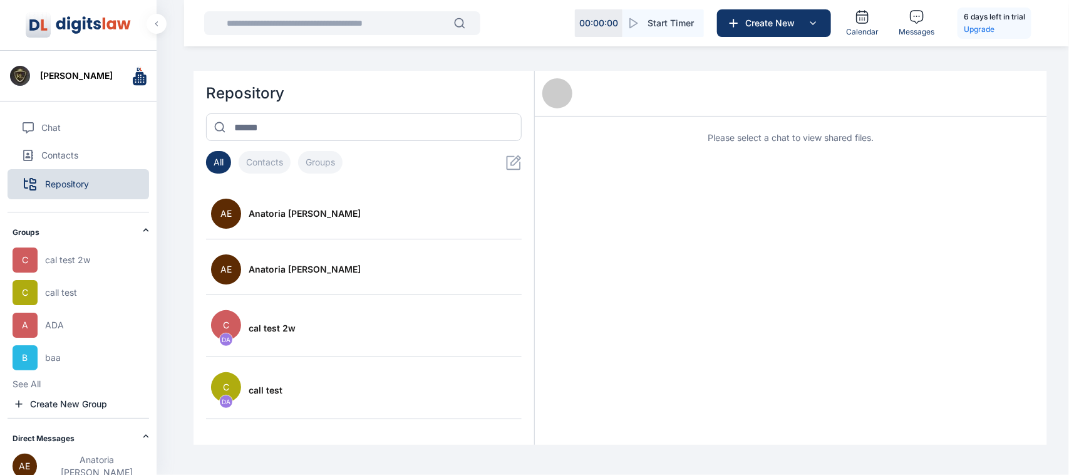
click at [271, 165] on button "Contacts" at bounding box center [265, 162] width 52 height 23
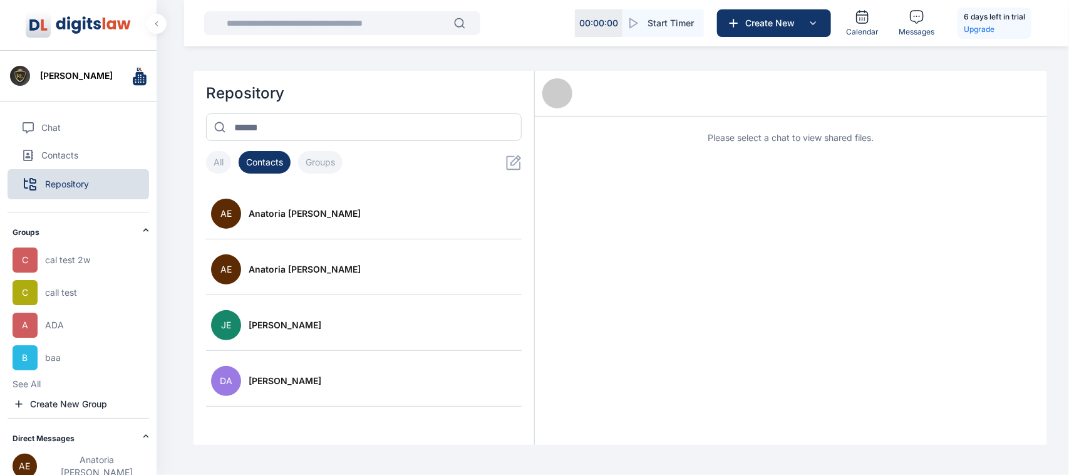
click at [221, 164] on button "All" at bounding box center [218, 162] width 25 height 23
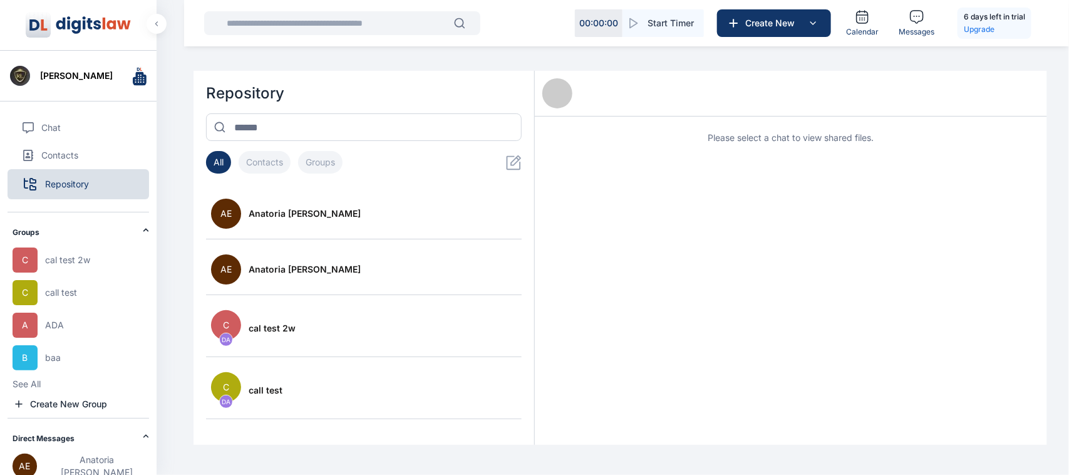
click at [221, 164] on button "All" at bounding box center [218, 162] width 25 height 23
click at [108, 261] on button "C cal test 2w" at bounding box center [81, 259] width 137 height 25
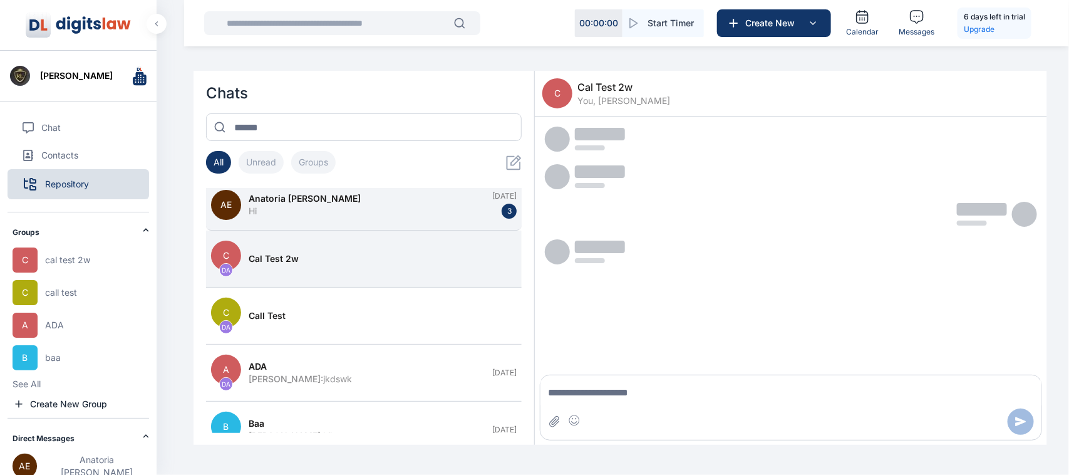
scroll to position [0, 0]
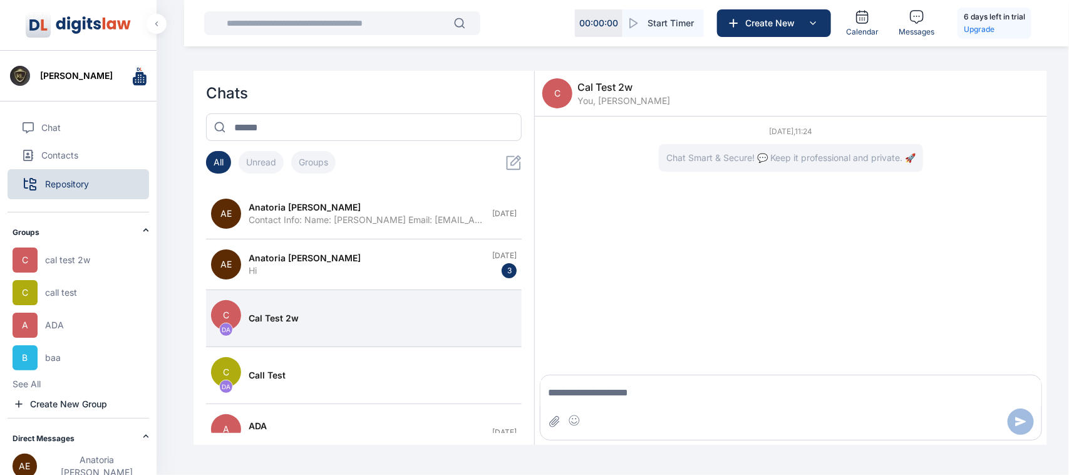
click at [143, 231] on icon at bounding box center [146, 229] width 6 height 3
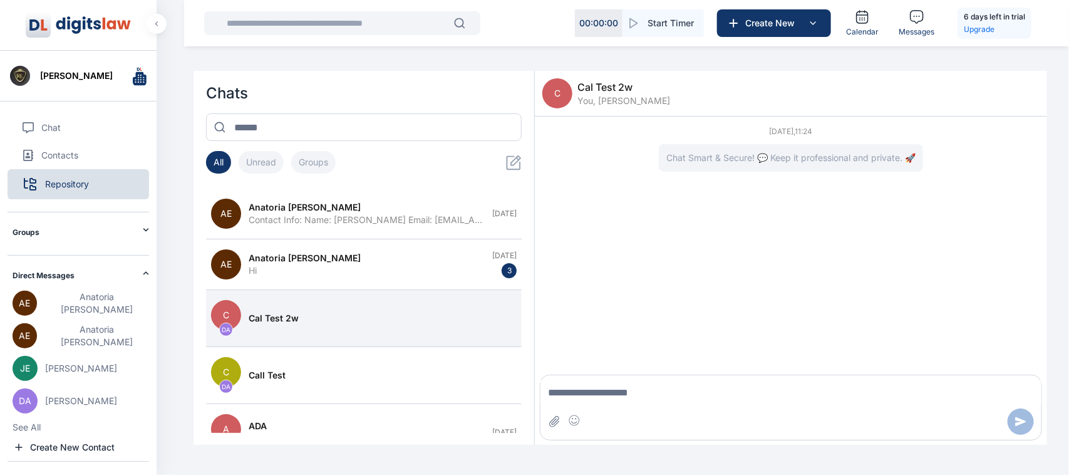
click at [130, 279] on h2 "Direct Messages" at bounding box center [78, 276] width 130 height 10
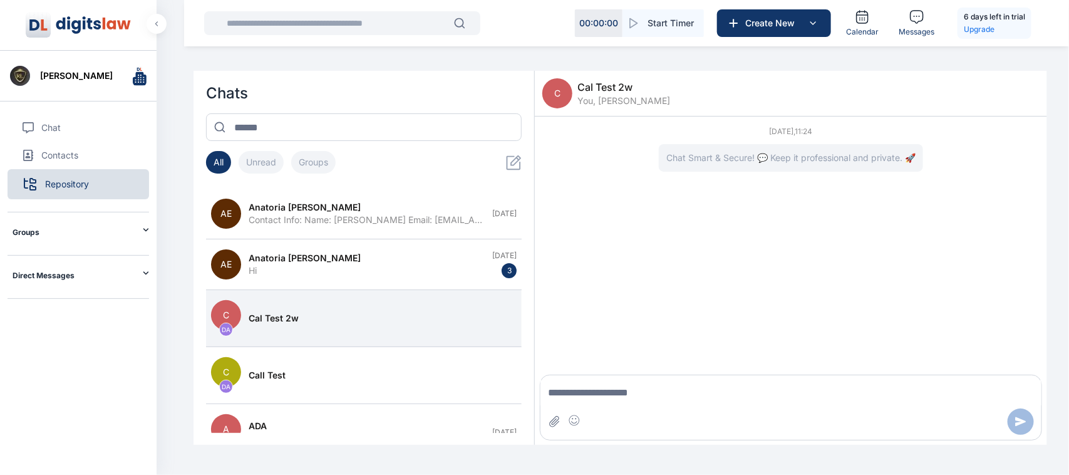
click at [139, 276] on h2 "Direct Messages" at bounding box center [78, 276] width 130 height 10
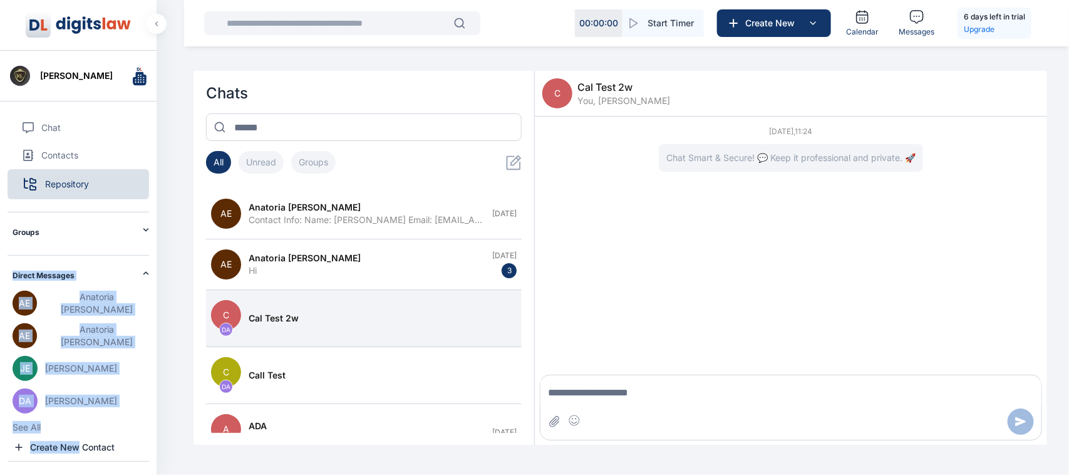
drag, startPoint x: 76, startPoint y: 439, endPoint x: 74, endPoint y: 458, distance: 19.6
click at [74, 458] on div "Chat Contacts Repository Groups C cal test 2w C call test A ADA B baa See All C…" at bounding box center [79, 281] width 142 height 360
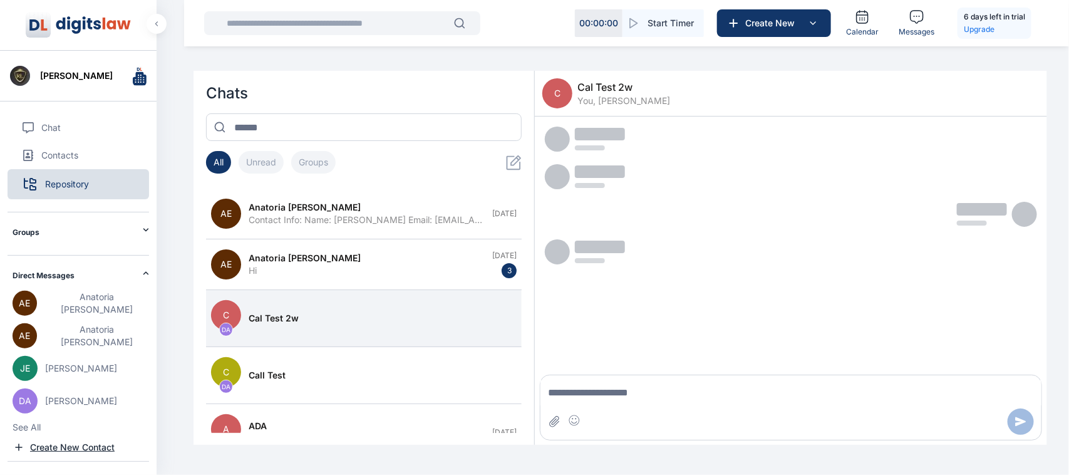
click at [70, 452] on span "Create New Contact" at bounding box center [72, 447] width 85 height 13
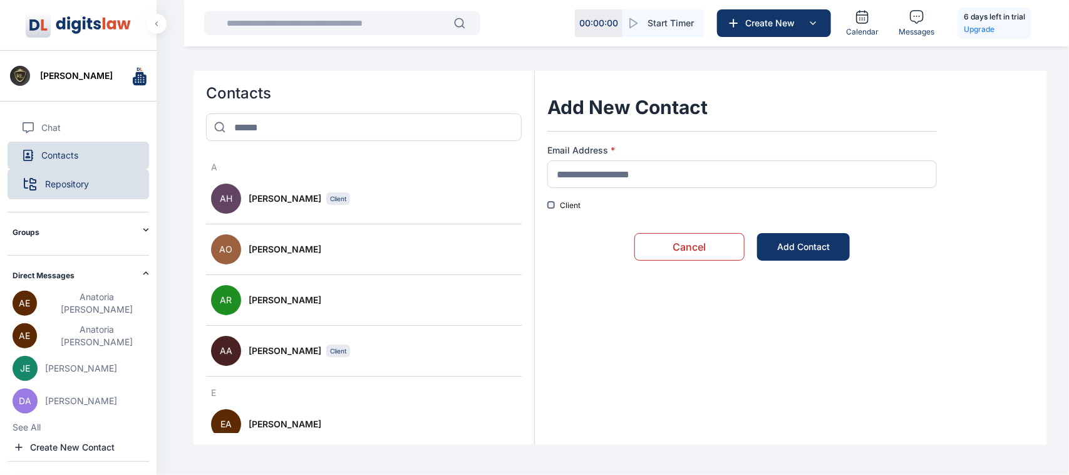
click at [66, 152] on span "Contacts" at bounding box center [59, 155] width 37 height 13
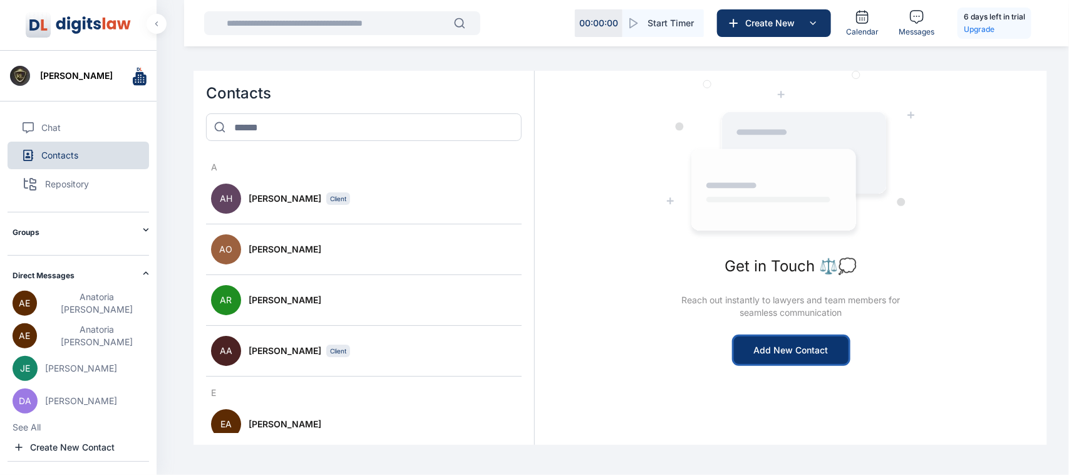
click at [802, 364] on button "Add New Contact" at bounding box center [791, 350] width 115 height 28
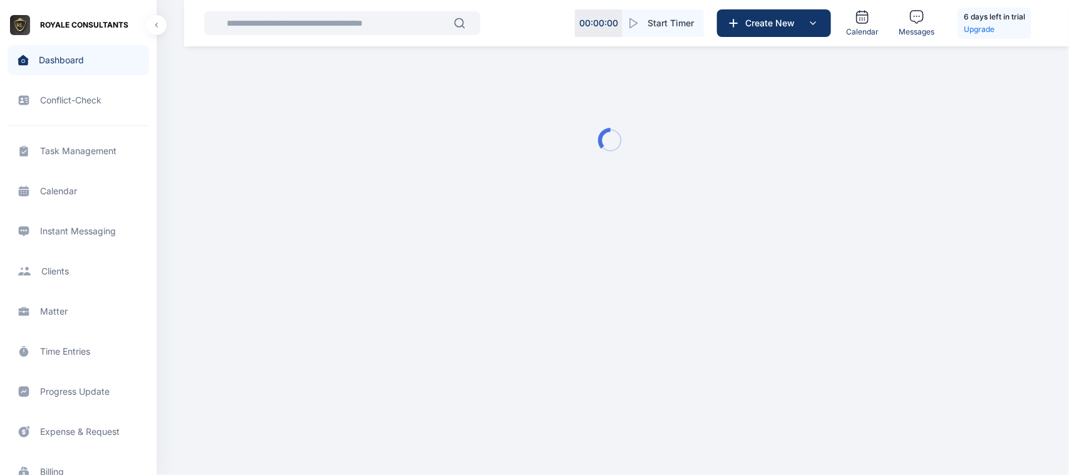
click at [70, 232] on span "Instant Messaging Instant Messaging Instant Messaging" at bounding box center [79, 231] width 142 height 30
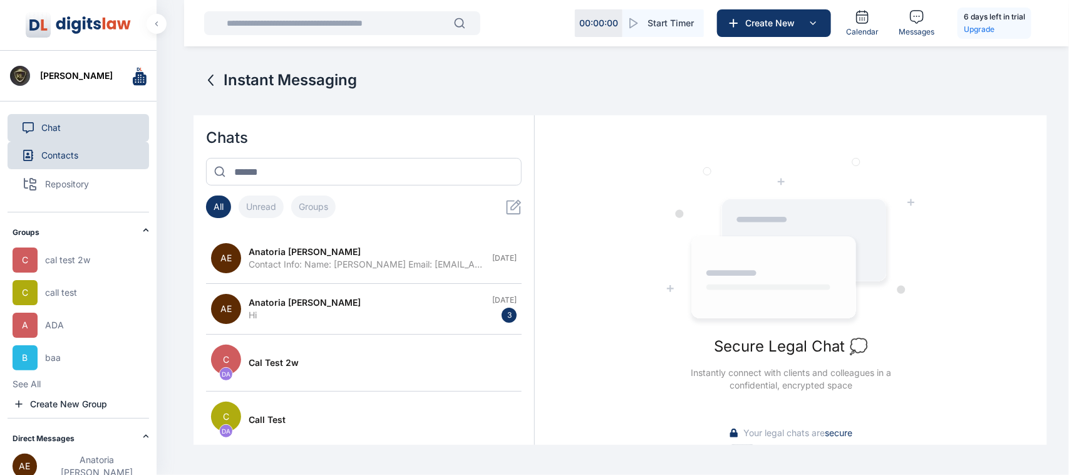
click at [61, 162] on span "Contacts" at bounding box center [59, 155] width 37 height 13
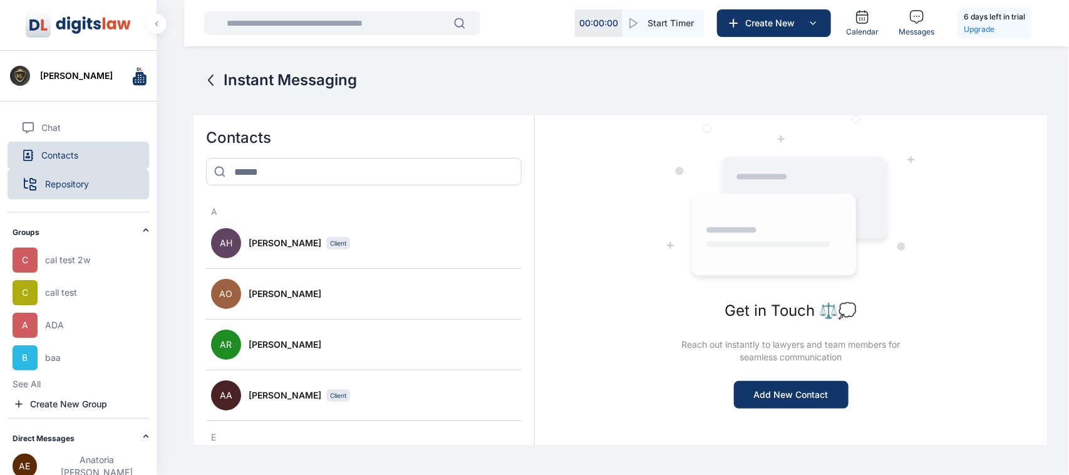
click at [68, 190] on span "Repository" at bounding box center [67, 184] width 44 height 13
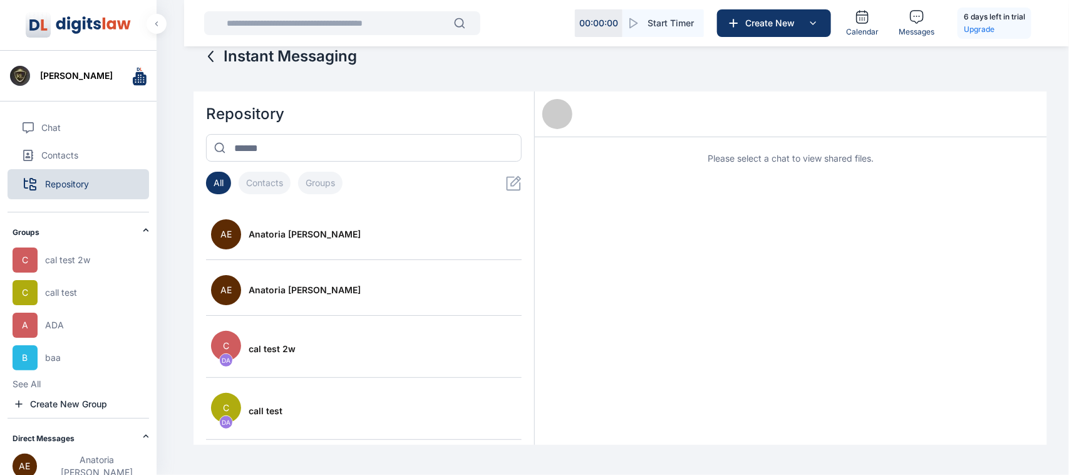
scroll to position [44, 0]
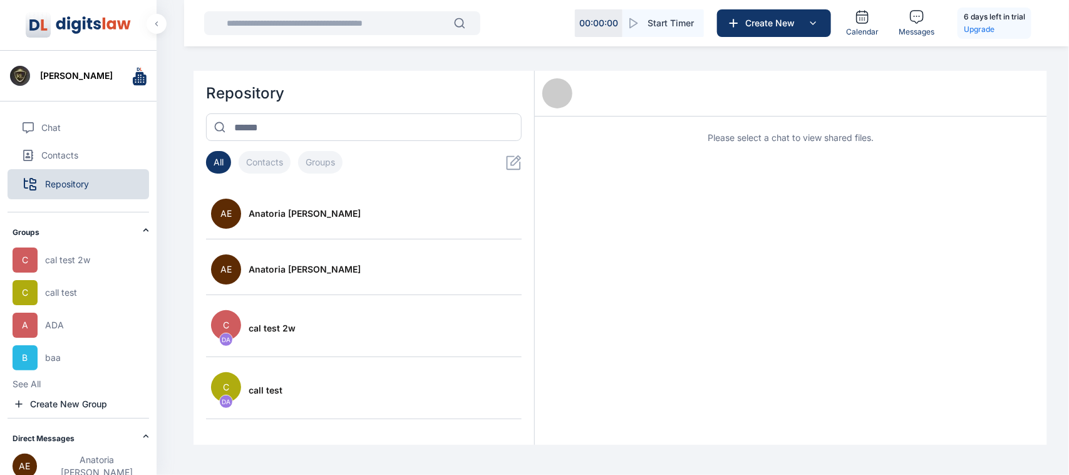
click at [270, 161] on button "Contacts" at bounding box center [265, 162] width 52 height 23
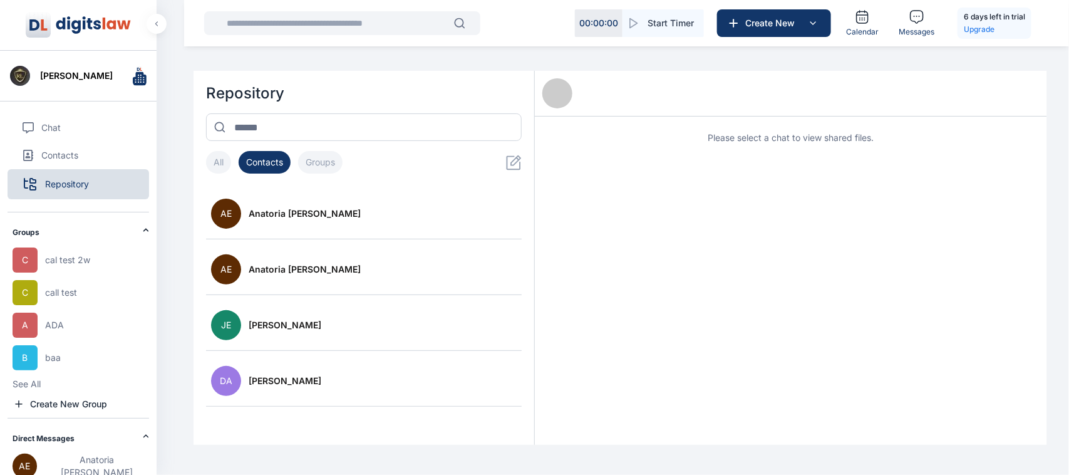
click at [324, 155] on button "Groups" at bounding box center [320, 162] width 44 height 23
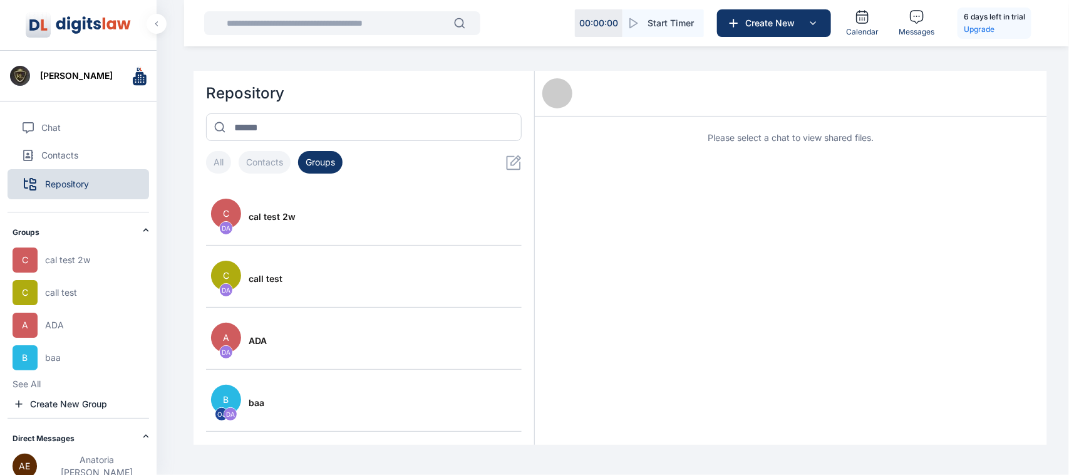
click at [273, 166] on button "Contacts" at bounding box center [265, 162] width 52 height 23
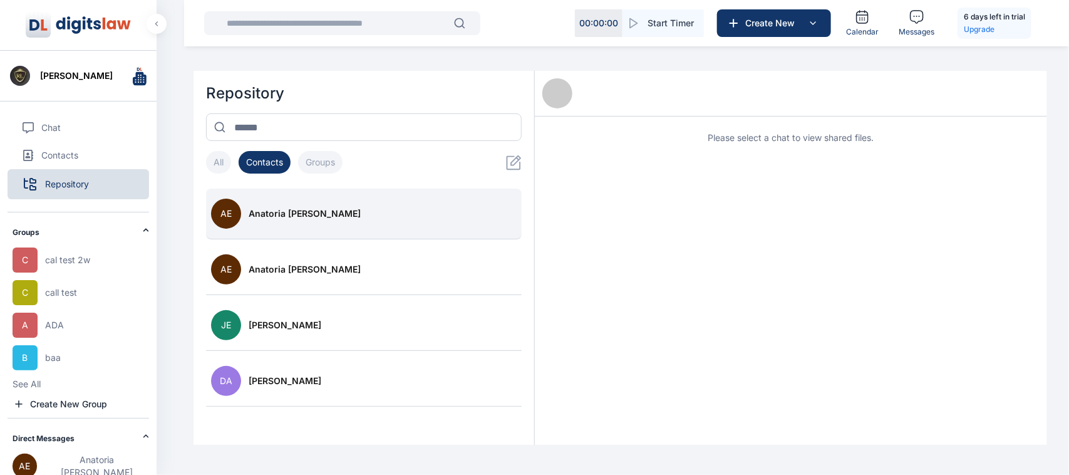
click at [279, 231] on button "AE Anatoria [PERSON_NAME]" at bounding box center [364, 214] width 316 height 51
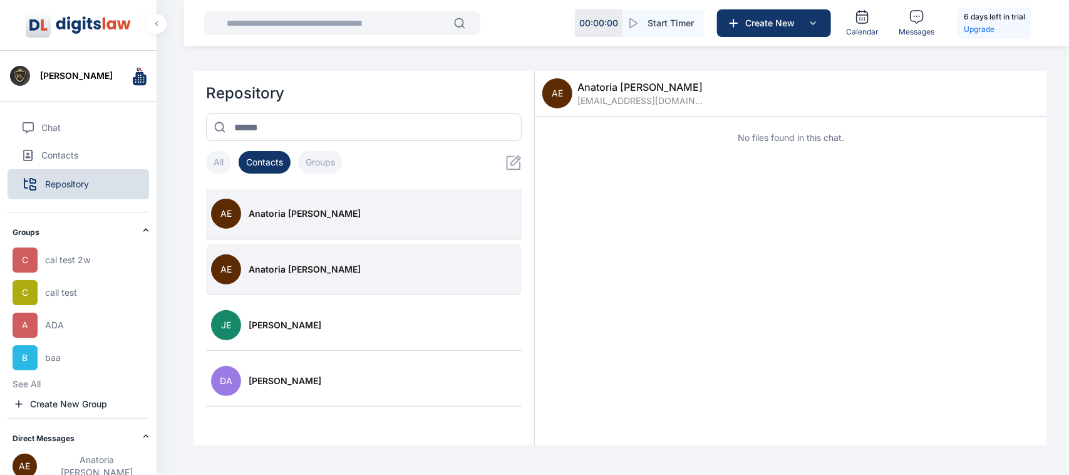
click at [283, 292] on button "AE Anatoria [PERSON_NAME]" at bounding box center [364, 269] width 316 height 51
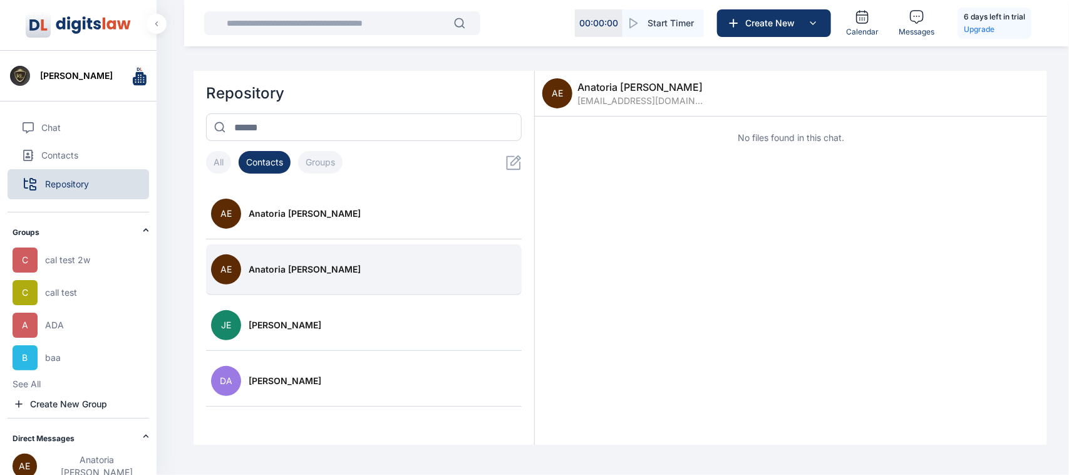
click at [283, 282] on button "AE Anatoria [PERSON_NAME]" at bounding box center [364, 269] width 316 height 51
click at [277, 282] on button "AE Anatoria [PERSON_NAME]" at bounding box center [364, 269] width 316 height 51
click at [509, 163] on icon at bounding box center [514, 163] width 16 height 16
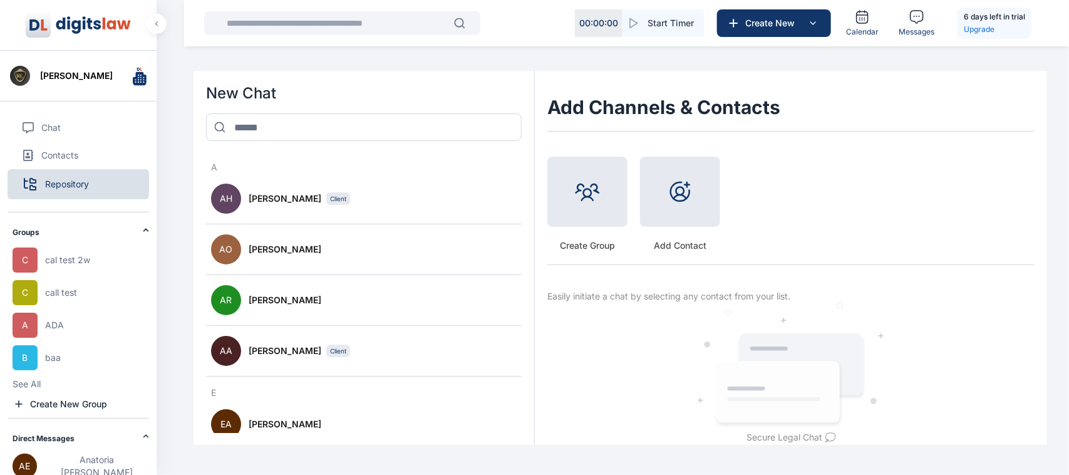
click at [684, 196] on icon at bounding box center [680, 197] width 14 height 6
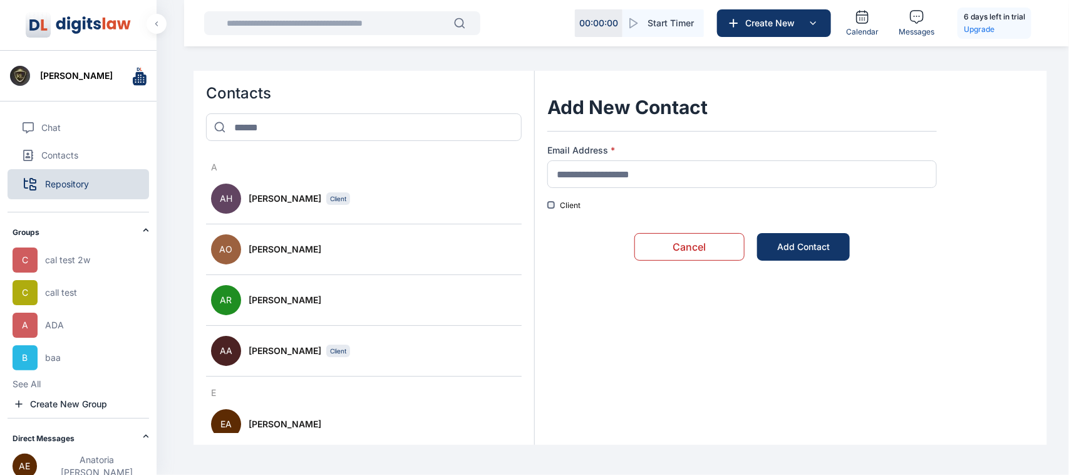
click at [155, 24] on icon "button" at bounding box center [157, 23] width 4 height 5
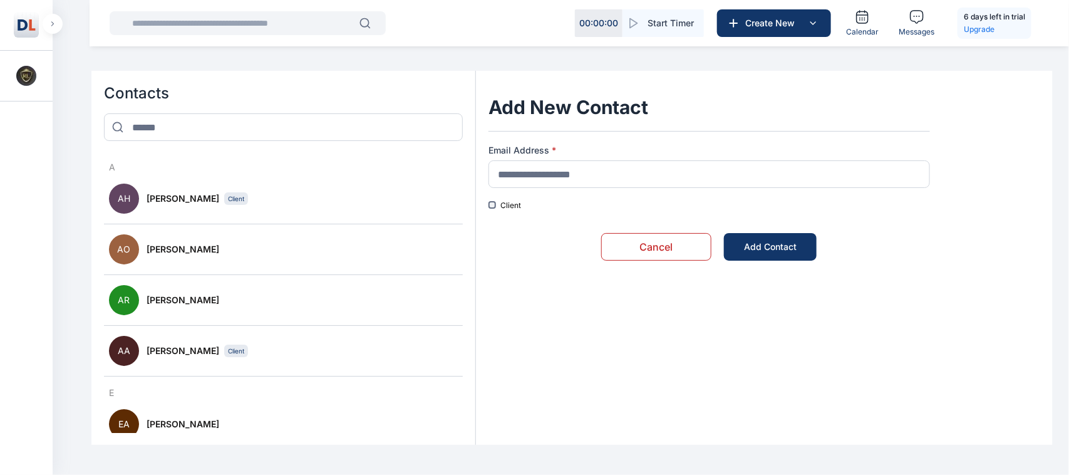
click at [55, 23] on button "button" at bounding box center [53, 24] width 20 height 20
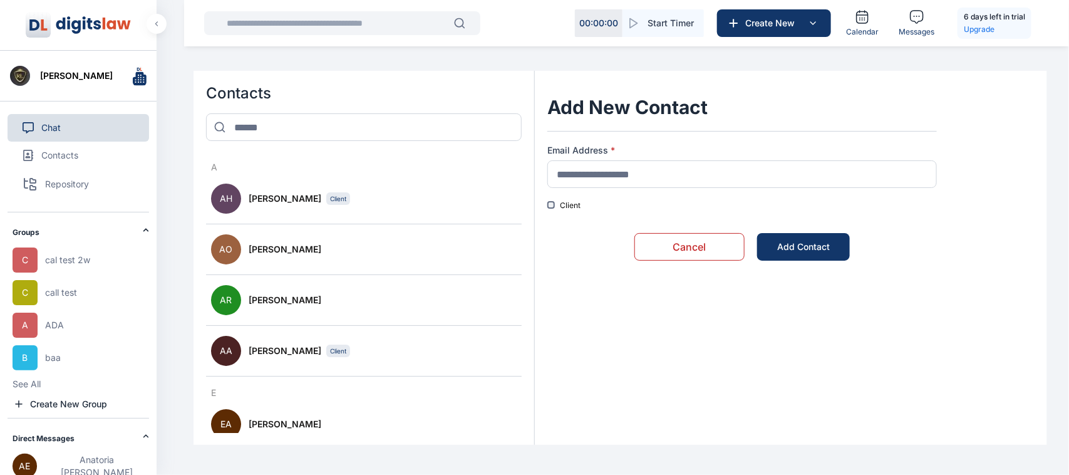
click at [98, 132] on button "Chat" at bounding box center [79, 128] width 142 height 28
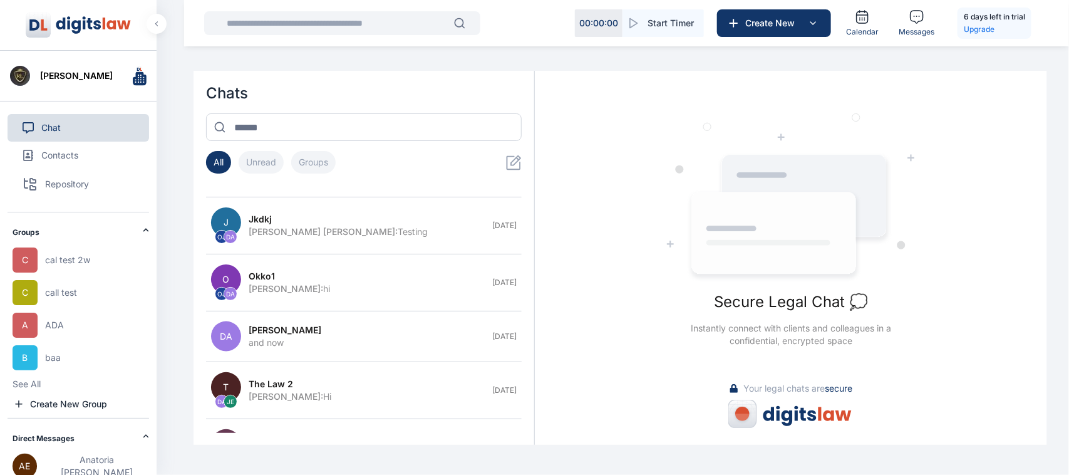
scroll to position [838, 0]
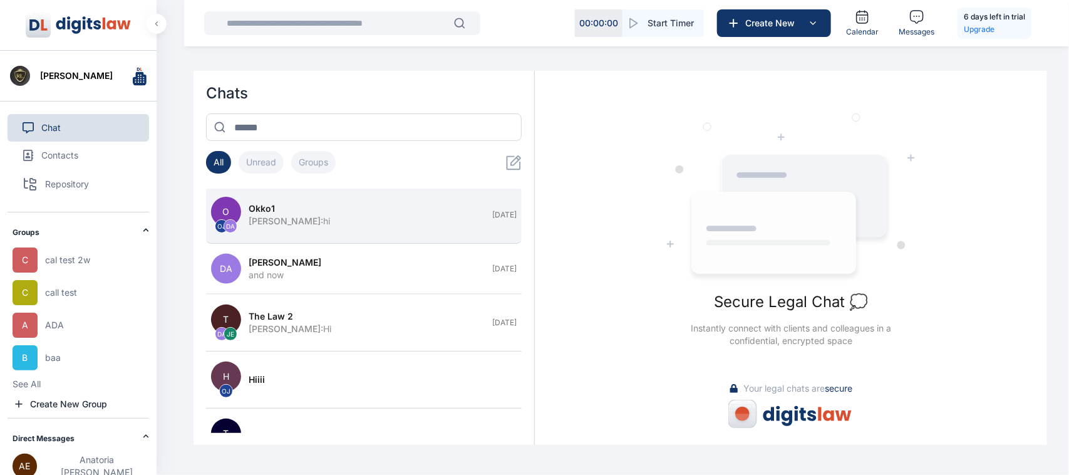
click at [370, 215] on div "Okko1" at bounding box center [367, 208] width 236 height 13
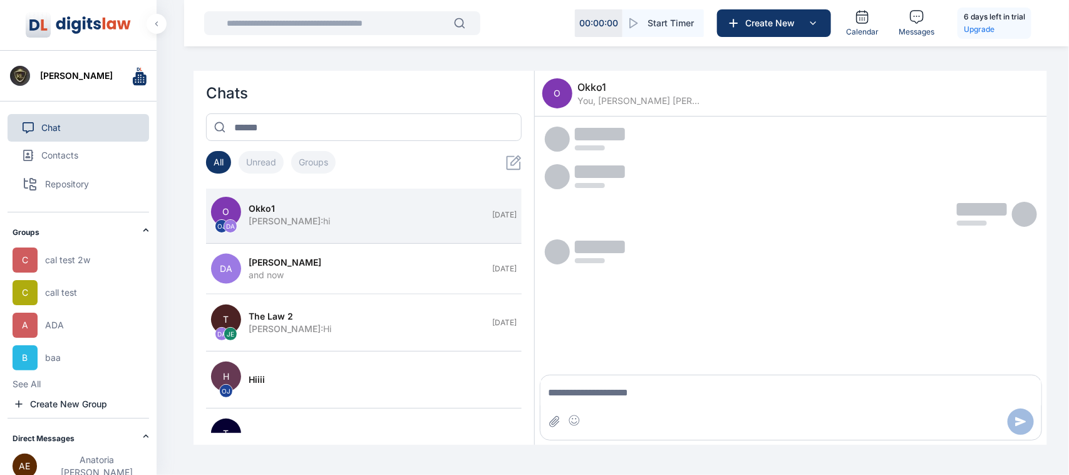
click at [264, 167] on button "Unread" at bounding box center [261, 162] width 45 height 23
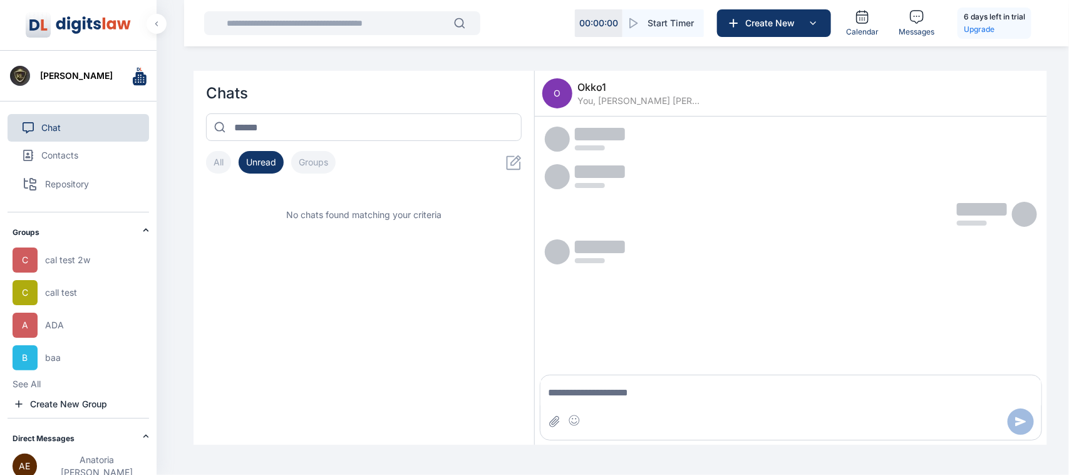
scroll to position [0, 0]
click at [308, 161] on button "Groups" at bounding box center [313, 162] width 44 height 23
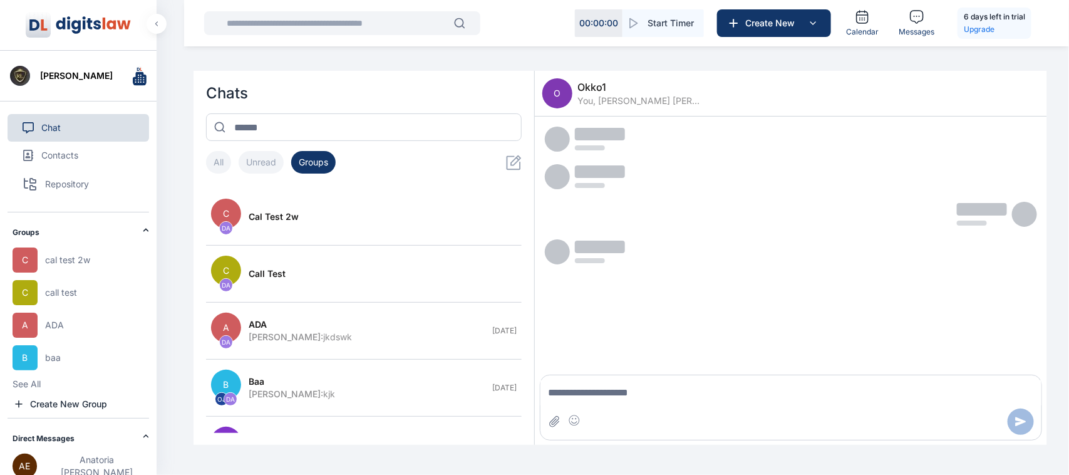
click at [223, 164] on button "All" at bounding box center [218, 162] width 25 height 23
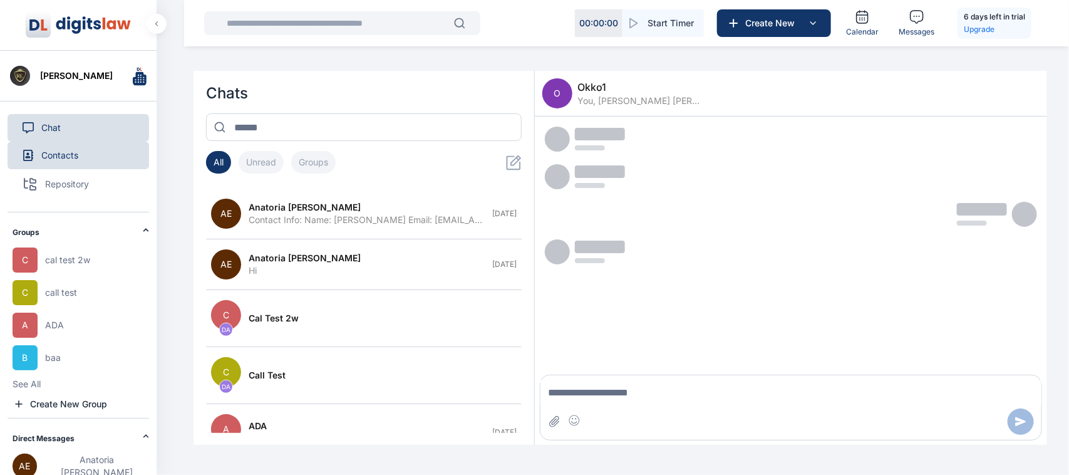
click at [77, 161] on span "Contacts" at bounding box center [59, 155] width 37 height 13
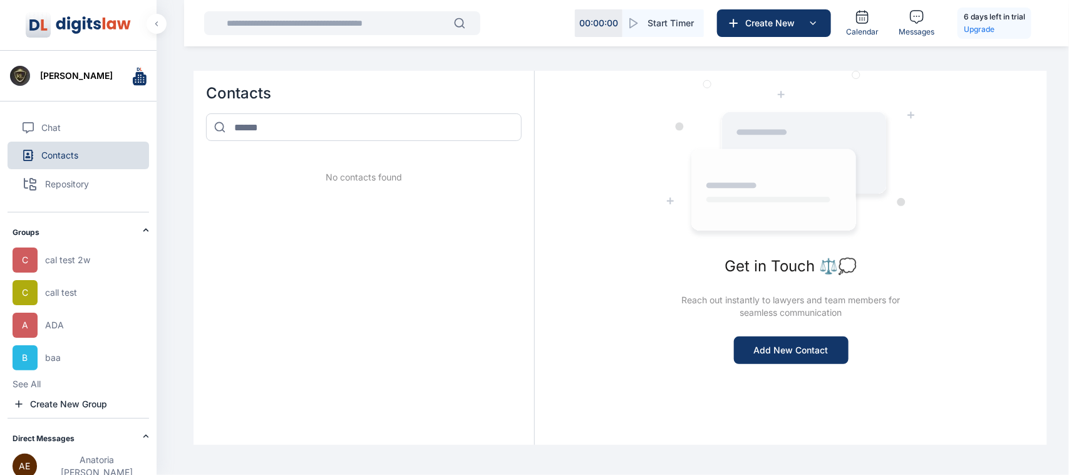
click at [113, 155] on button "Contacts" at bounding box center [79, 156] width 142 height 28
click at [86, 124] on button "Chat" at bounding box center [79, 128] width 142 height 28
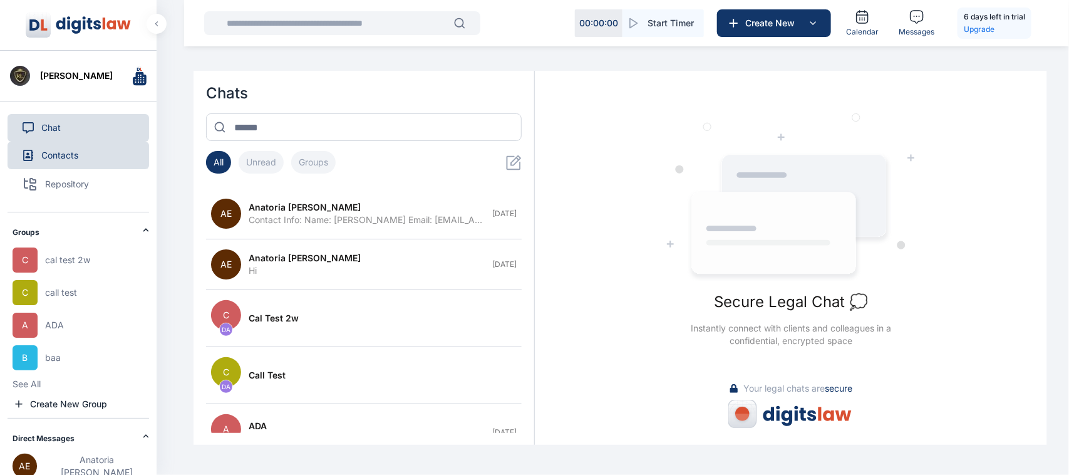
click at [79, 149] on button "Contacts" at bounding box center [79, 156] width 142 height 28
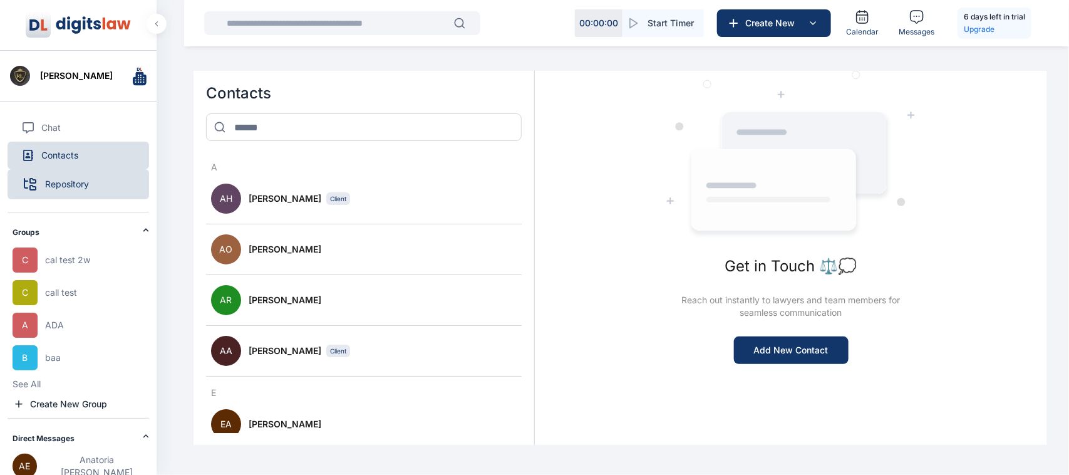
click at [66, 182] on span "Repository" at bounding box center [67, 184] width 44 height 13
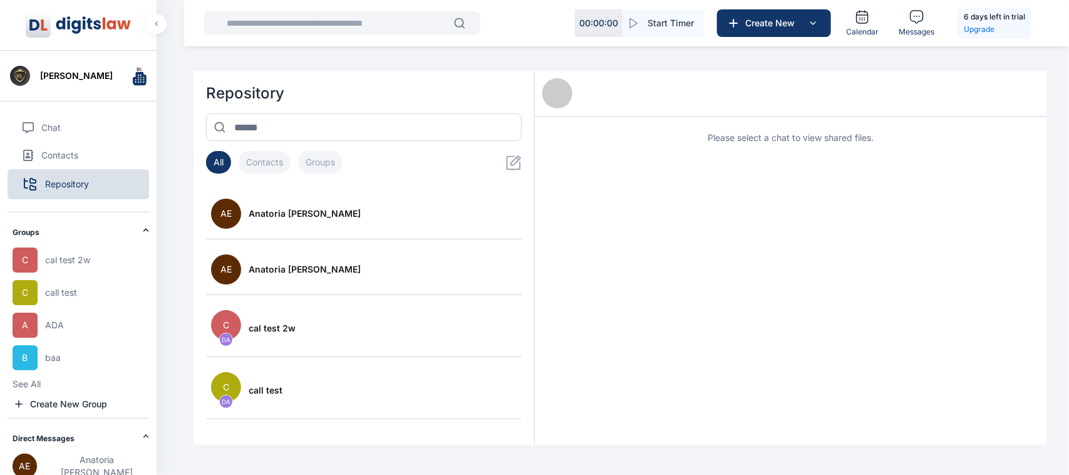
click at [514, 167] on icon at bounding box center [514, 163] width 16 height 16
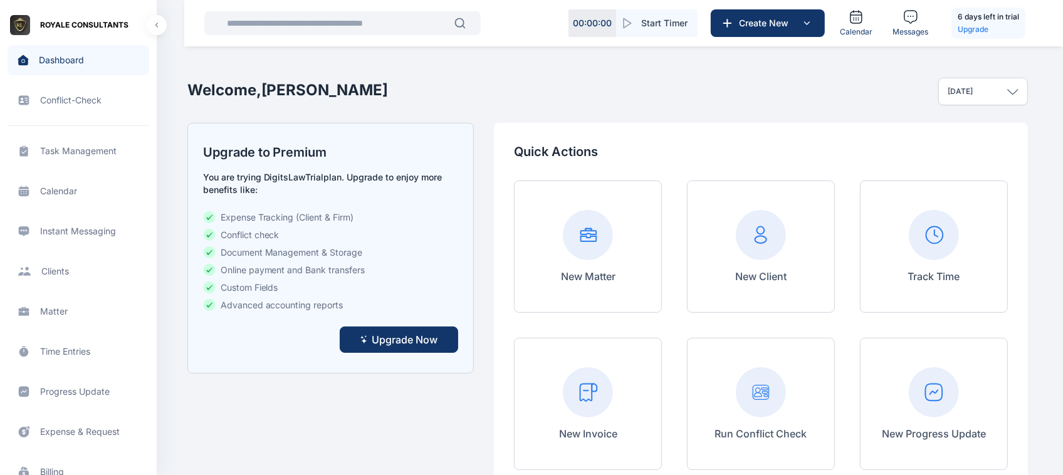
click at [64, 224] on span "Instant Messaging Instant Messaging Instant Messaging" at bounding box center [79, 231] width 142 height 30
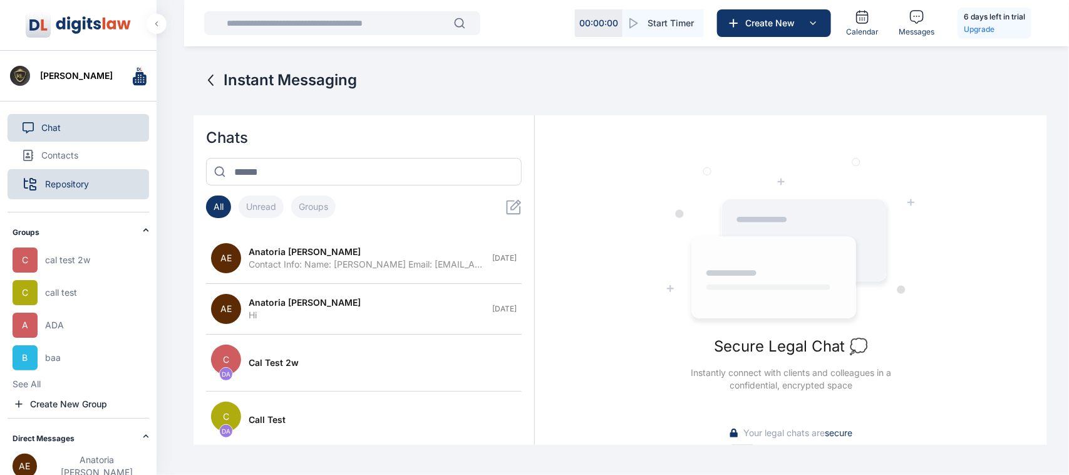
click at [90, 186] on button "Repository" at bounding box center [79, 184] width 142 height 30
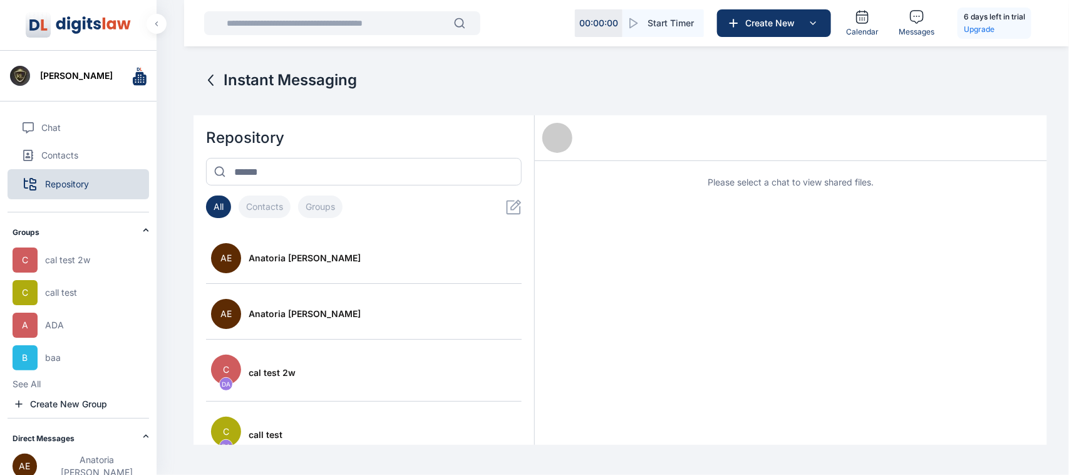
click at [262, 204] on button "Contacts" at bounding box center [265, 206] width 52 height 23
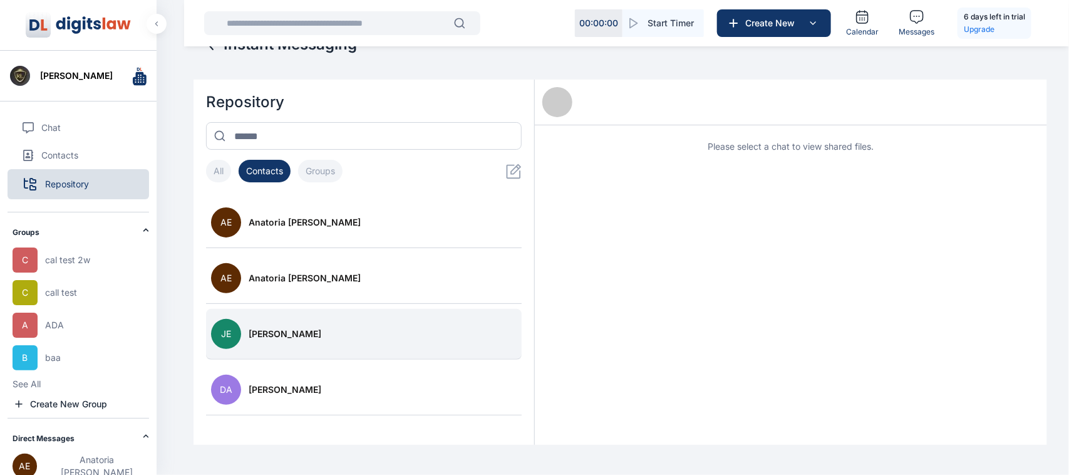
scroll to position [31, 0]
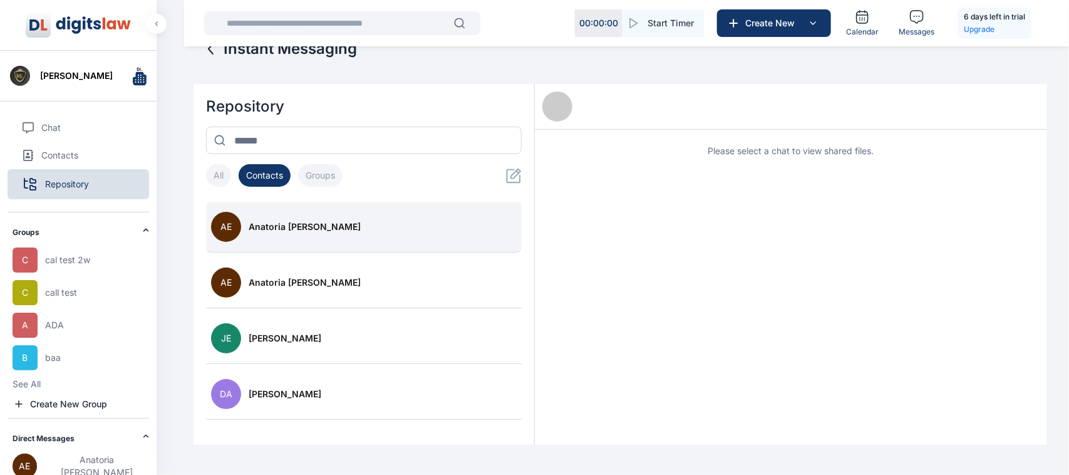
click at [271, 240] on button "AE Anatoria [PERSON_NAME]" at bounding box center [364, 227] width 316 height 51
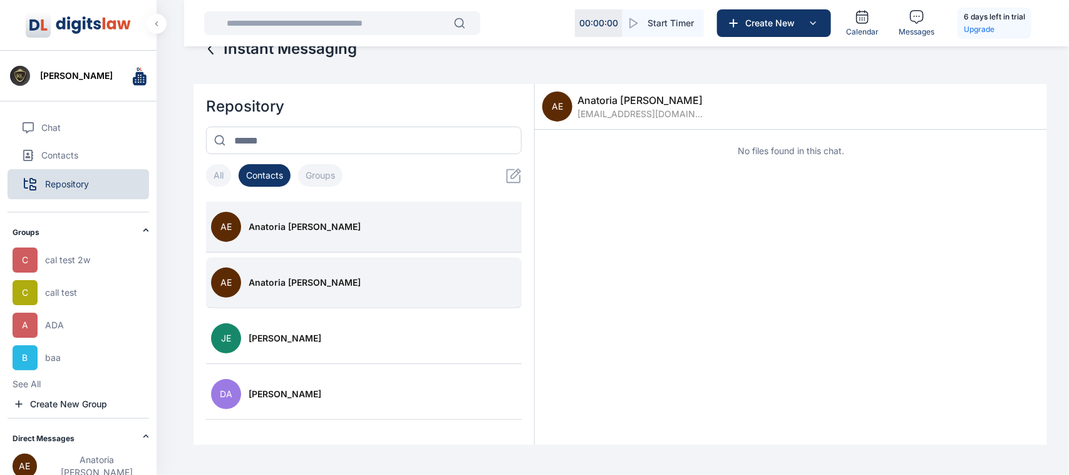
click at [283, 270] on button "AE Anatoria [PERSON_NAME]" at bounding box center [364, 282] width 316 height 51
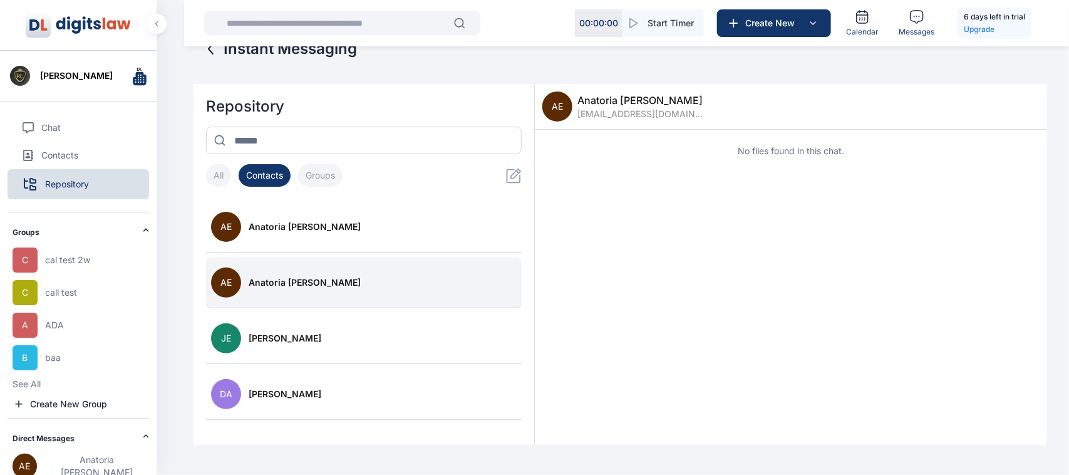
click at [284, 283] on span "Anatoria [PERSON_NAME]" at bounding box center [305, 282] width 112 height 13
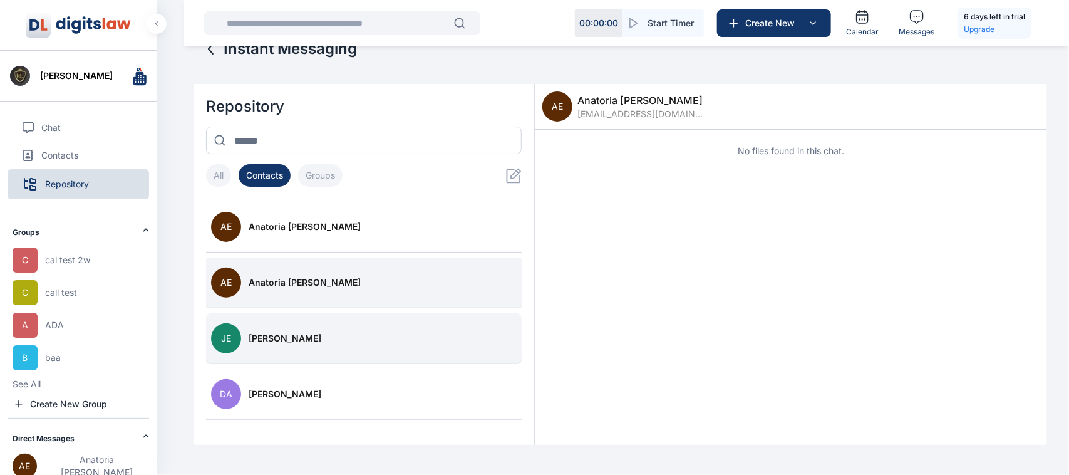
click at [274, 341] on span "[PERSON_NAME]" at bounding box center [285, 338] width 73 height 13
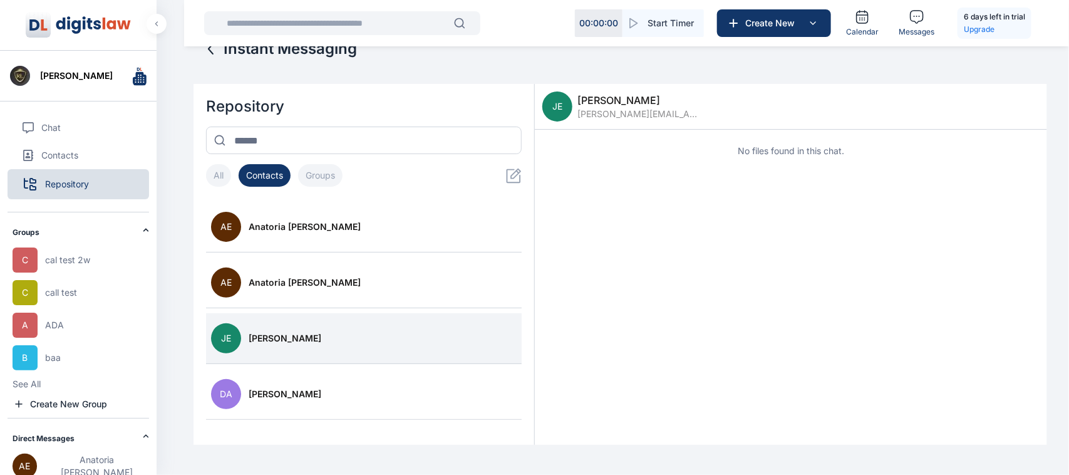
click at [321, 174] on button "Groups" at bounding box center [320, 175] width 44 height 23
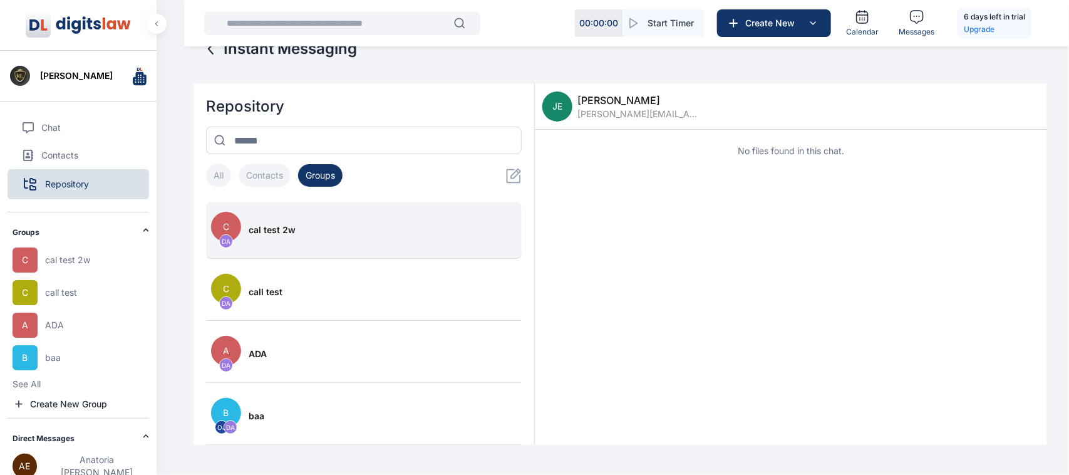
click at [294, 226] on span "cal test 2w" at bounding box center [272, 230] width 47 height 13
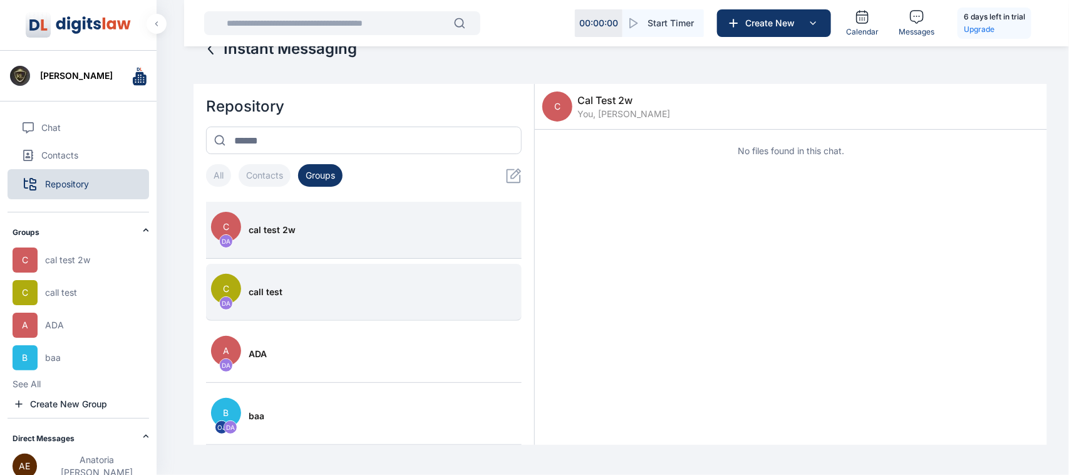
click at [286, 273] on button "C DA call test" at bounding box center [364, 292] width 316 height 57
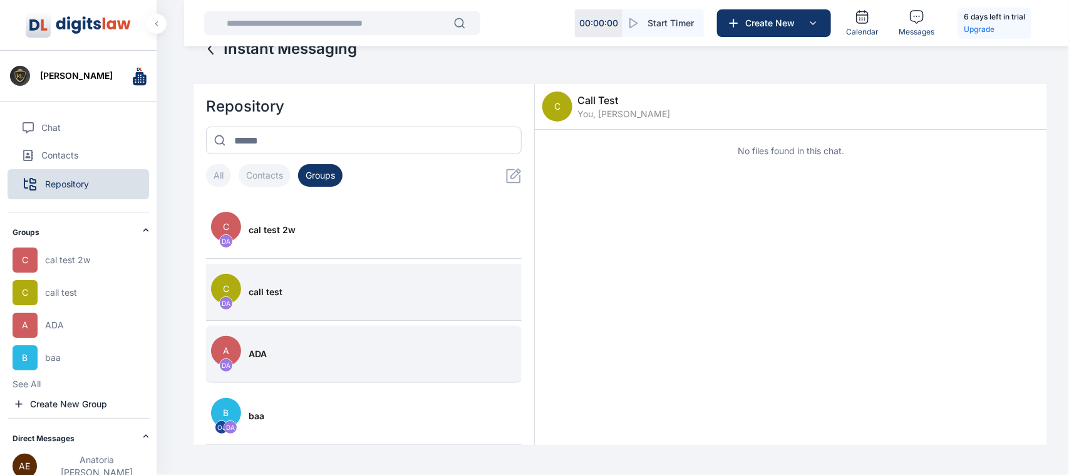
click at [262, 377] on button "A DA ADA" at bounding box center [364, 354] width 316 height 57
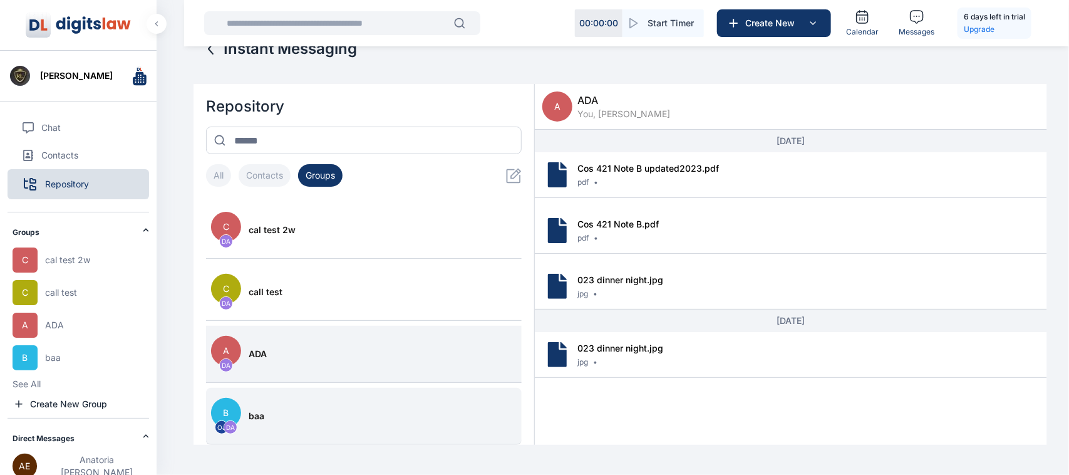
click at [262, 417] on span "baa" at bounding box center [257, 416] width 16 height 13
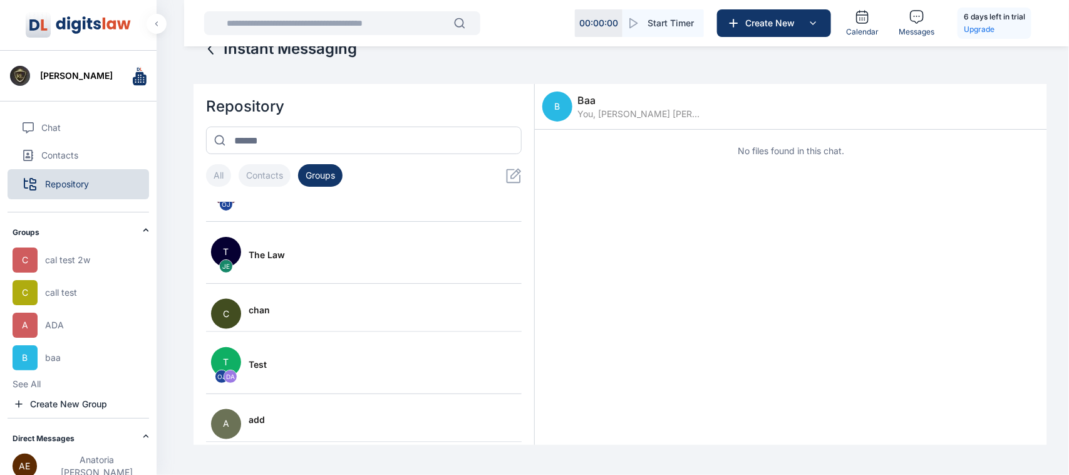
scroll to position [1101, 0]
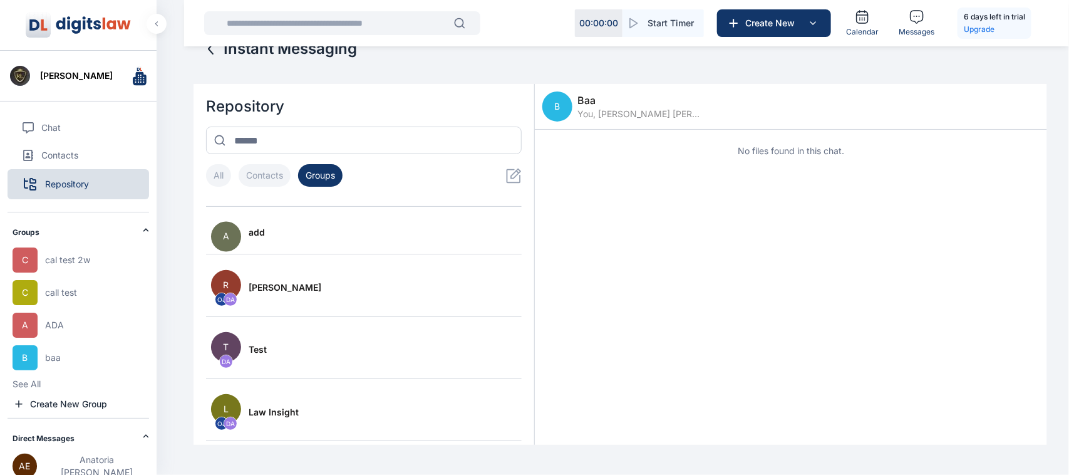
click at [266, 177] on button "Contacts" at bounding box center [265, 175] width 52 height 23
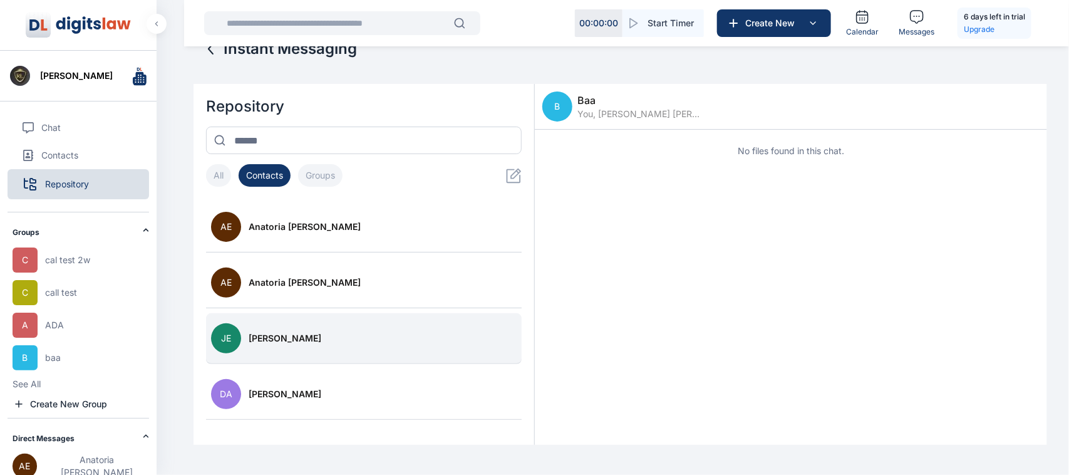
scroll to position [44, 0]
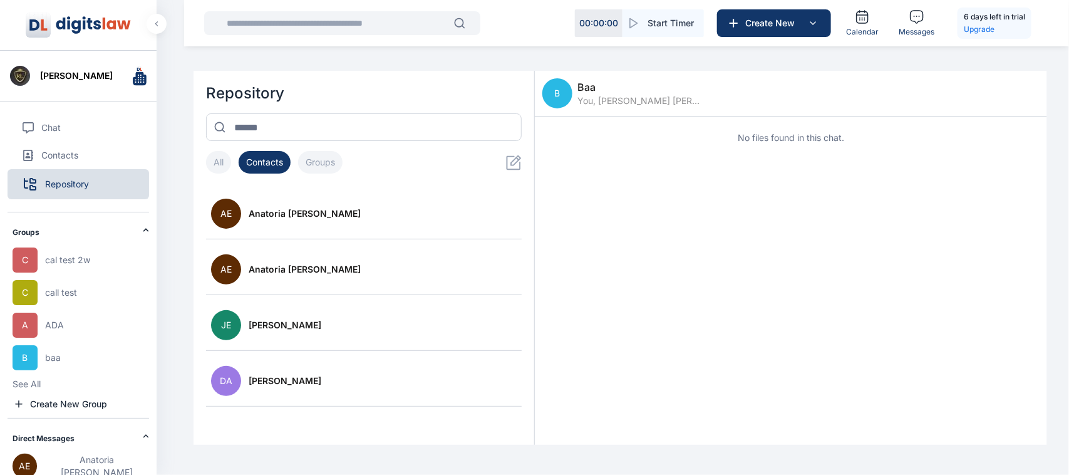
click at [221, 167] on button "All" at bounding box center [218, 162] width 25 height 23
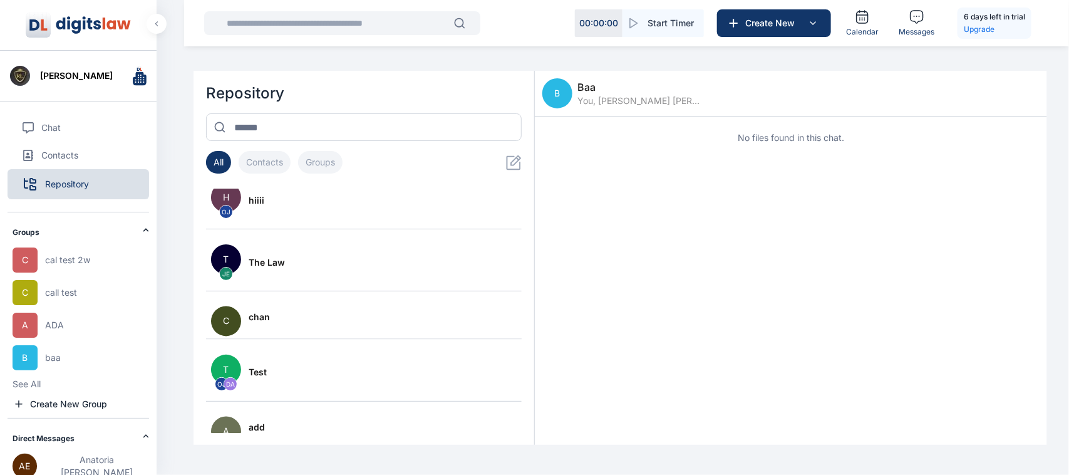
scroll to position [1325, 0]
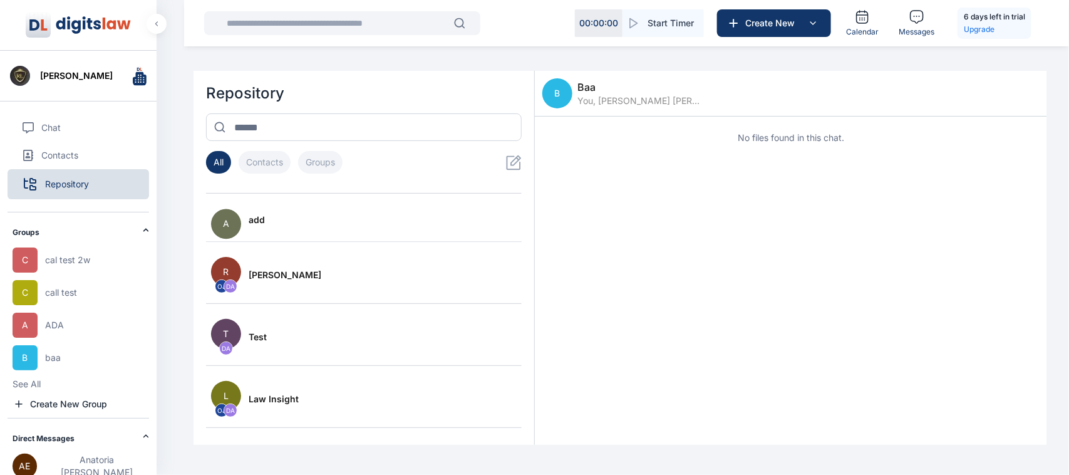
click at [85, 261] on span "cal test 2w" at bounding box center [67, 260] width 45 height 13
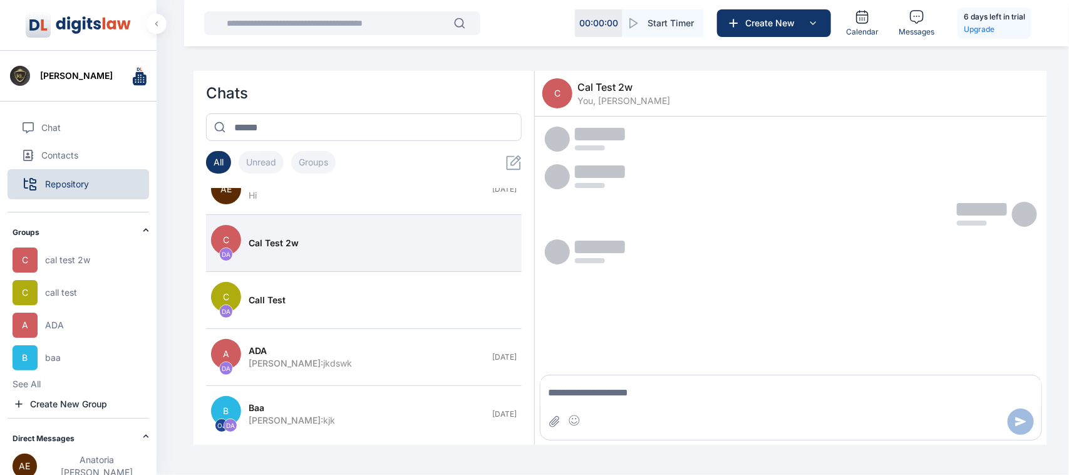
scroll to position [78, 0]
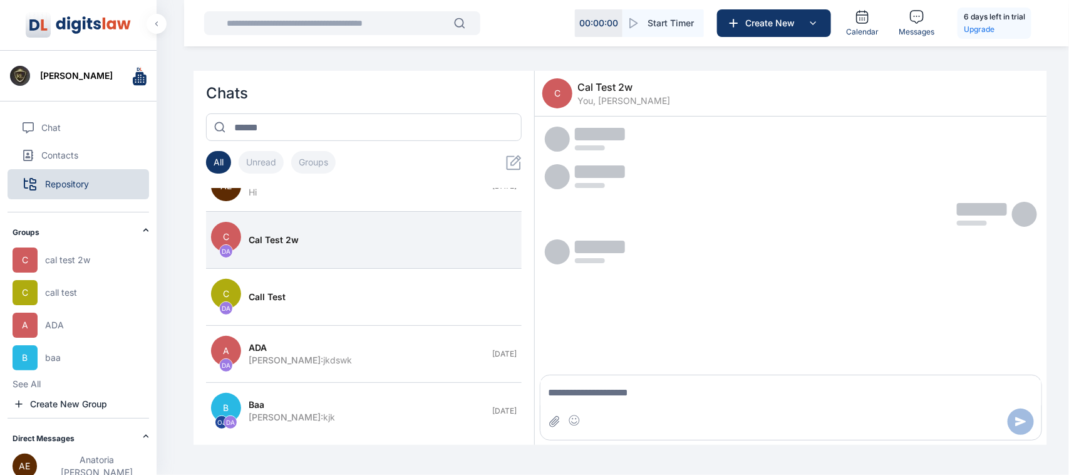
click at [132, 241] on div "Groups" at bounding box center [78, 229] width 130 height 35
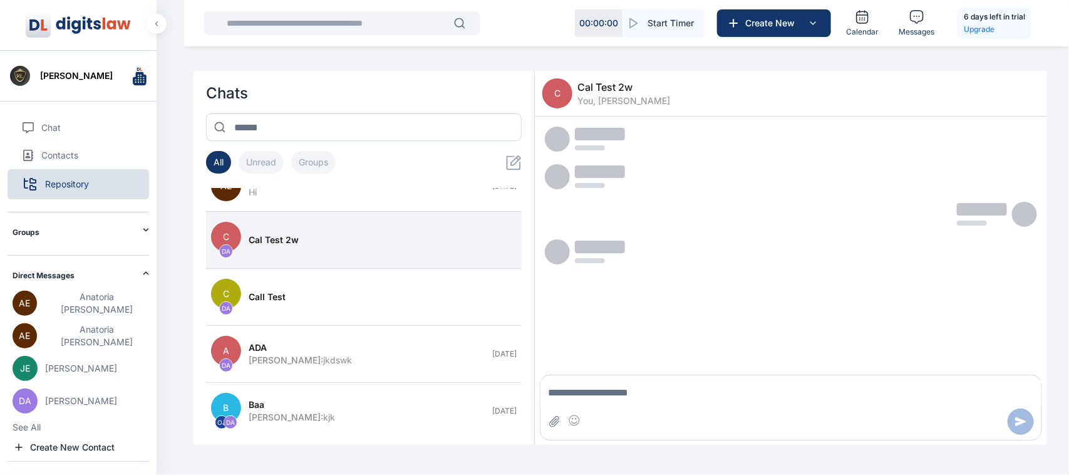
scroll to position [1, 0]
click at [113, 251] on div "Chat Contacts Repository Groups C cal test 2w C call test A ADA B baa See All C…" at bounding box center [79, 281] width 142 height 360
click at [376, 255] on button "C DA cal test 2w" at bounding box center [364, 240] width 316 height 57
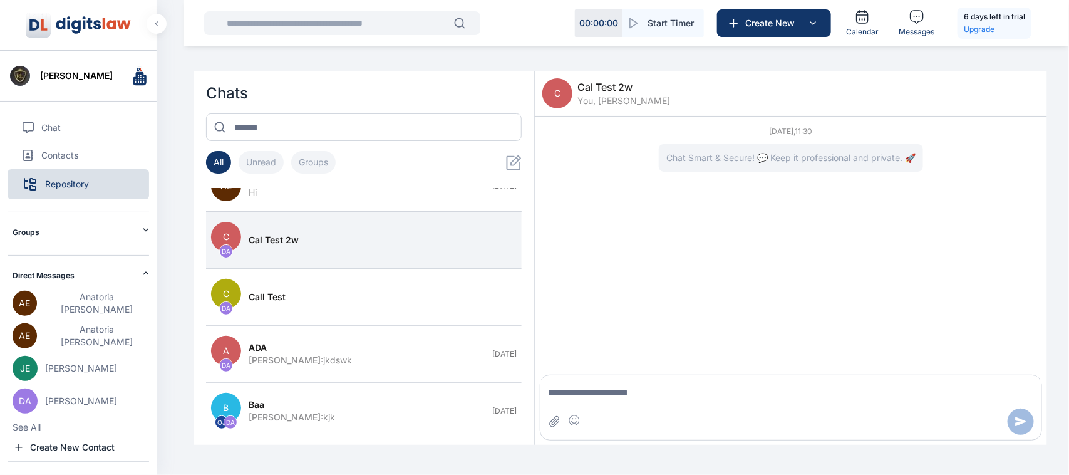
click at [138, 232] on h2 "Groups" at bounding box center [78, 232] width 130 height 10
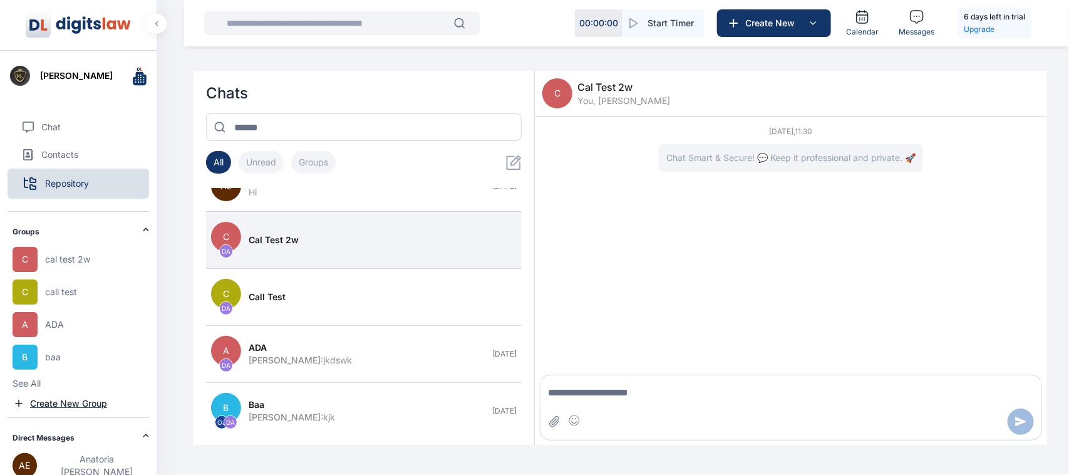
click at [73, 406] on span "Create New Group" at bounding box center [68, 403] width 77 height 13
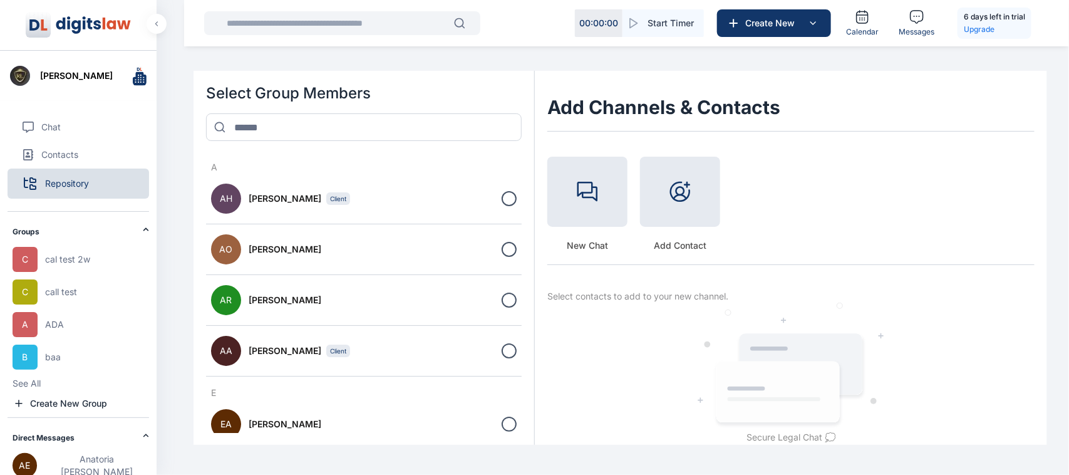
click at [142, 236] on div "Groups" at bounding box center [81, 229] width 137 height 35
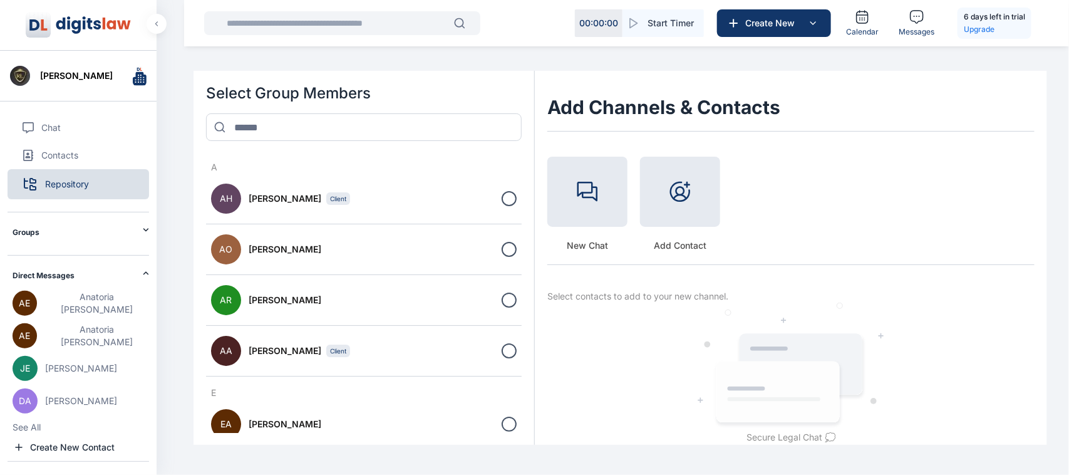
click at [126, 277] on h2 "Direct Messages" at bounding box center [78, 276] width 130 height 10
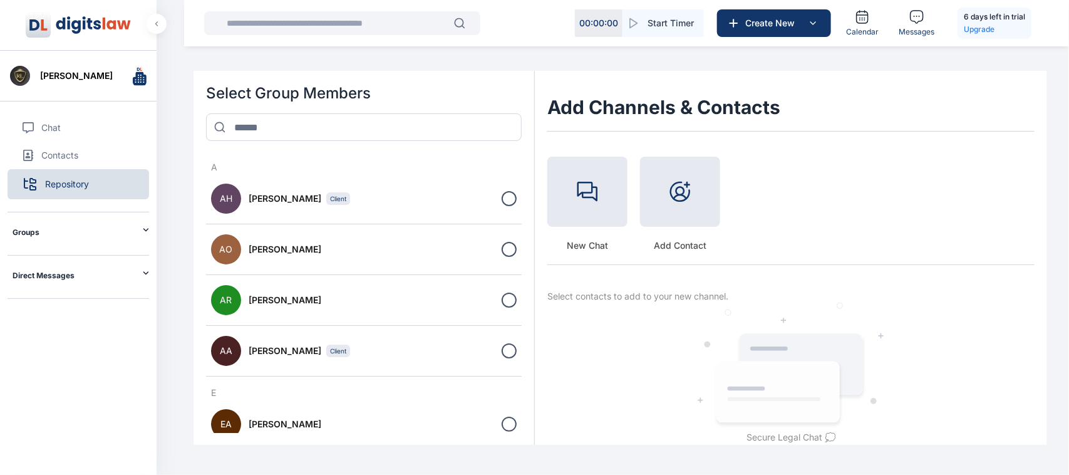
scroll to position [0, 0]
click at [126, 277] on h2 "Direct Messages" at bounding box center [78, 276] width 130 height 10
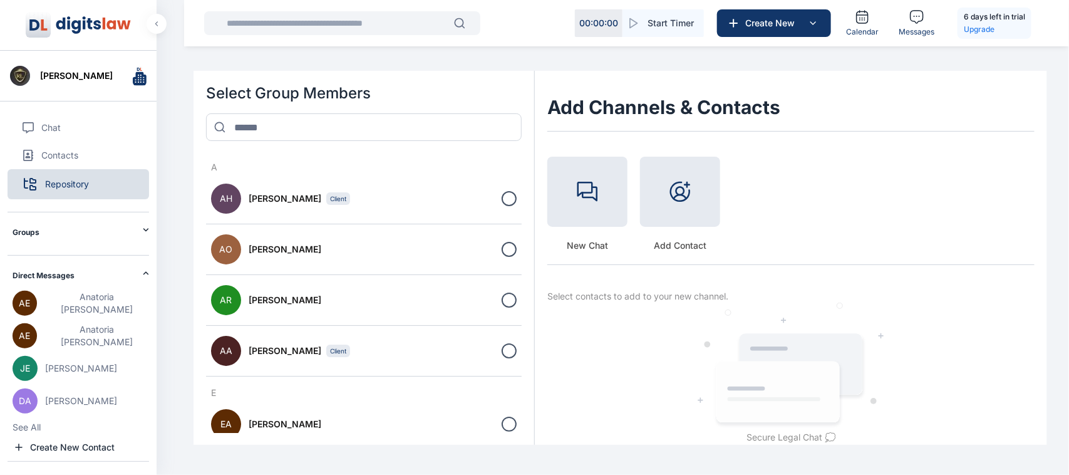
scroll to position [1, 0]
click at [143, 276] on icon at bounding box center [146, 273] width 6 height 6
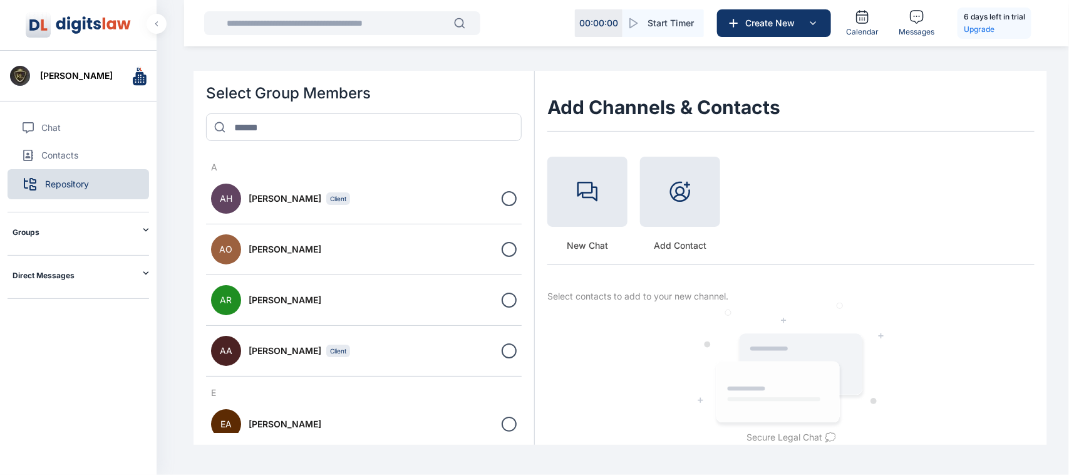
click at [338, 167] on h3 "A" at bounding box center [364, 167] width 316 height 13
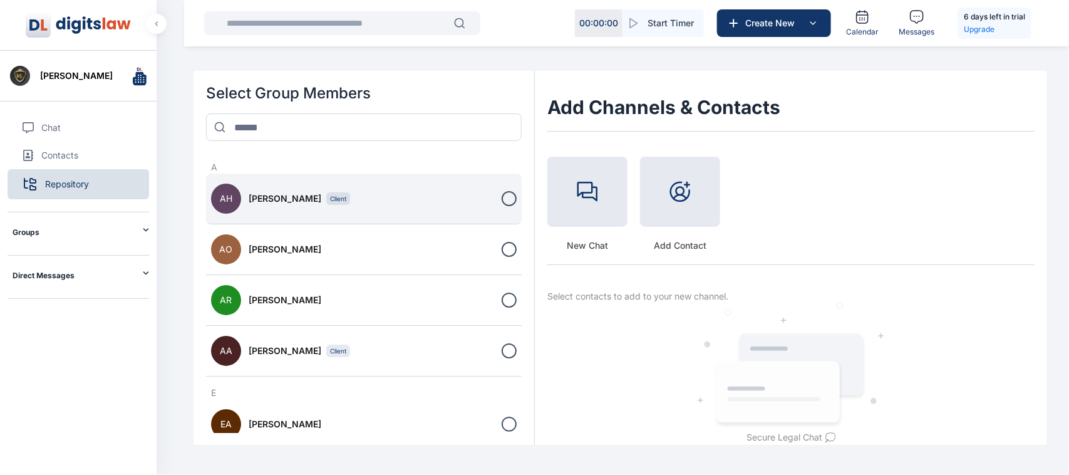
click at [271, 194] on span "[PERSON_NAME]" at bounding box center [285, 198] width 73 height 13
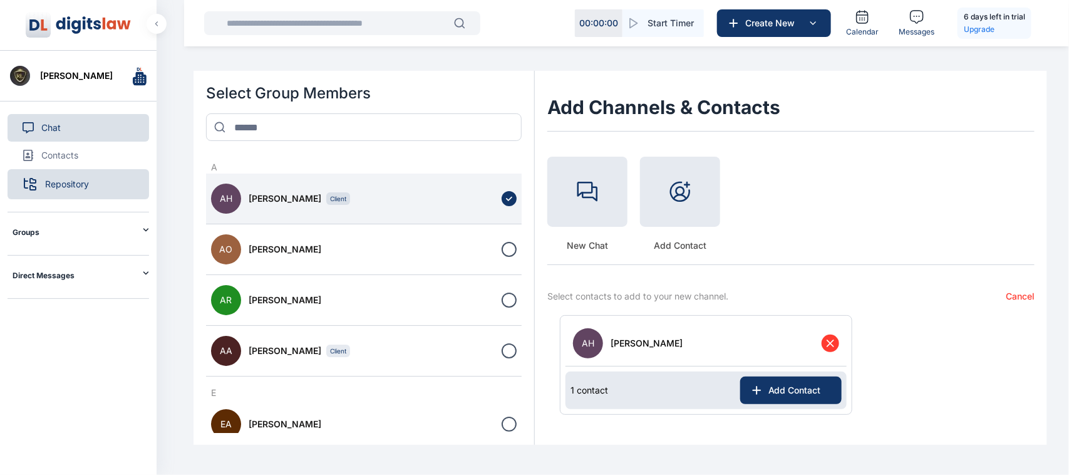
click at [70, 117] on button "Chat" at bounding box center [79, 128] width 142 height 28
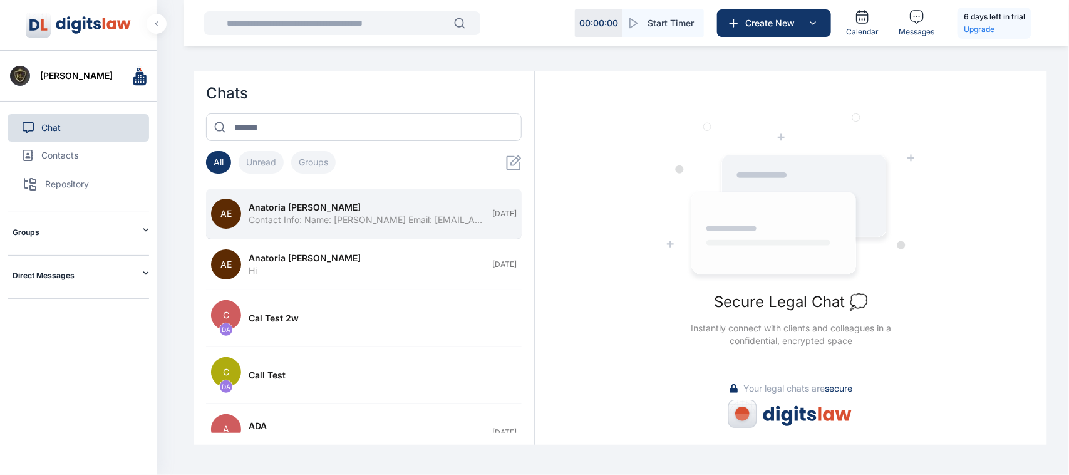
click at [278, 223] on div "Contact Info: Name: [PERSON_NAME] Email: [EMAIL_ADDRESS][DOMAIN_NAME]" at bounding box center [367, 220] width 236 height 13
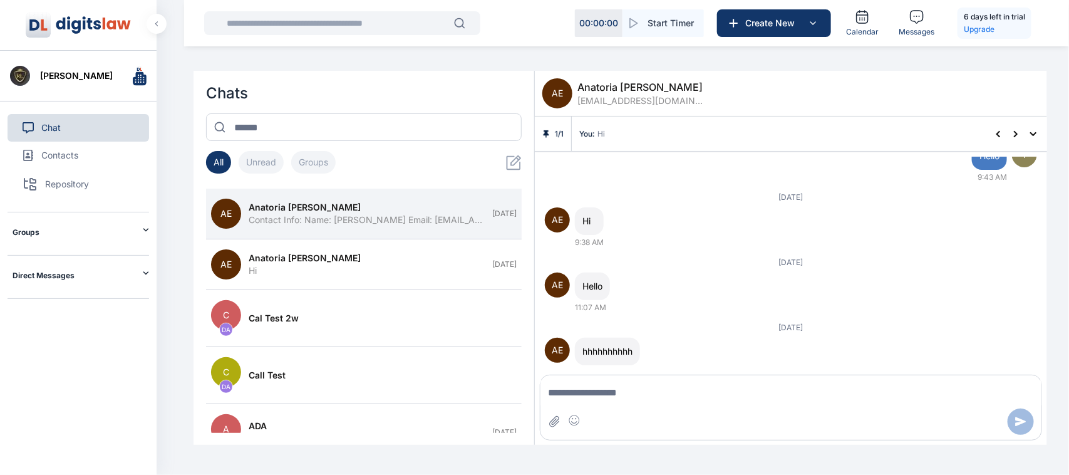
scroll to position [45, 0]
click at [140, 273] on h2 "Direct Messages" at bounding box center [78, 276] width 130 height 10
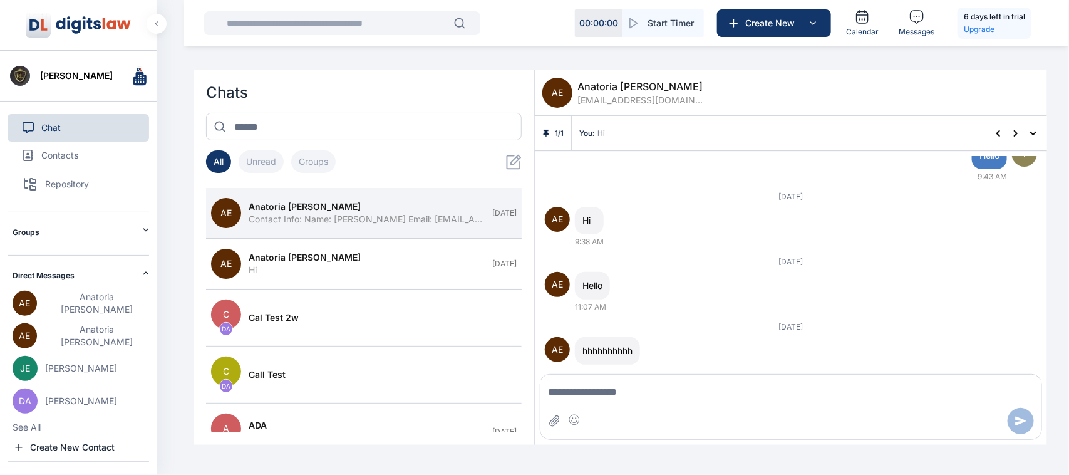
scroll to position [1, 0]
click at [118, 279] on h2 "Direct Messages" at bounding box center [78, 276] width 130 height 10
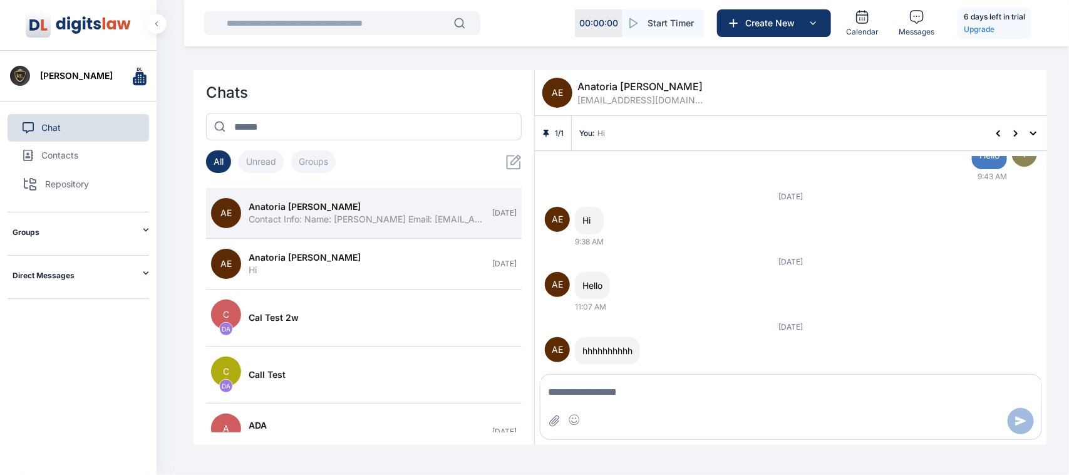
click at [141, 278] on h2 "Direct Messages" at bounding box center [78, 276] width 130 height 10
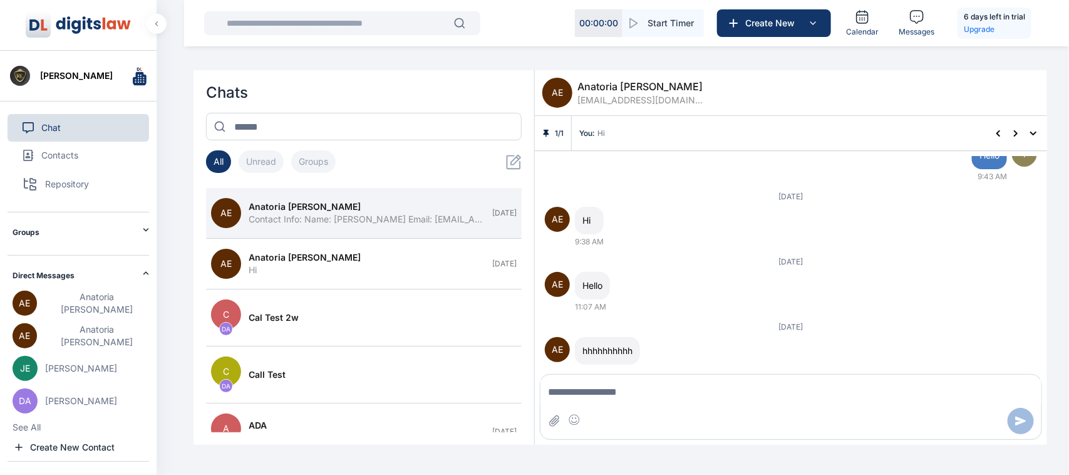
click at [143, 276] on icon at bounding box center [146, 273] width 6 height 6
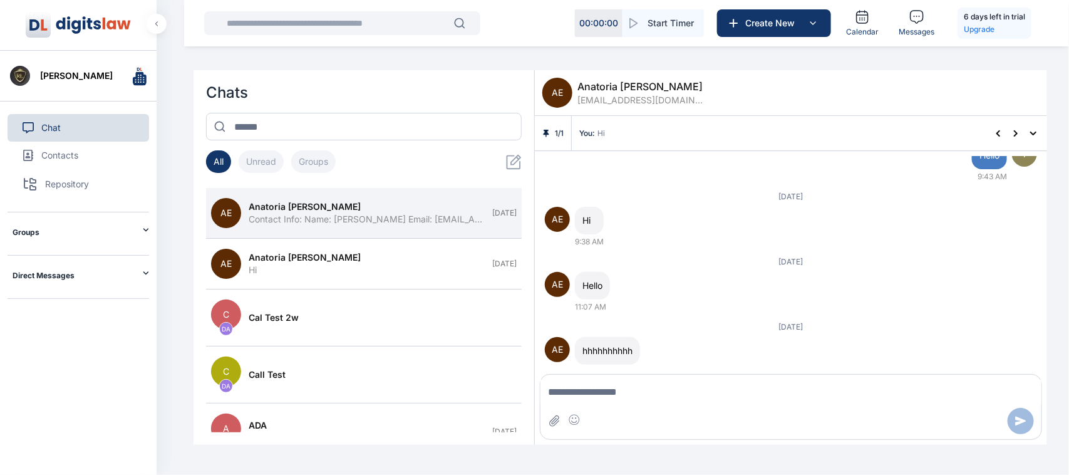
click at [520, 157] on icon at bounding box center [516, 159] width 11 height 11
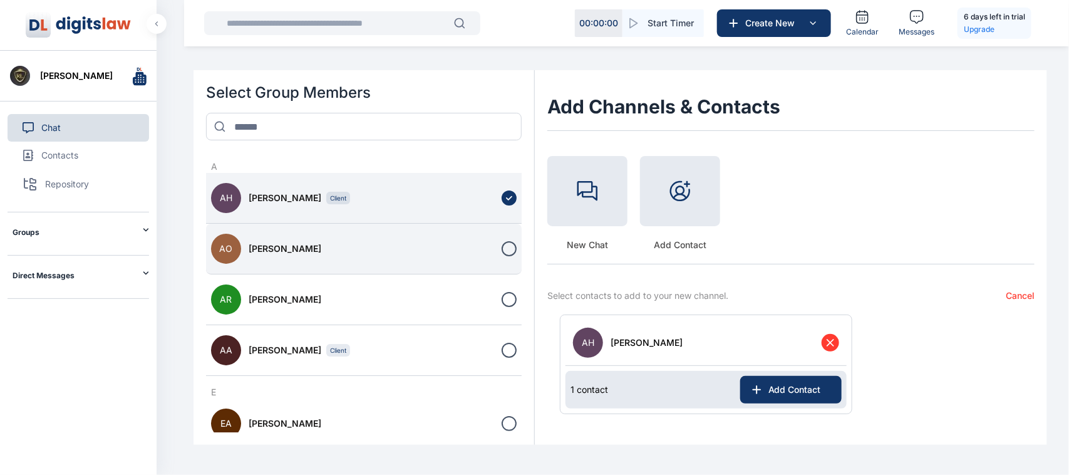
click at [345, 246] on div "[PERSON_NAME]" at bounding box center [372, 248] width 246 height 13
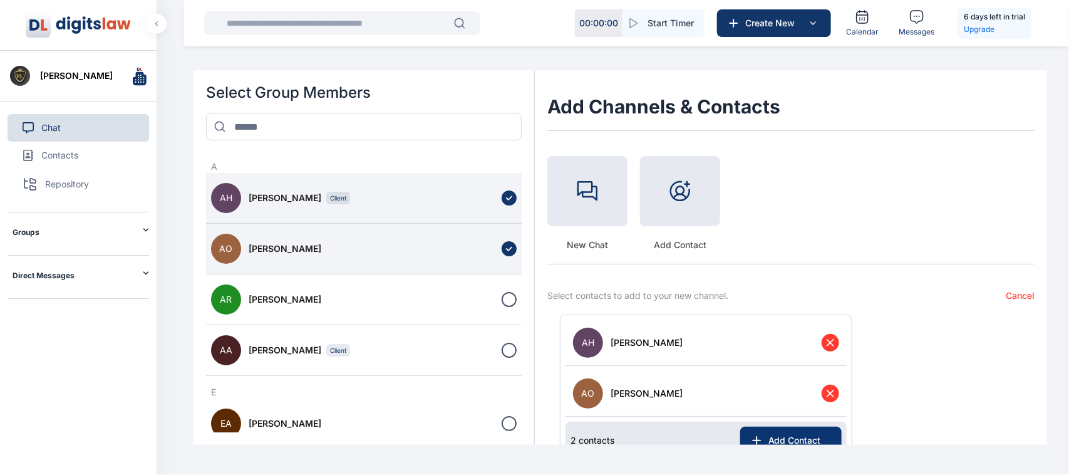
drag, startPoint x: 437, startPoint y: 288, endPoint x: 794, endPoint y: 439, distance: 387.7
click at [794, 439] on div "Select Group Members A AH [PERSON_NAME] Client AO [PERSON_NAME] AR [PERSON_NAME…" at bounding box center [621, 257] width 854 height 375
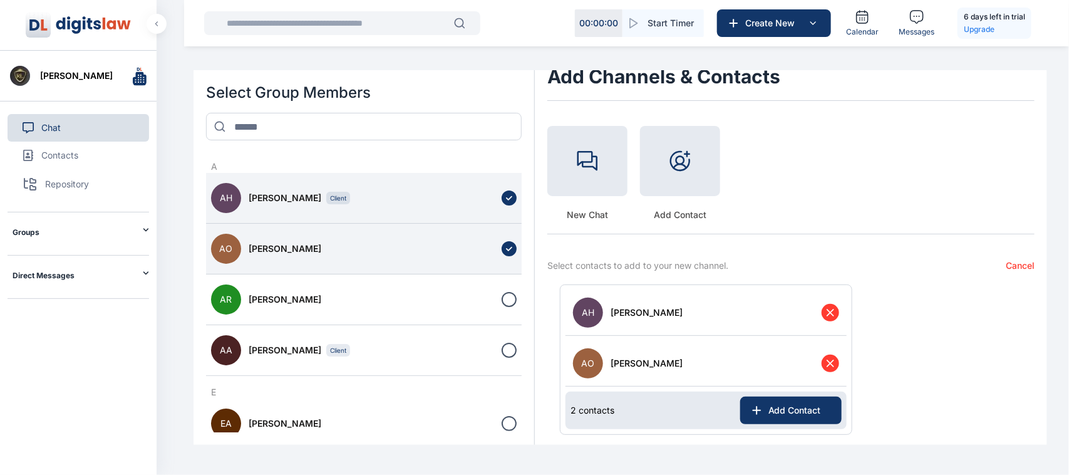
scroll to position [45, 0]
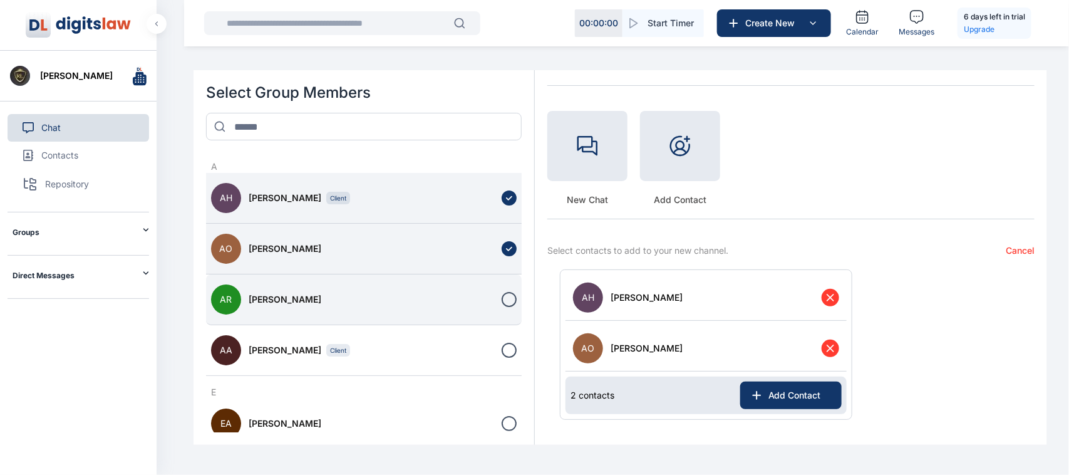
click at [445, 296] on div "[PERSON_NAME]" at bounding box center [372, 299] width 246 height 13
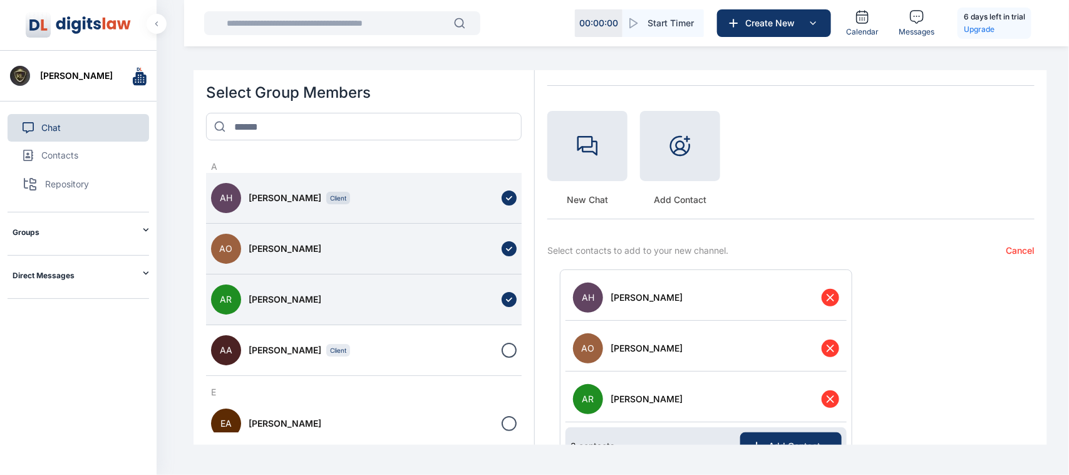
scroll to position [96, 0]
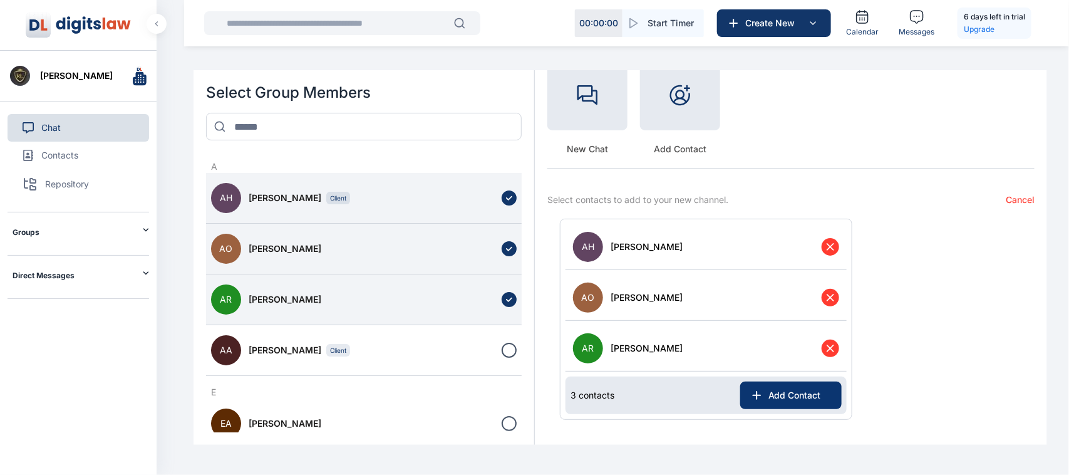
click at [760, 399] on icon at bounding box center [757, 395] width 13 height 13
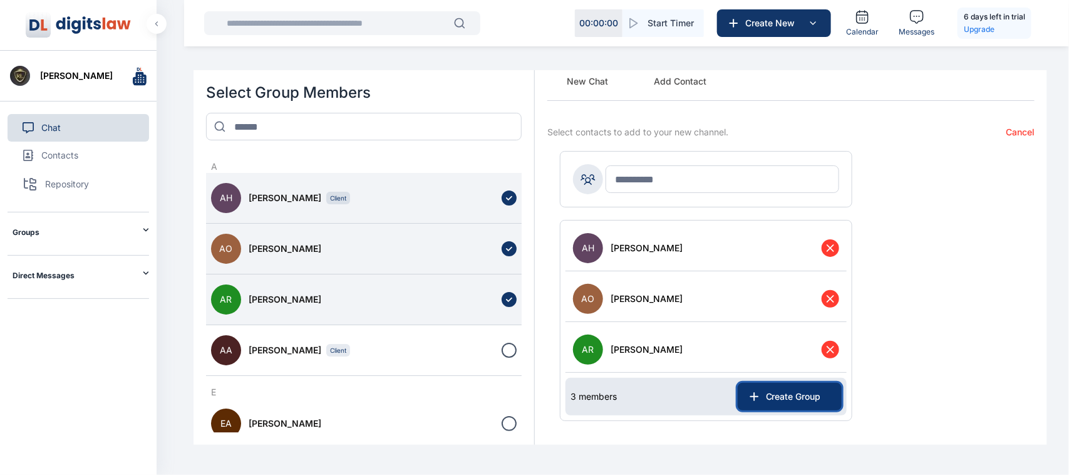
scroll to position [165, 0]
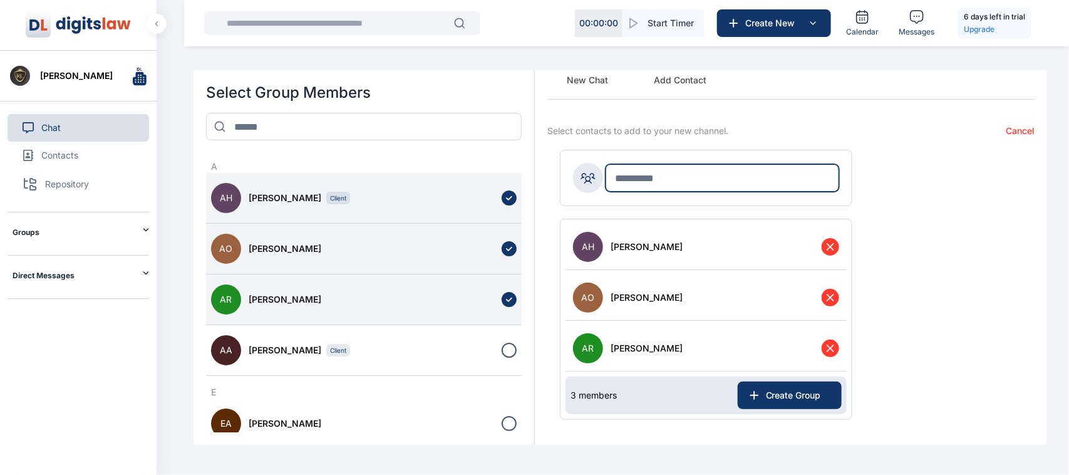
click at [732, 177] on input "text" at bounding box center [723, 178] width 234 height 28
type input "*****"
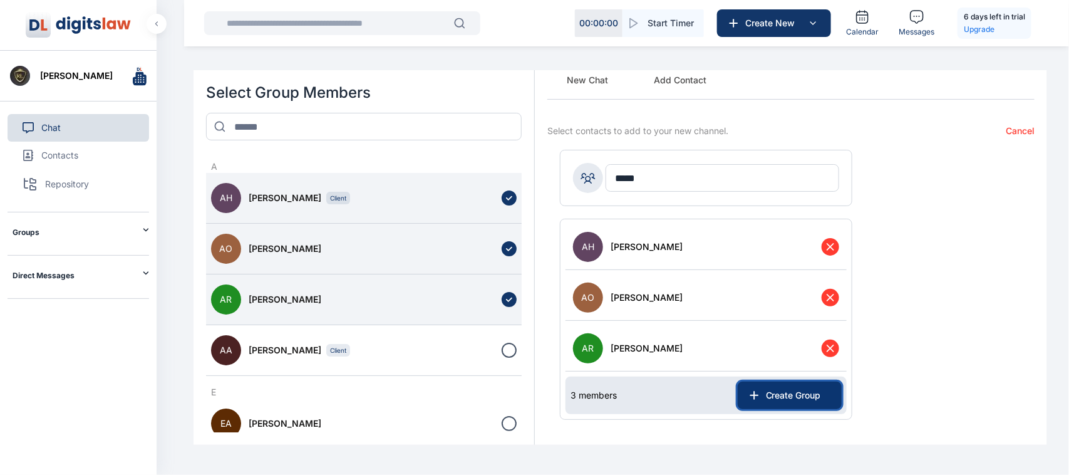
click at [766, 386] on button "Create Group" at bounding box center [790, 396] width 104 height 28
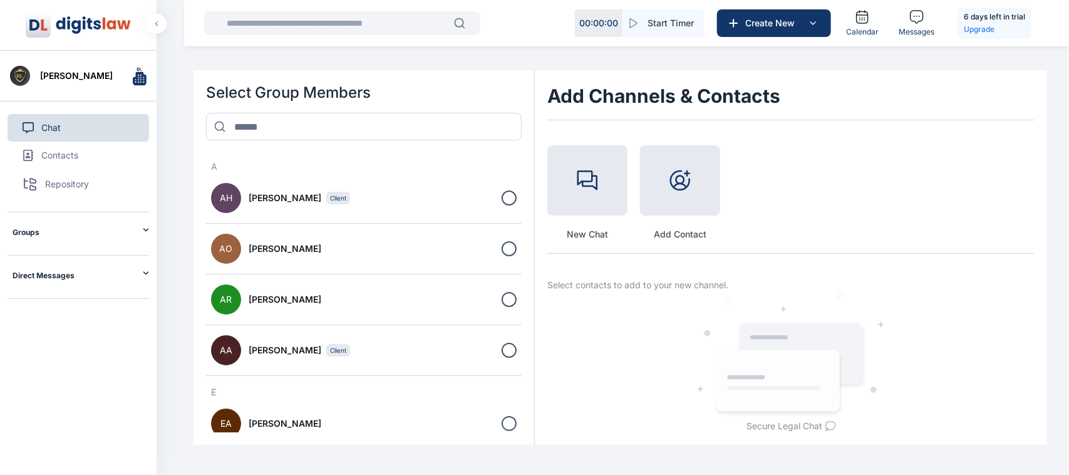
scroll to position [10, 0]
click at [597, 189] on icon at bounding box center [590, 183] width 16 height 15
click at [122, 232] on h2 "Groups" at bounding box center [78, 232] width 130 height 10
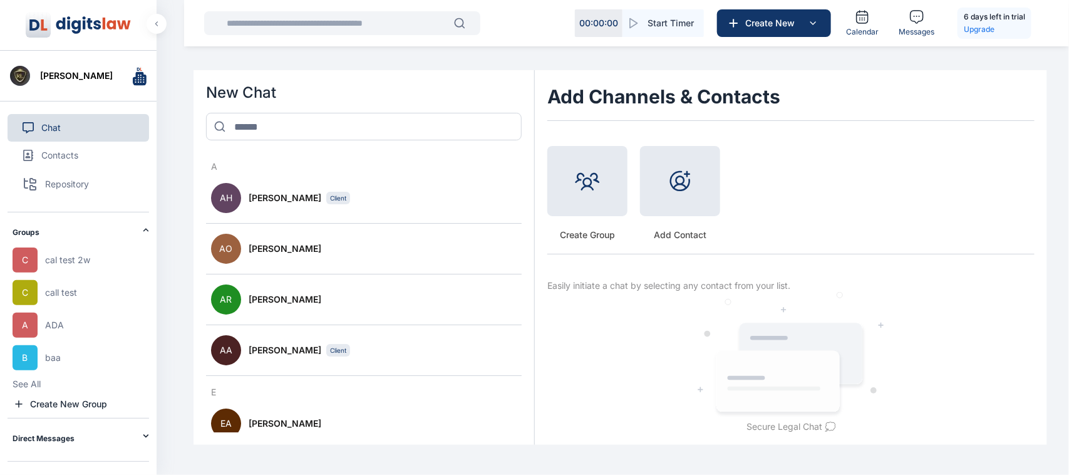
scroll to position [1, 0]
click at [133, 236] on h2 "Groups" at bounding box center [78, 232] width 130 height 10
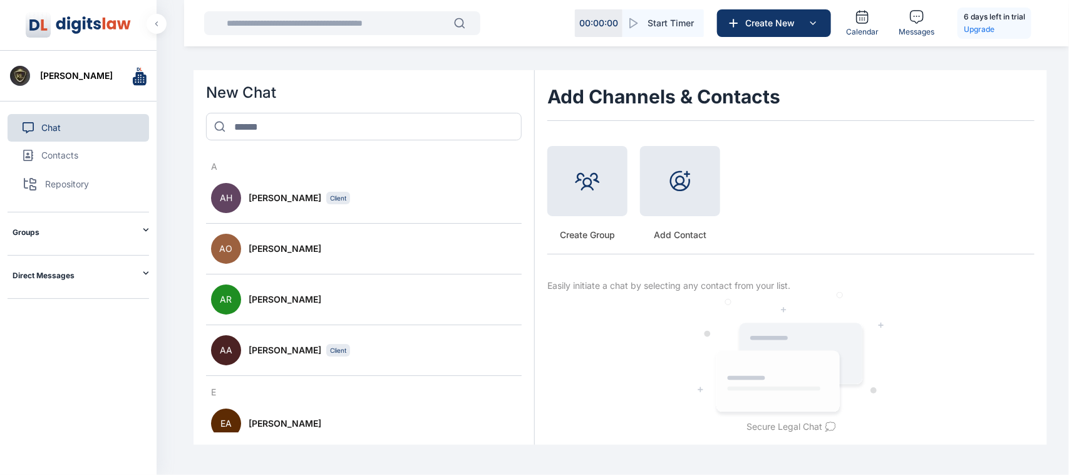
click at [133, 236] on h2 "Groups" at bounding box center [78, 232] width 130 height 10
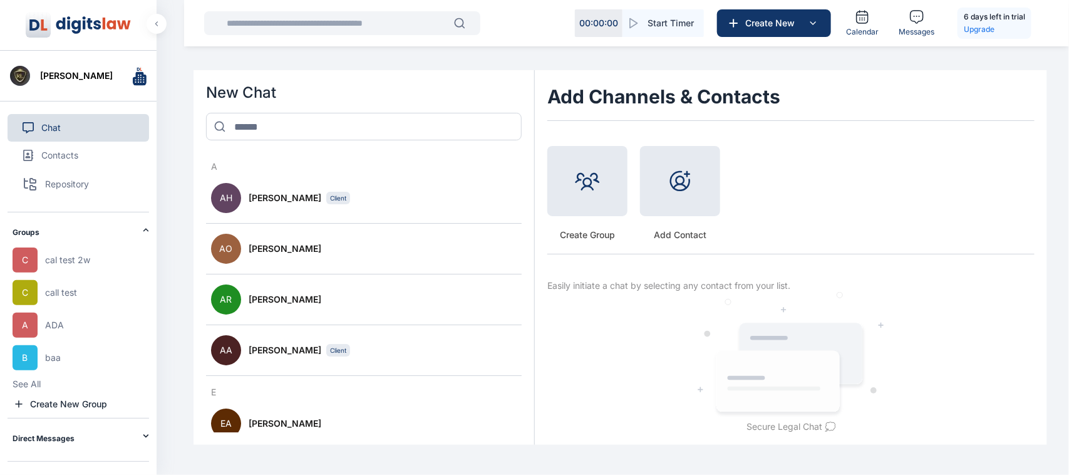
click at [133, 236] on h2 "Groups" at bounding box center [78, 232] width 130 height 10
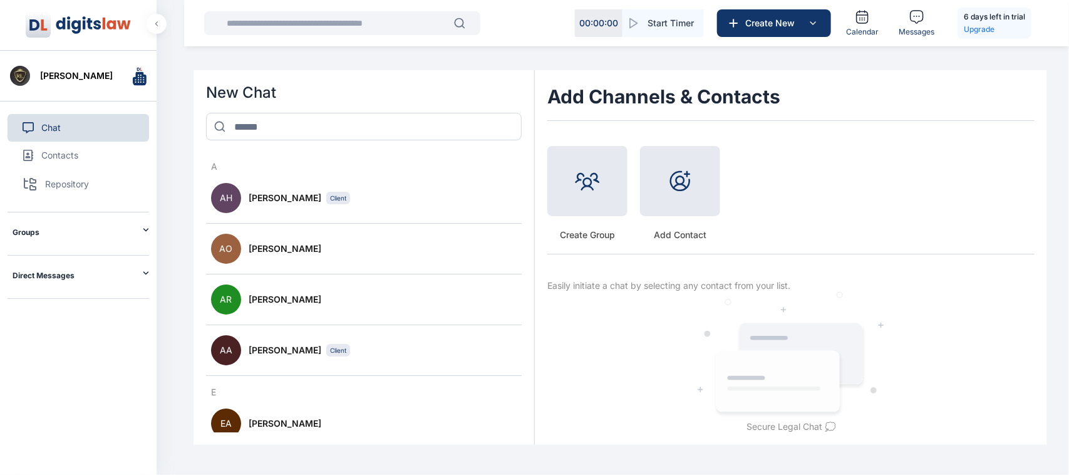
click at [130, 223] on div "Groups" at bounding box center [78, 229] width 130 height 35
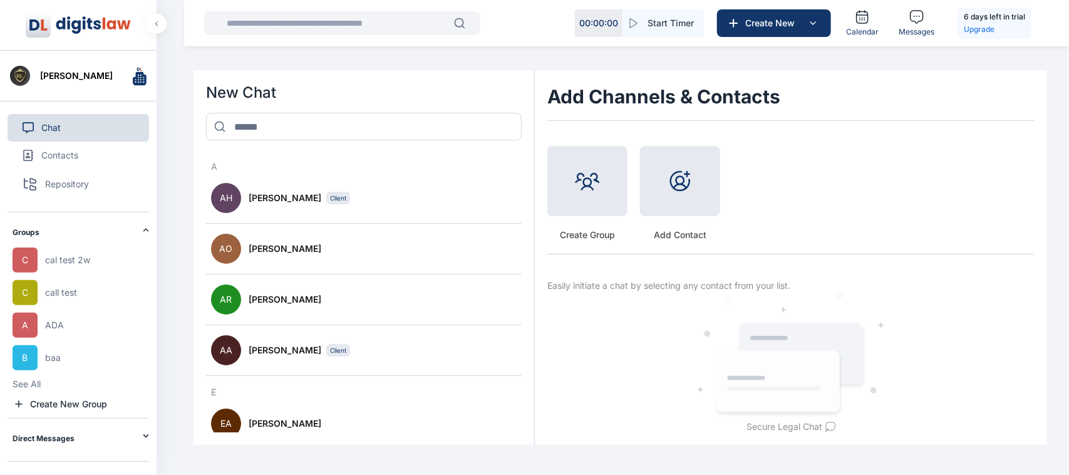
click at [65, 284] on div "C call test" at bounding box center [45, 292] width 65 height 25
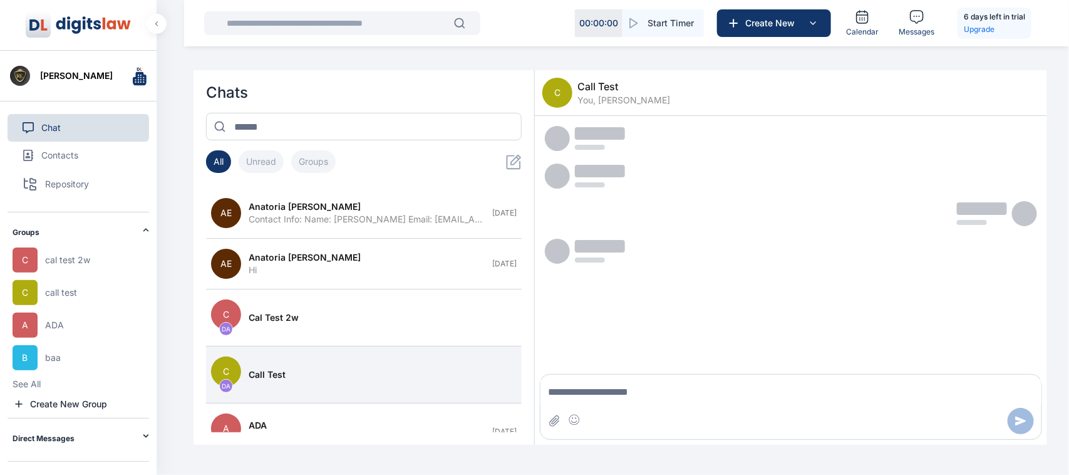
click at [63, 257] on span "cal test 2w" at bounding box center [67, 260] width 45 height 13
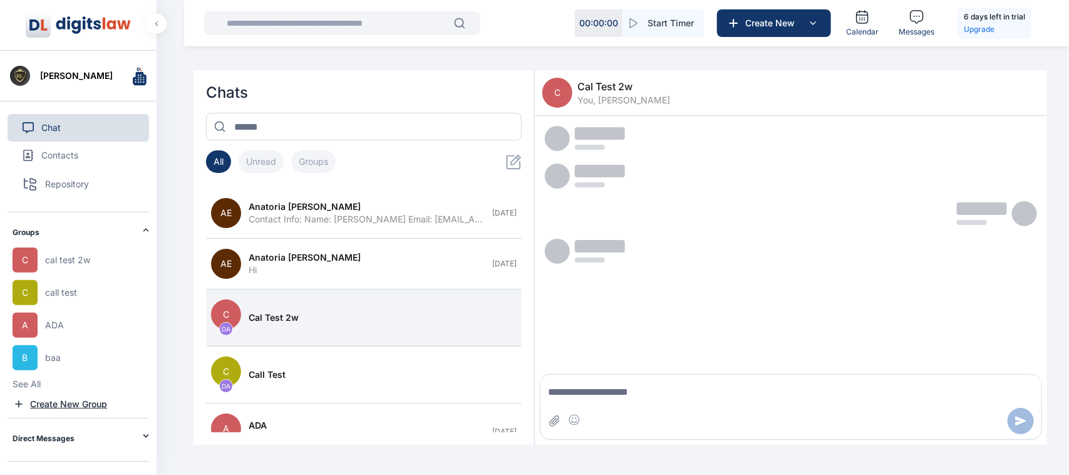
click at [110, 404] on link "Create New Group" at bounding box center [81, 404] width 137 height 13
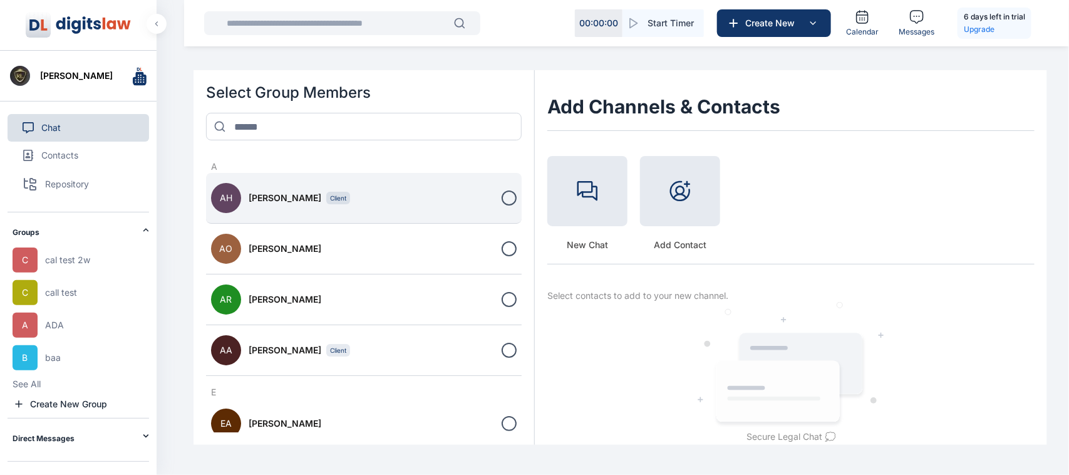
click at [446, 189] on button "AH [PERSON_NAME] Client" at bounding box center [364, 198] width 316 height 51
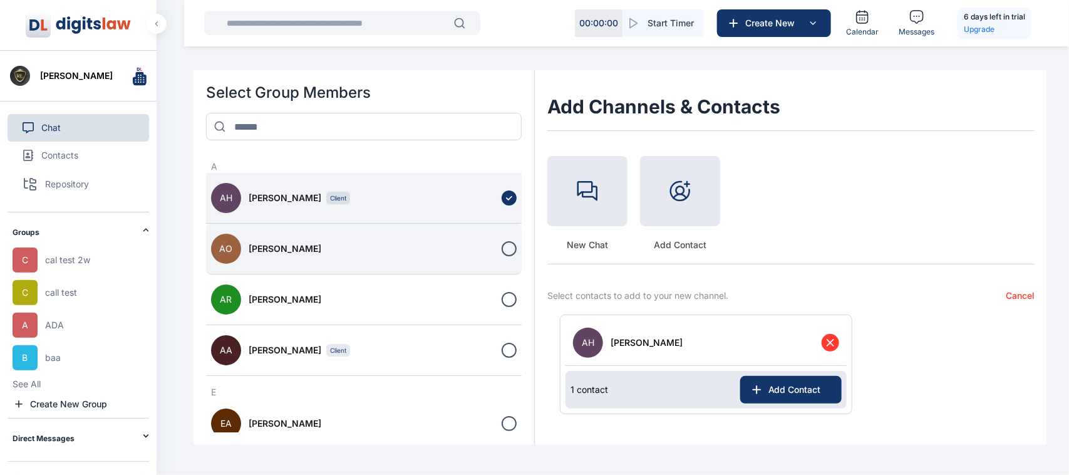
click at [451, 232] on button "AO [PERSON_NAME]" at bounding box center [364, 249] width 316 height 51
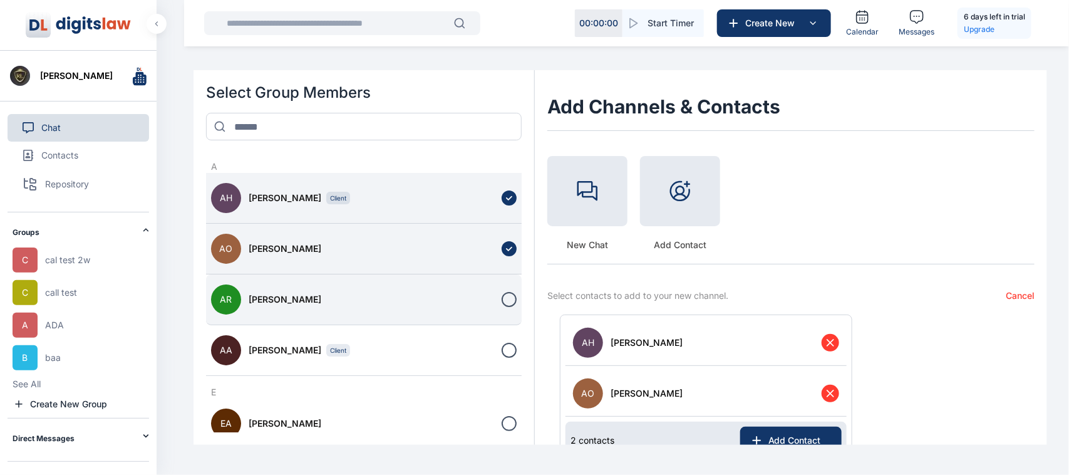
click at [477, 306] on button "AR [PERSON_NAME]" at bounding box center [364, 299] width 316 height 51
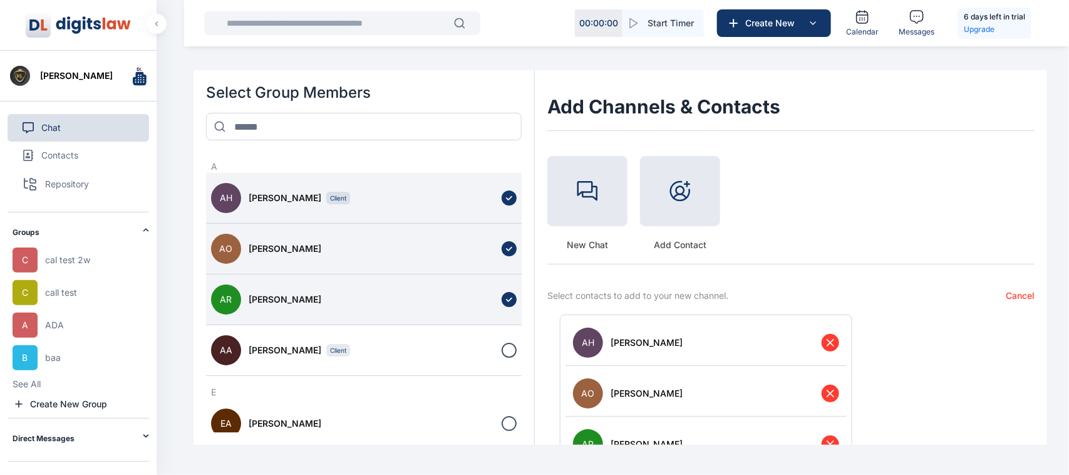
click at [490, 390] on h3 "E" at bounding box center [364, 392] width 316 height 13
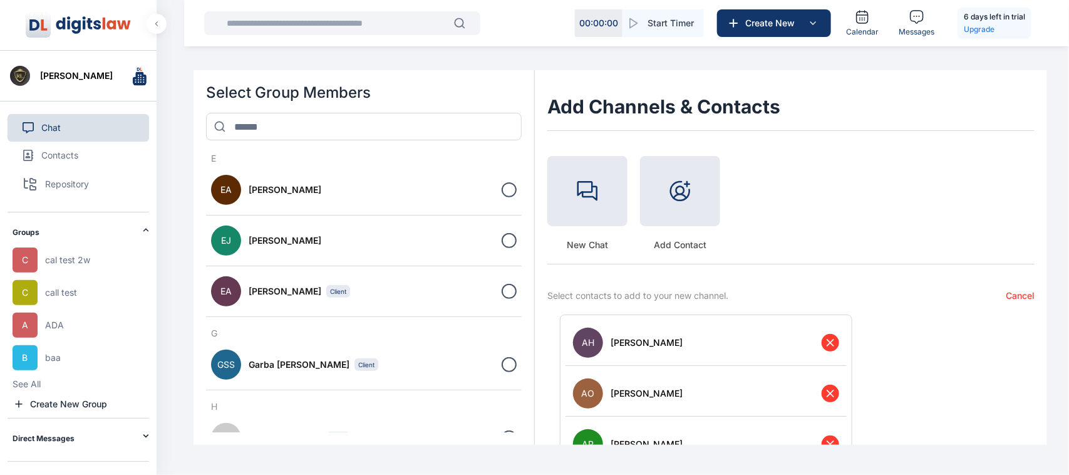
scroll to position [248, 0]
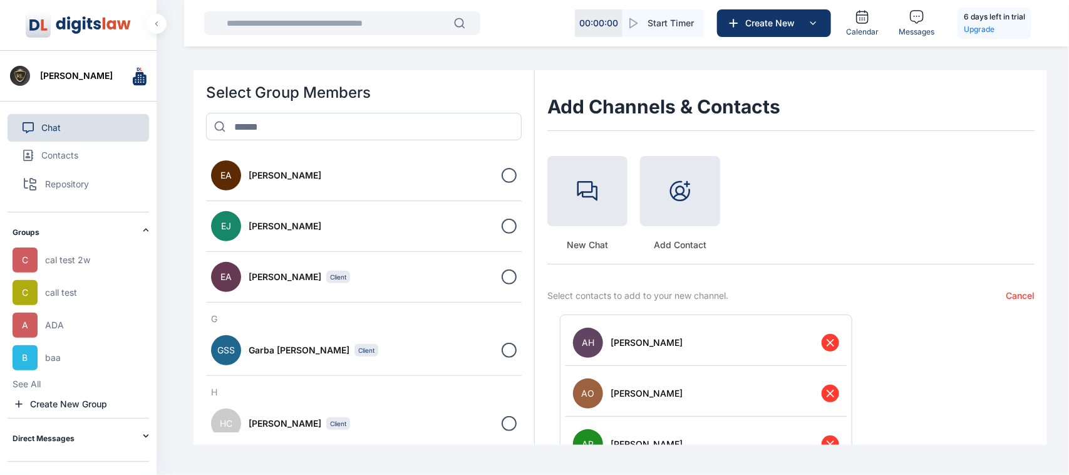
click at [453, 311] on div "A AH [PERSON_NAME] Client AO [PERSON_NAME] AR [PERSON_NAME] AA [PERSON_NAME] Cl…" at bounding box center [364, 291] width 316 height 282
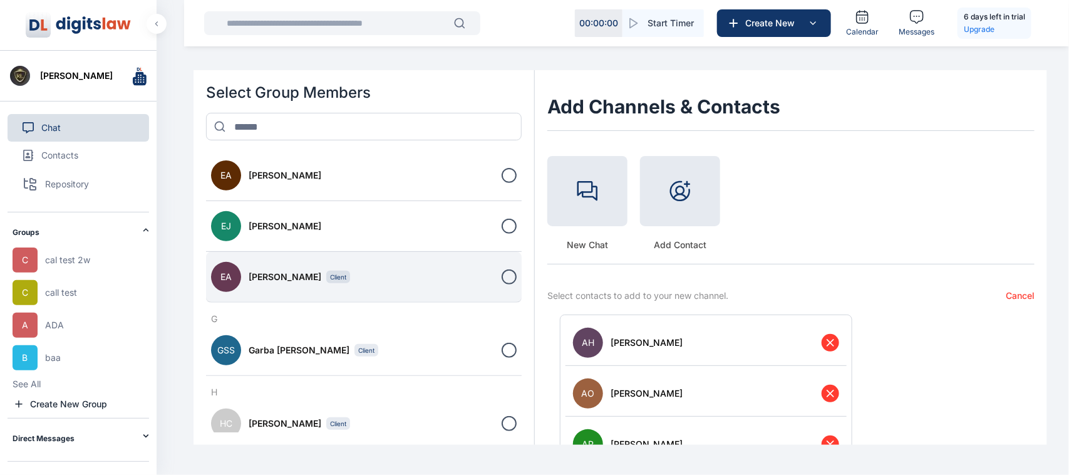
click at [425, 268] on button "EA [PERSON_NAME] Client" at bounding box center [364, 277] width 316 height 51
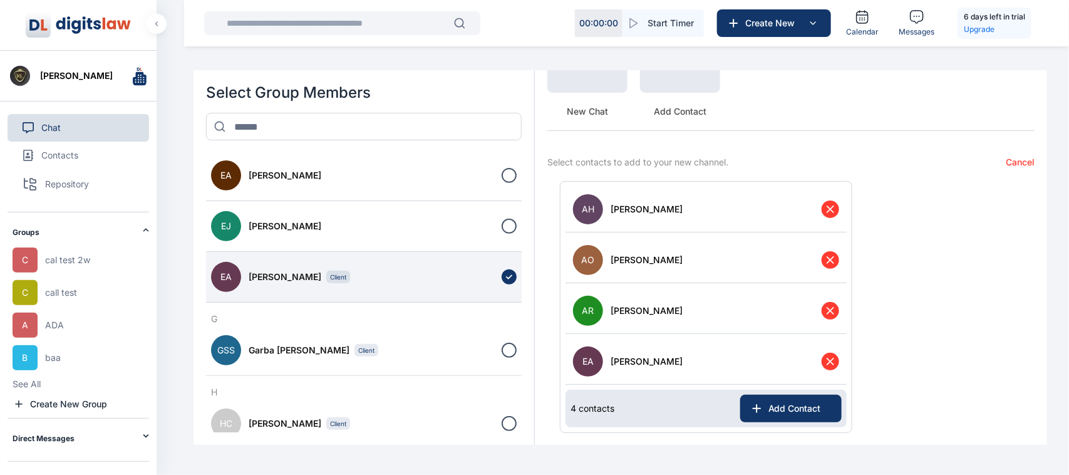
scroll to position [147, 0]
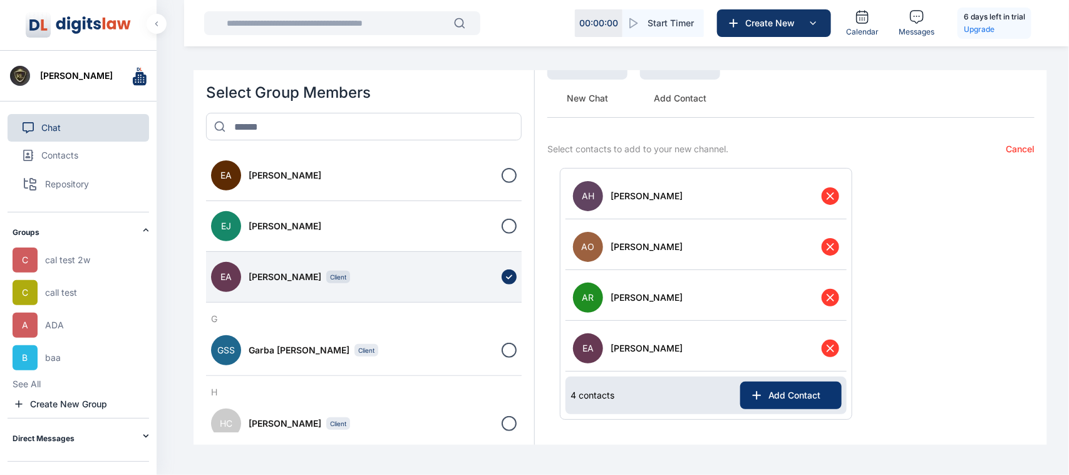
click at [791, 395] on span "Add Contact" at bounding box center [798, 395] width 68 height 13
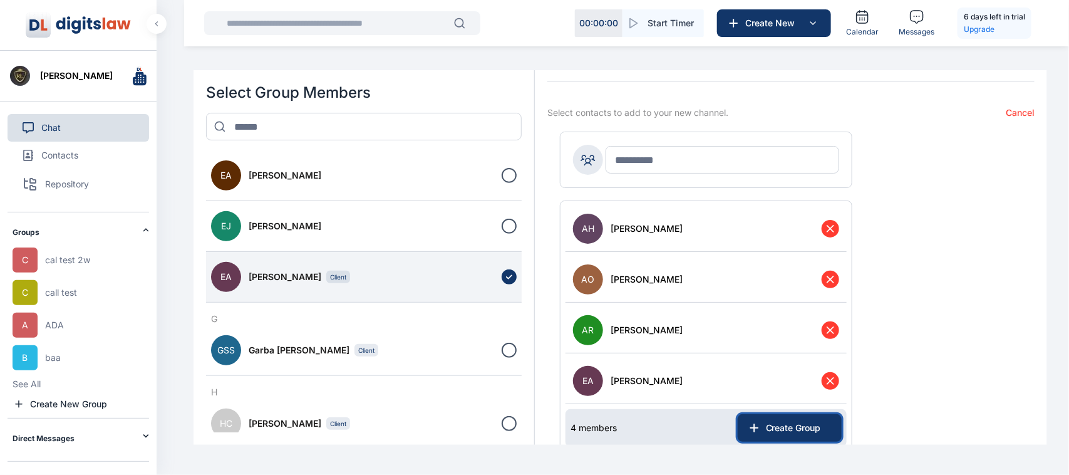
scroll to position [186, 0]
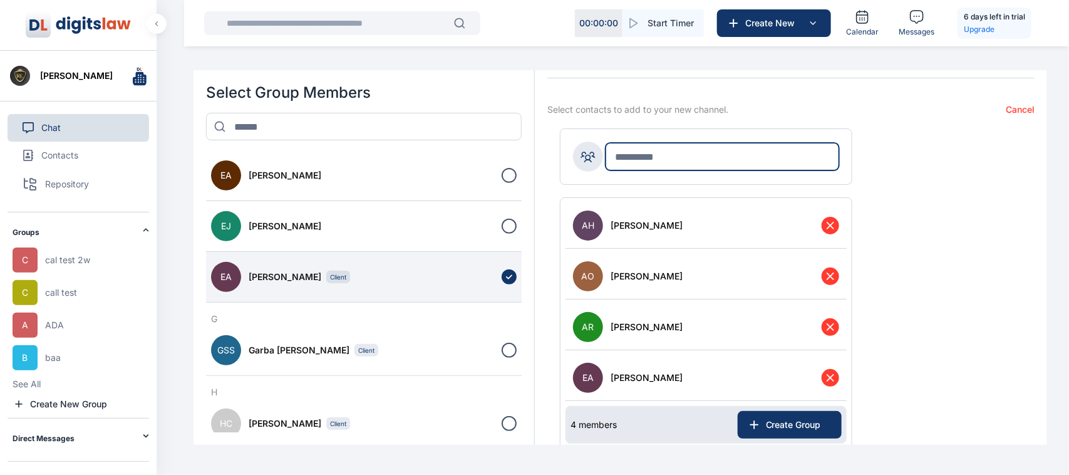
click at [709, 167] on input "text" at bounding box center [723, 157] width 234 height 28
type input "***"
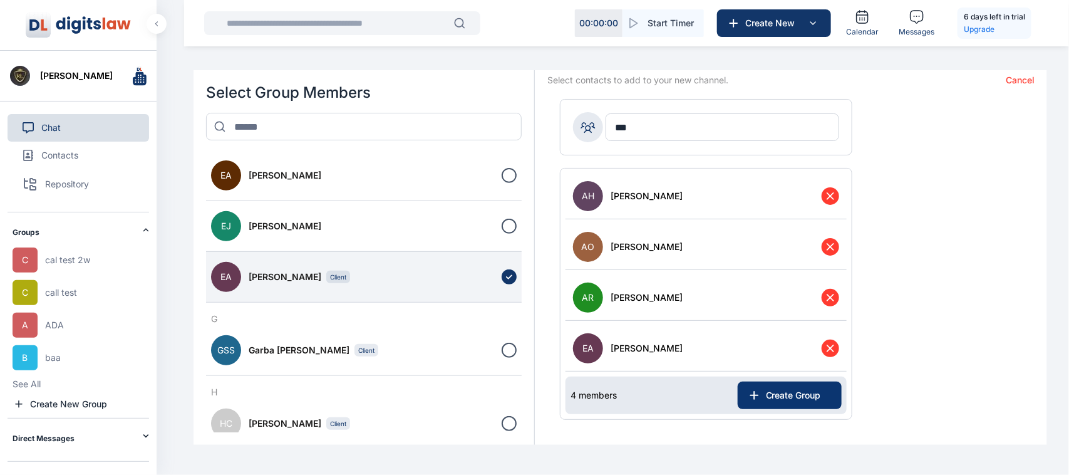
click at [779, 398] on span "Create Group" at bounding box center [796, 395] width 71 height 13
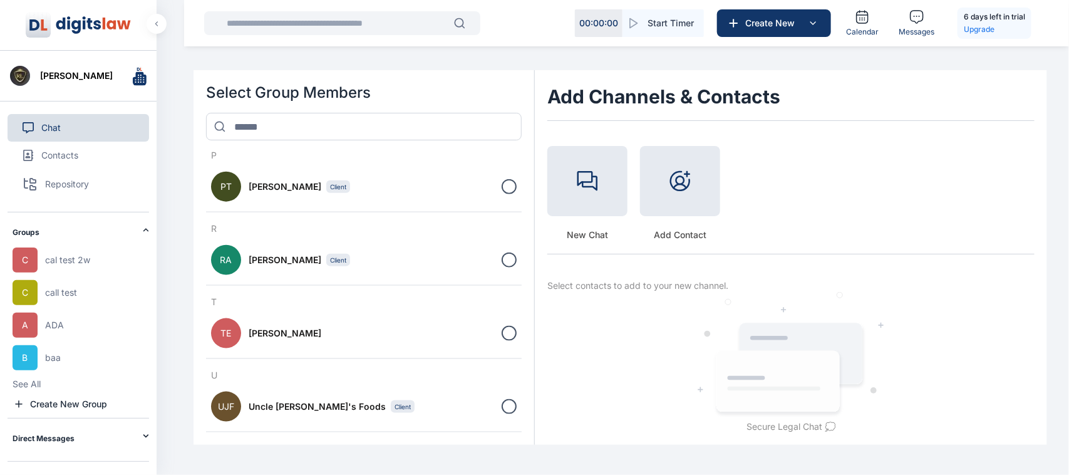
scroll to position [1, 0]
click at [65, 395] on div "C cal test 2w C call test A ADA B baa See All Create New Group" at bounding box center [81, 328] width 137 height 163
click at [70, 407] on span "Create New Group" at bounding box center [68, 404] width 77 height 13
click at [665, 205] on div at bounding box center [680, 181] width 80 height 70
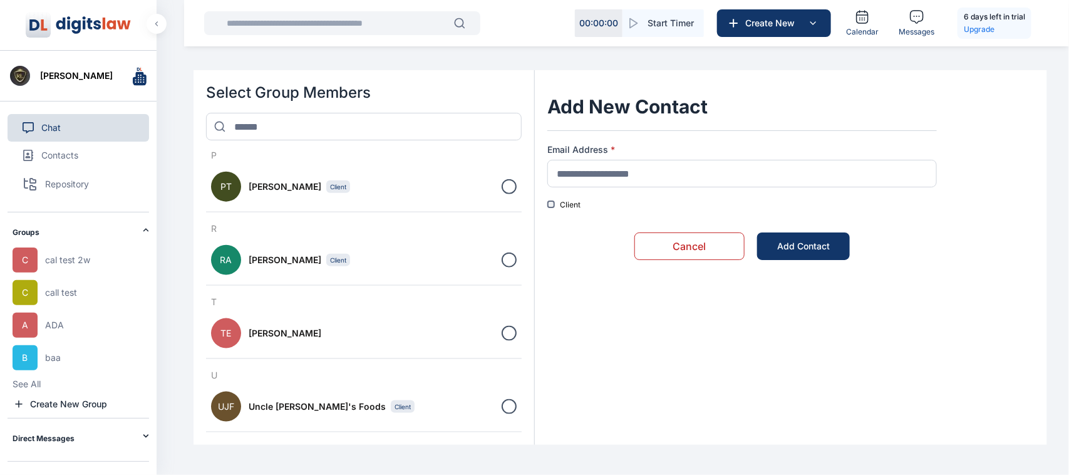
click at [662, 234] on button "Cancel" at bounding box center [690, 246] width 110 height 28
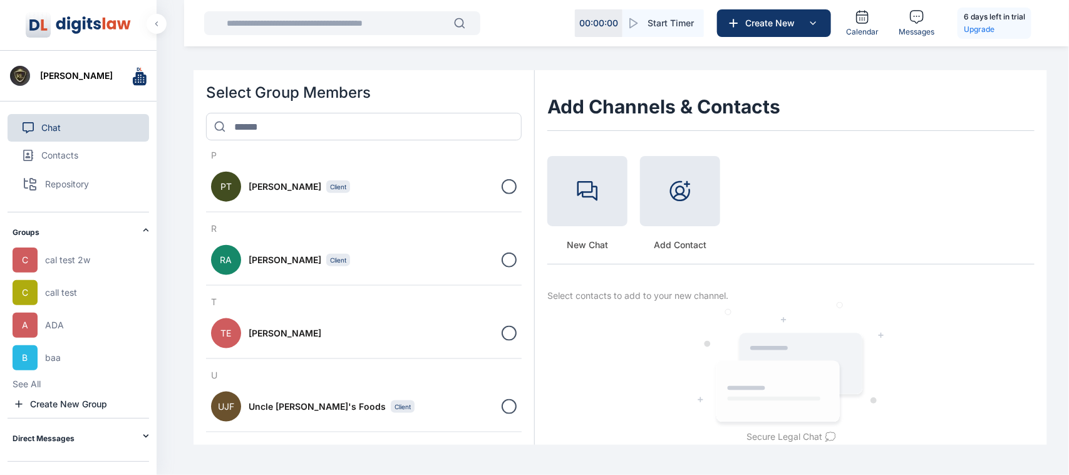
click at [580, 217] on div at bounding box center [588, 191] width 80 height 70
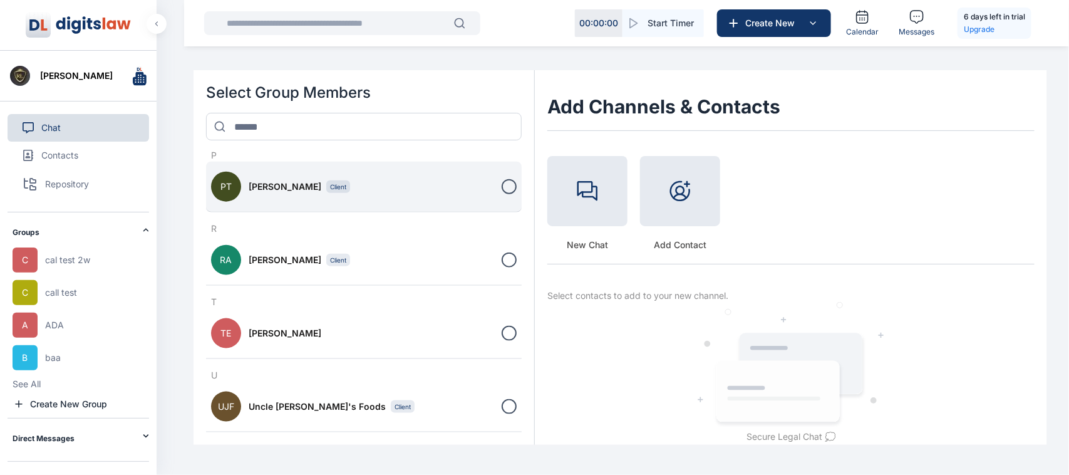
click at [507, 174] on button "PT [PERSON_NAME] Test Client" at bounding box center [364, 187] width 316 height 51
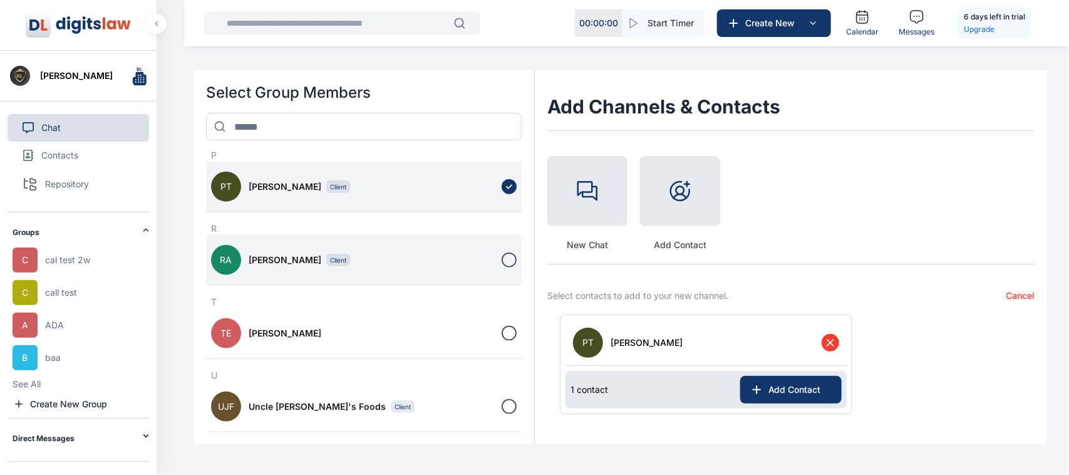
click at [506, 249] on button "RA [PERSON_NAME] Client" at bounding box center [364, 260] width 316 height 51
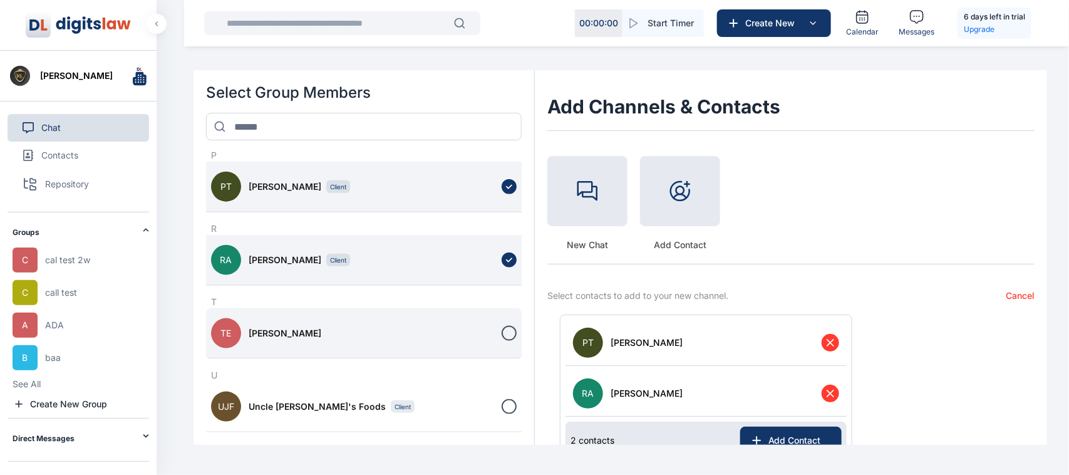
click at [502, 315] on button "TE [PERSON_NAME]" at bounding box center [364, 333] width 316 height 51
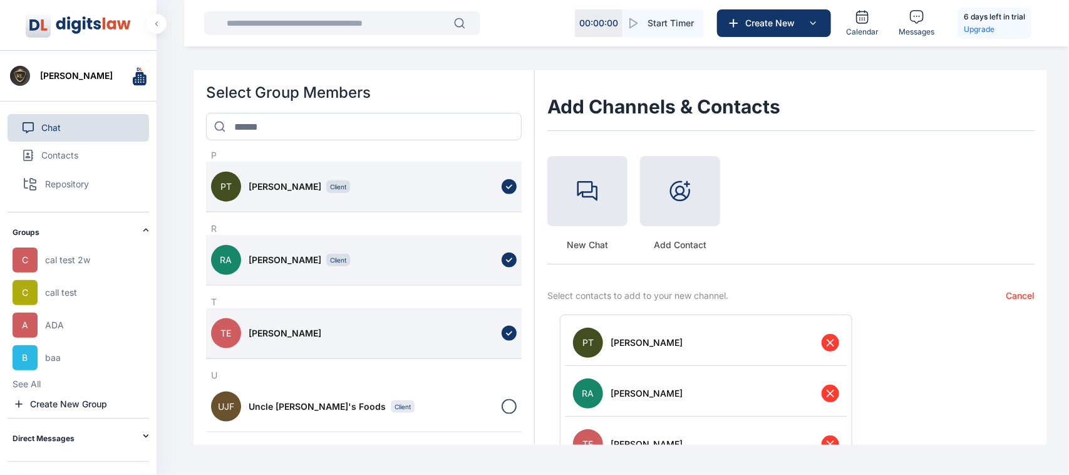
scroll to position [96, 0]
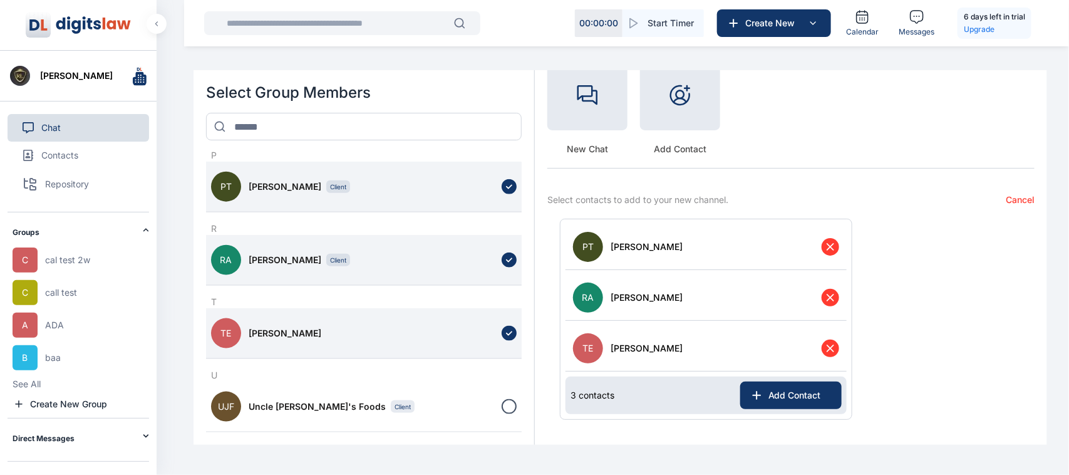
click at [761, 409] on div "3 contacts Add Contact" at bounding box center [706, 396] width 281 height 38
click at [828, 249] on icon at bounding box center [830, 247] width 13 height 13
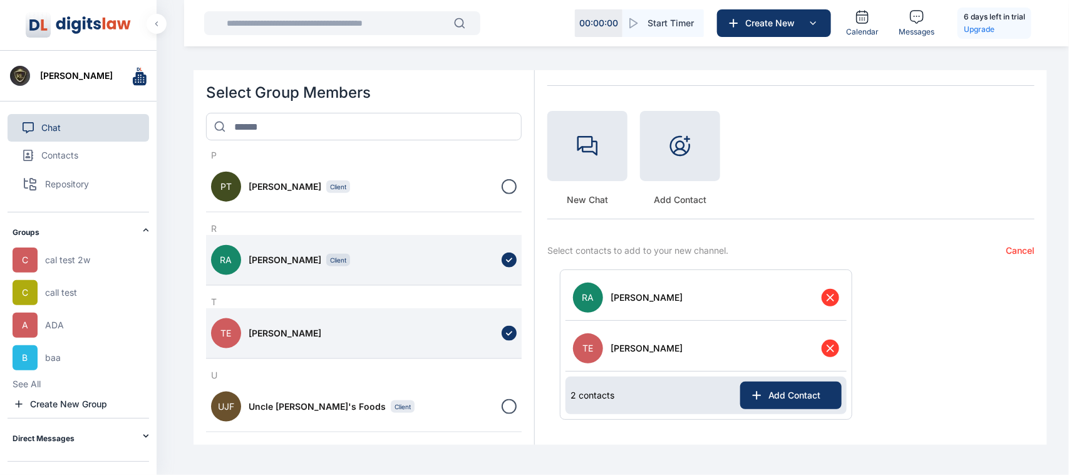
scroll to position [45, 0]
click at [777, 402] on button "Add Contact" at bounding box center [791, 396] width 101 height 28
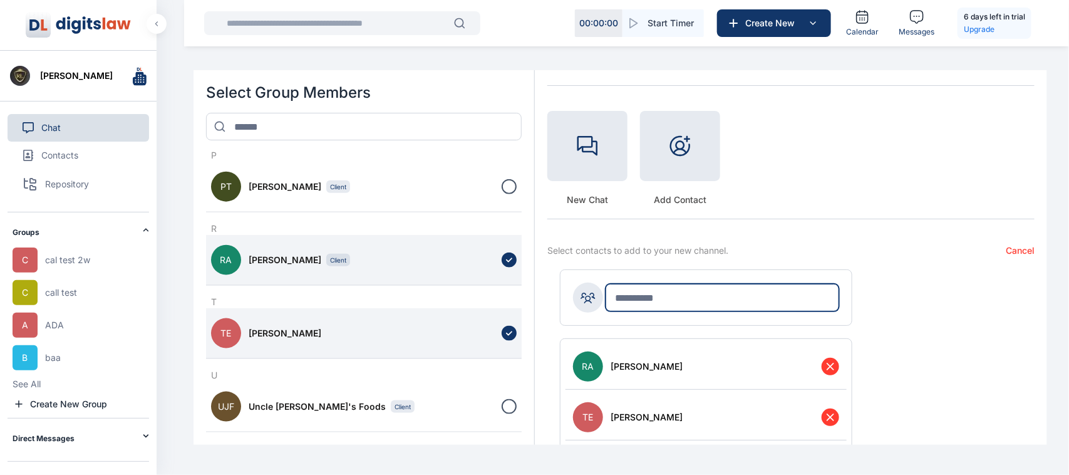
click at [727, 304] on input "text" at bounding box center [723, 298] width 234 height 28
type input "***"
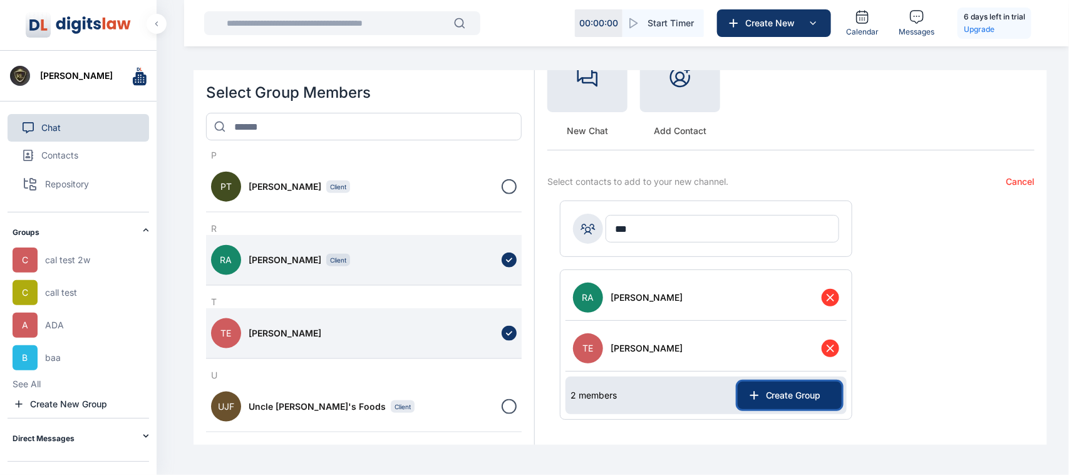
click at [799, 390] on span "Create Group" at bounding box center [796, 395] width 71 height 13
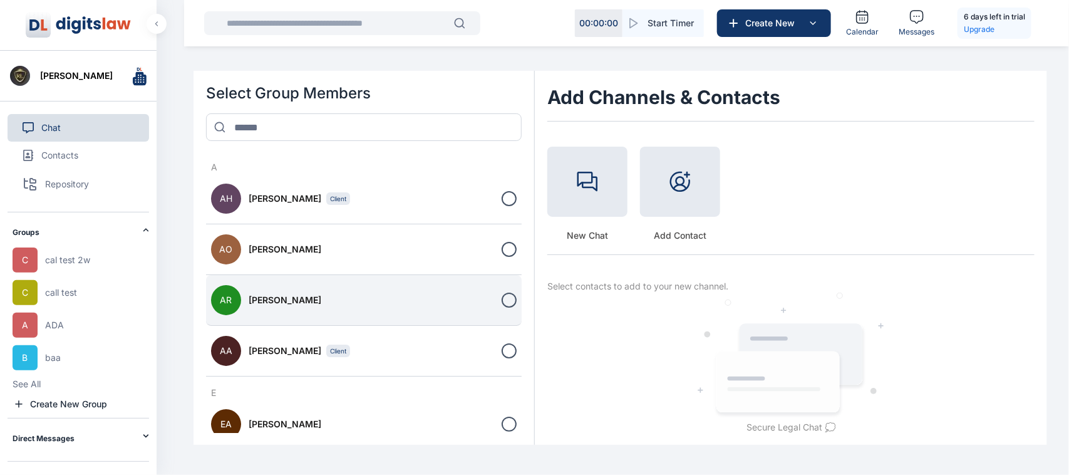
scroll to position [684, 0]
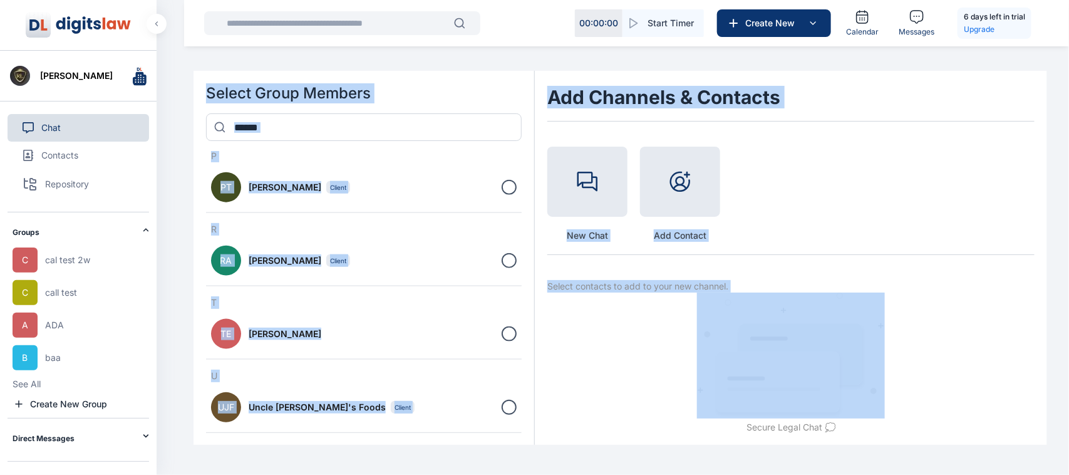
drag, startPoint x: 648, startPoint y: 408, endPoint x: 728, endPoint y: 33, distance: 383.6
click at [728, 33] on div "00 : 00 : 00 Start Timer Create New Calendar Messages 6 days left in trial Upgr…" at bounding box center [534, 237] width 1069 height 475
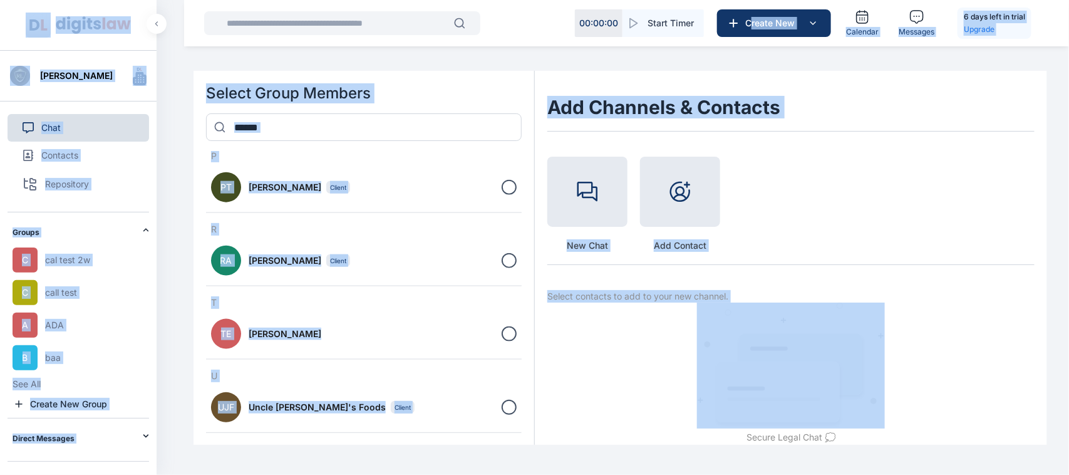
click at [494, 85] on h2 "Select Group Members" at bounding box center [364, 93] width 316 height 20
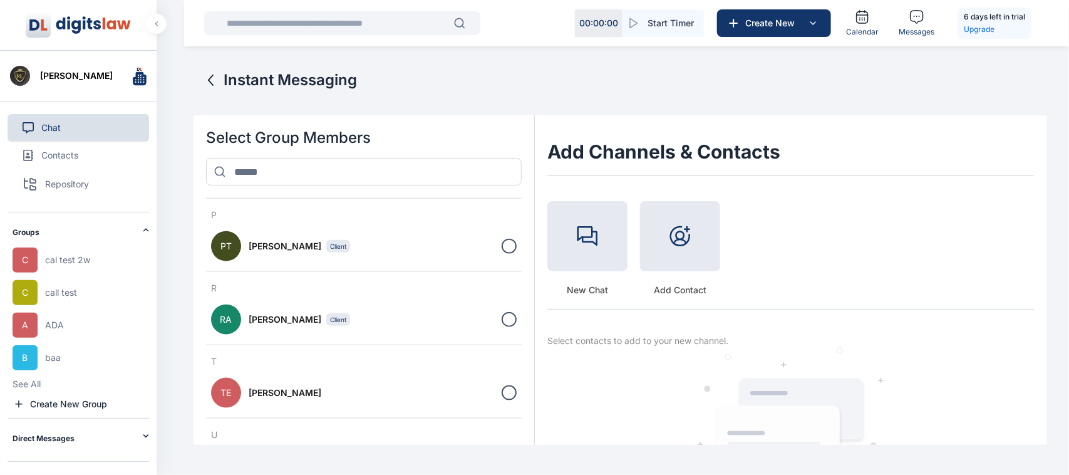
scroll to position [684, 0]
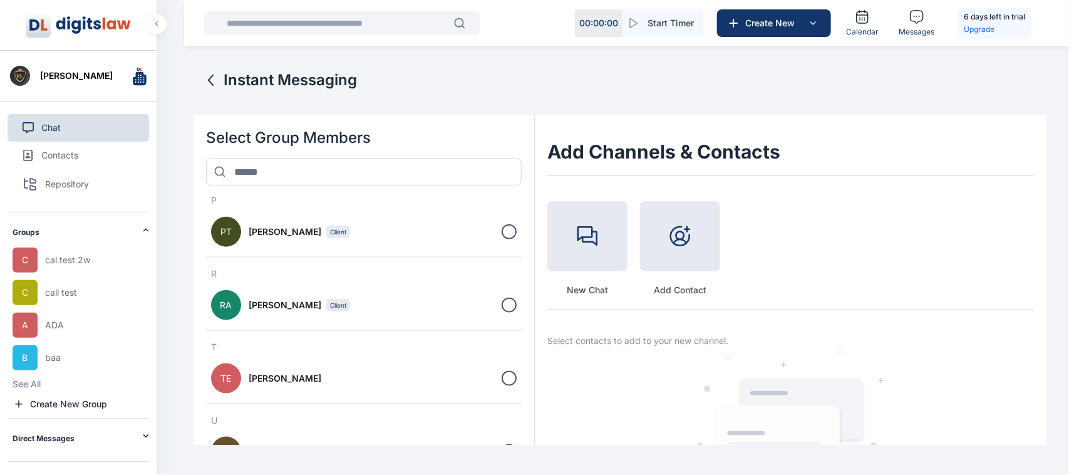
click at [72, 257] on span "cal test 2w" at bounding box center [67, 260] width 45 height 13
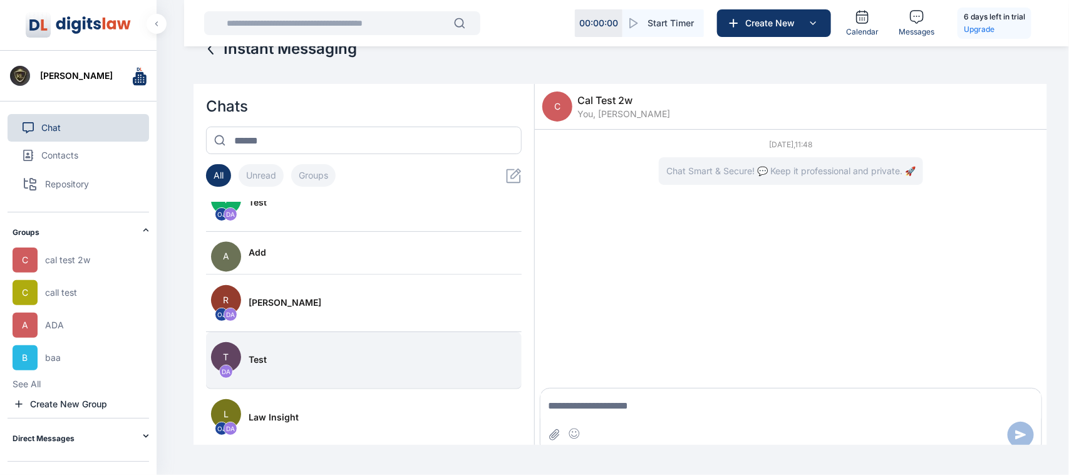
scroll to position [44, 0]
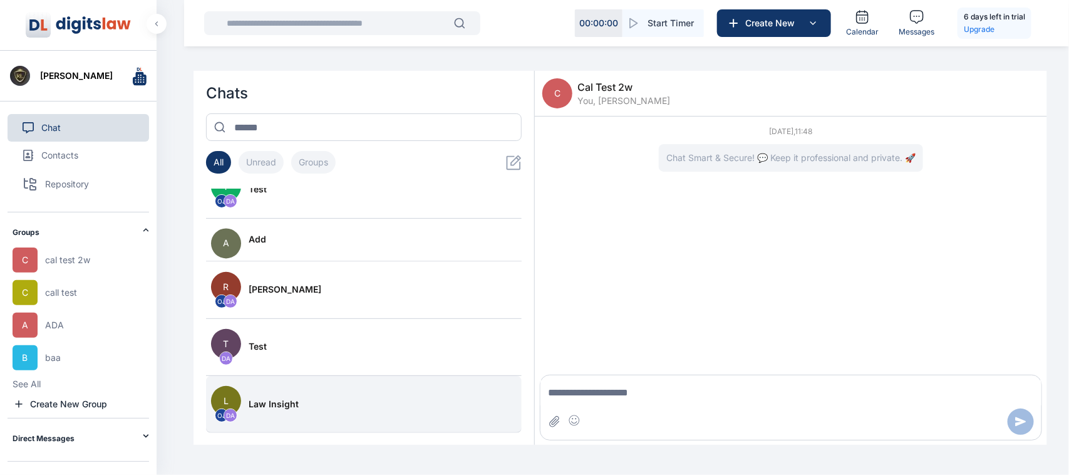
click at [378, 407] on div "Law Insight" at bounding box center [379, 404] width 261 height 13
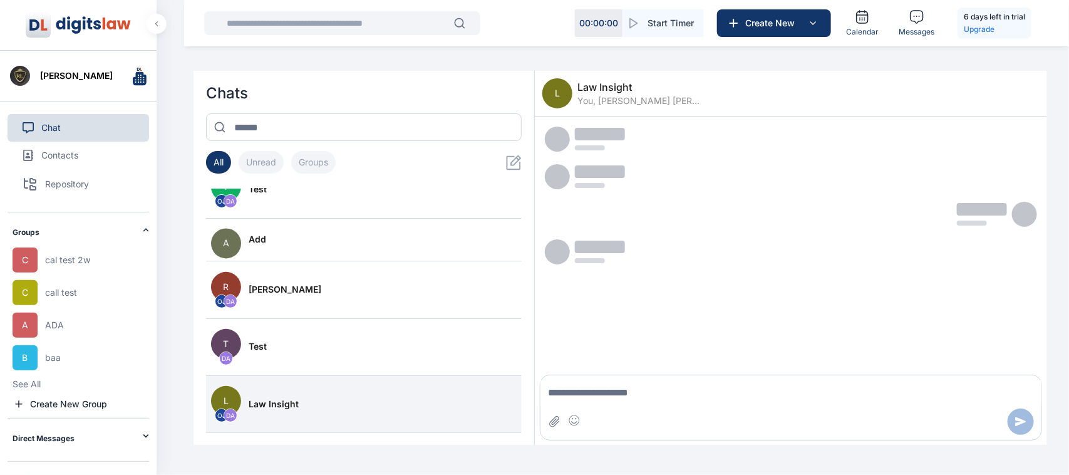
click at [628, 105] on span "You, [PERSON_NAME] [PERSON_NAME], [PERSON_NAME]" at bounding box center [640, 101] width 125 height 13
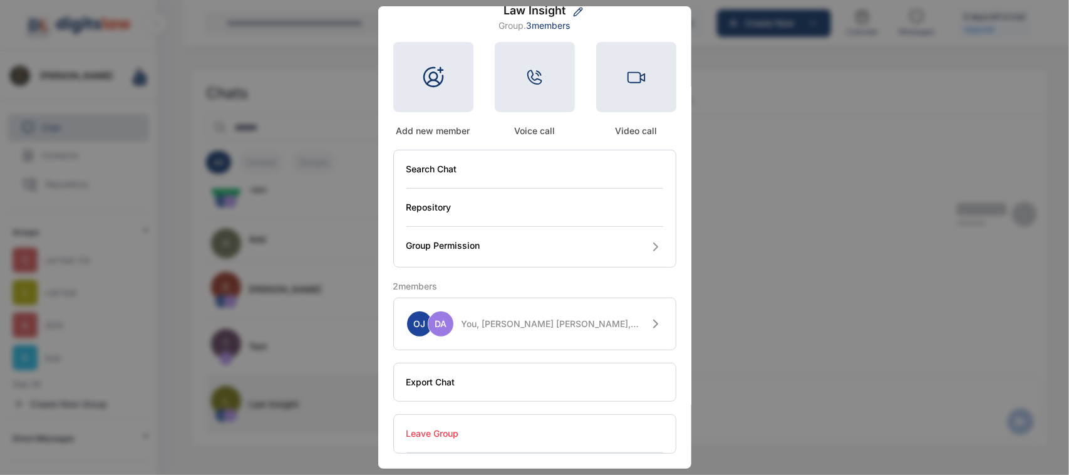
scroll to position [81, 0]
click at [499, 177] on button "Search Chat" at bounding box center [535, 169] width 257 height 38
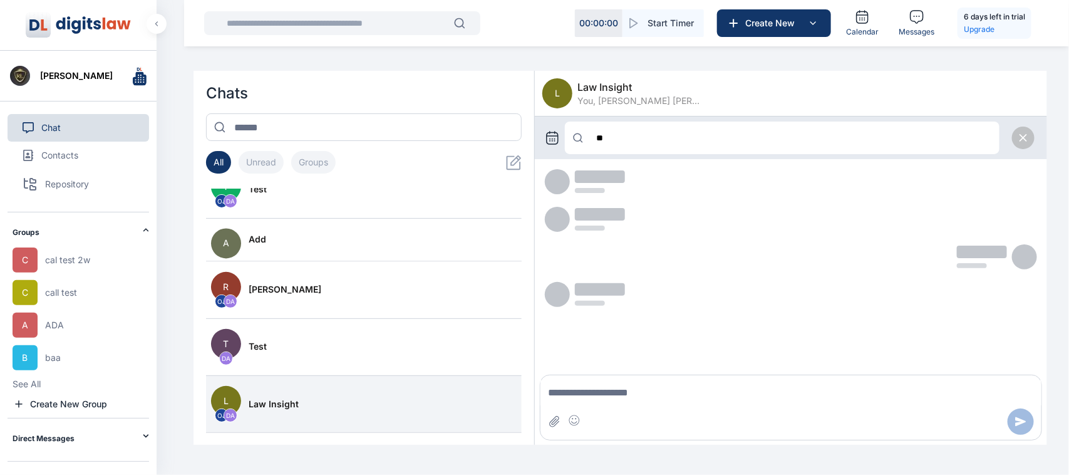
type input "**"
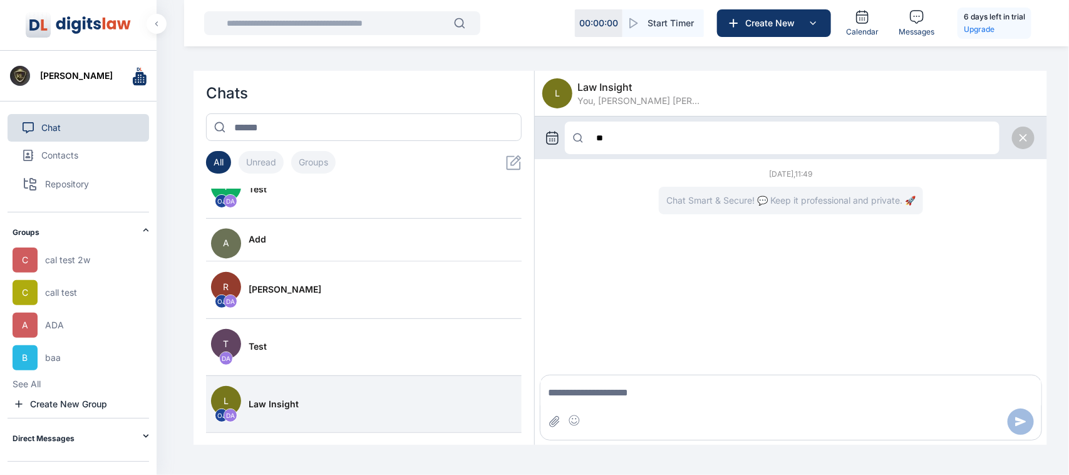
click at [1024, 141] on icon at bounding box center [1023, 138] width 13 height 13
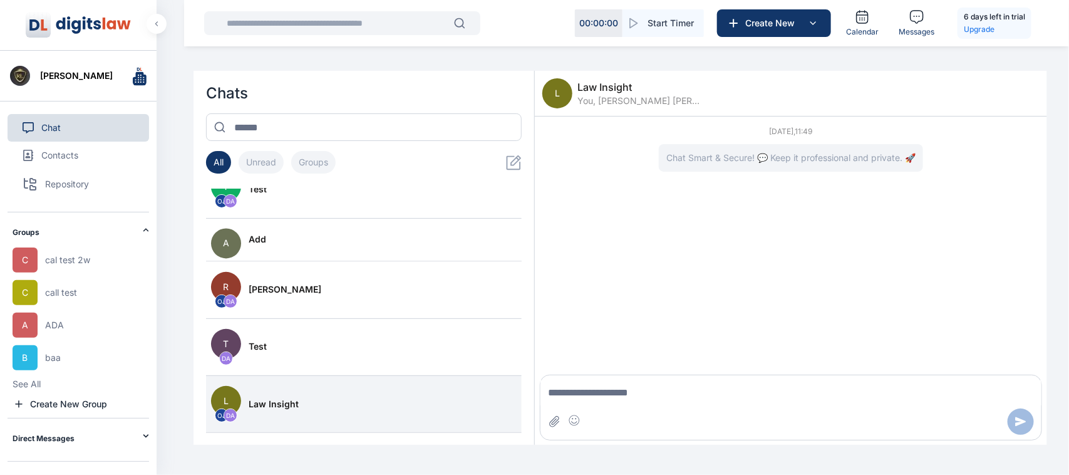
scroll to position [1195, 0]
click at [77, 152] on span "Contacts" at bounding box center [59, 155] width 37 height 13
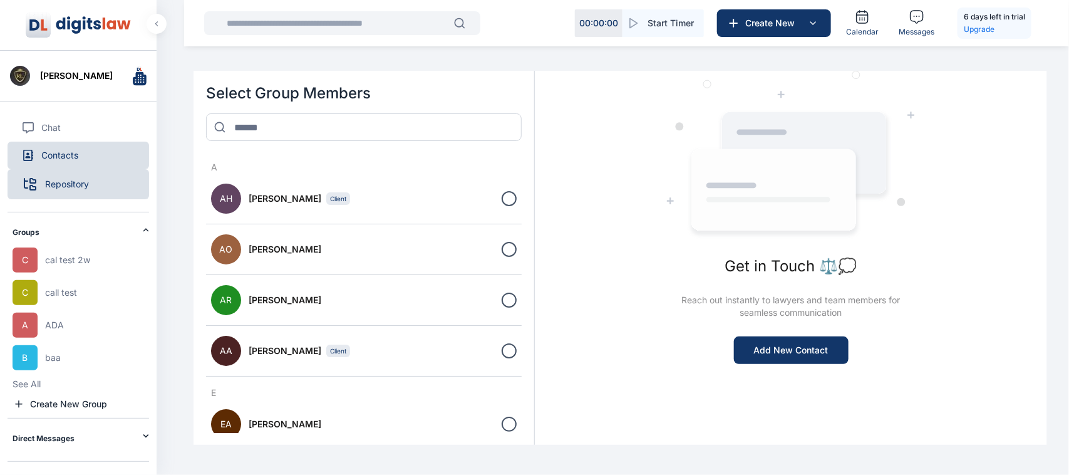
click at [80, 171] on button "Repository" at bounding box center [79, 184] width 142 height 30
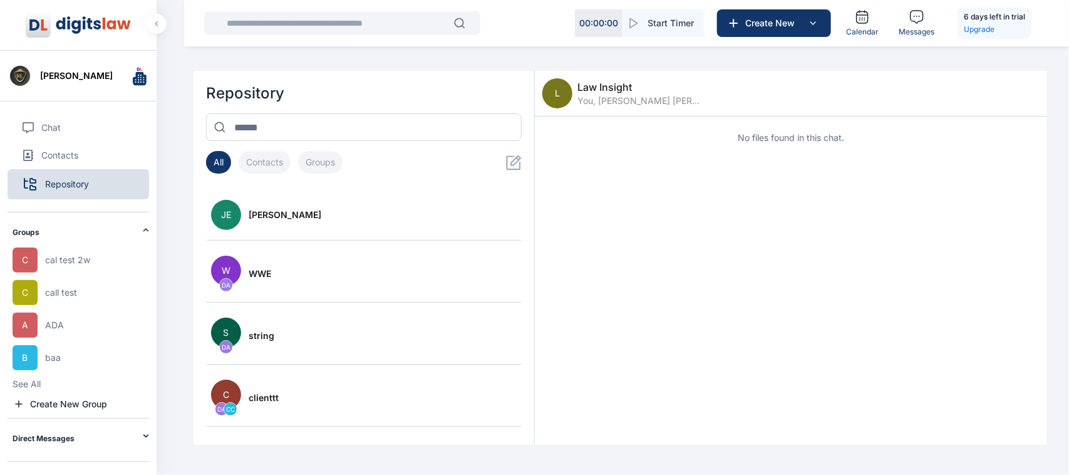
scroll to position [0, 0]
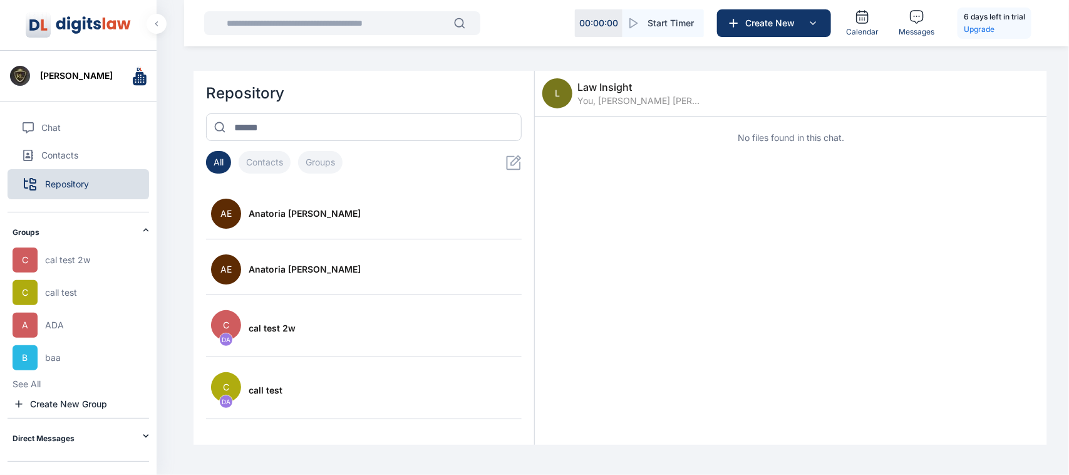
click at [143, 231] on icon at bounding box center [146, 229] width 6 height 3
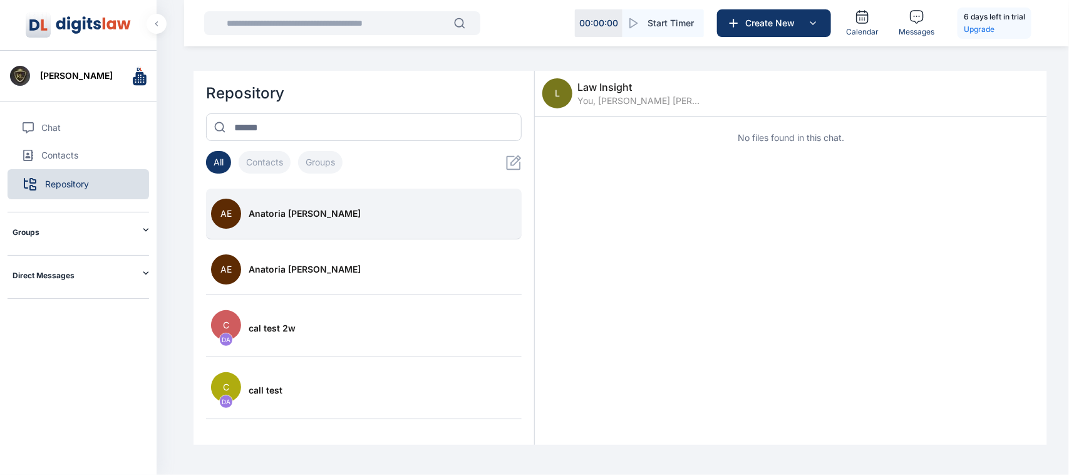
click at [318, 214] on div "Anatoria [PERSON_NAME]" at bounding box center [383, 213] width 268 height 13
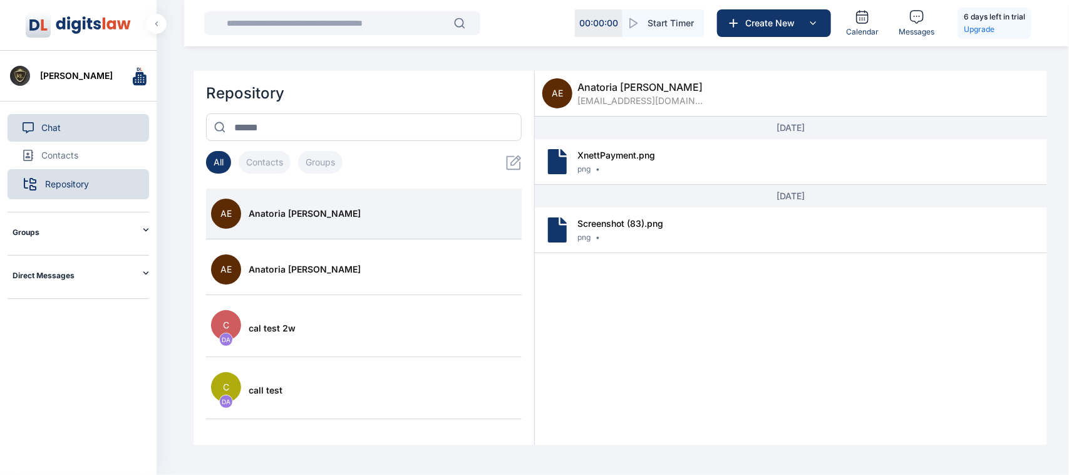
click at [77, 135] on button "Chat" at bounding box center [79, 128] width 142 height 28
